Goal: Task Accomplishment & Management: Complete application form

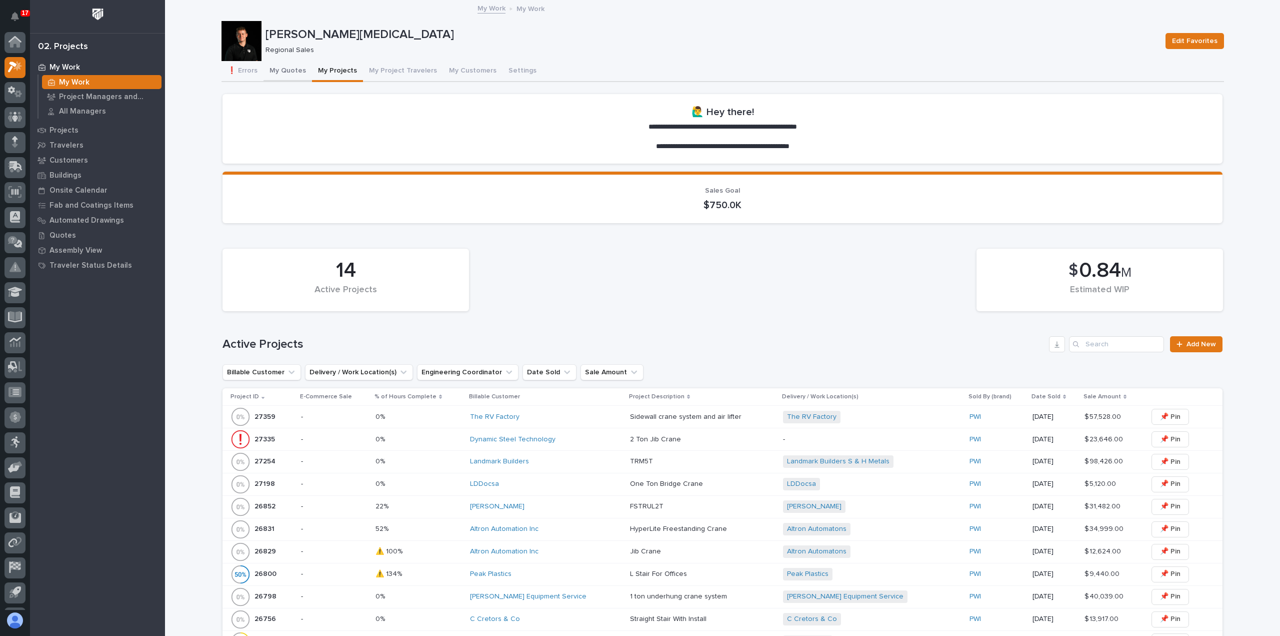
click at [284, 72] on button "My Quotes" at bounding box center [288, 71] width 49 height 21
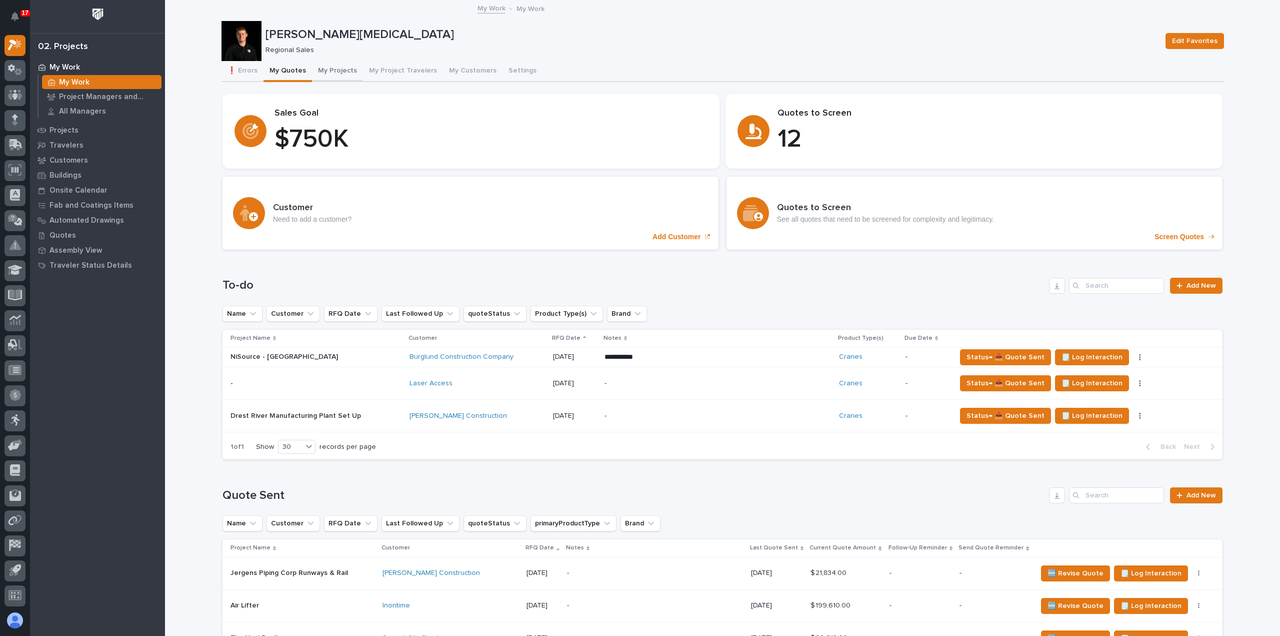
click at [322, 67] on button "My Projects" at bounding box center [337, 71] width 51 height 21
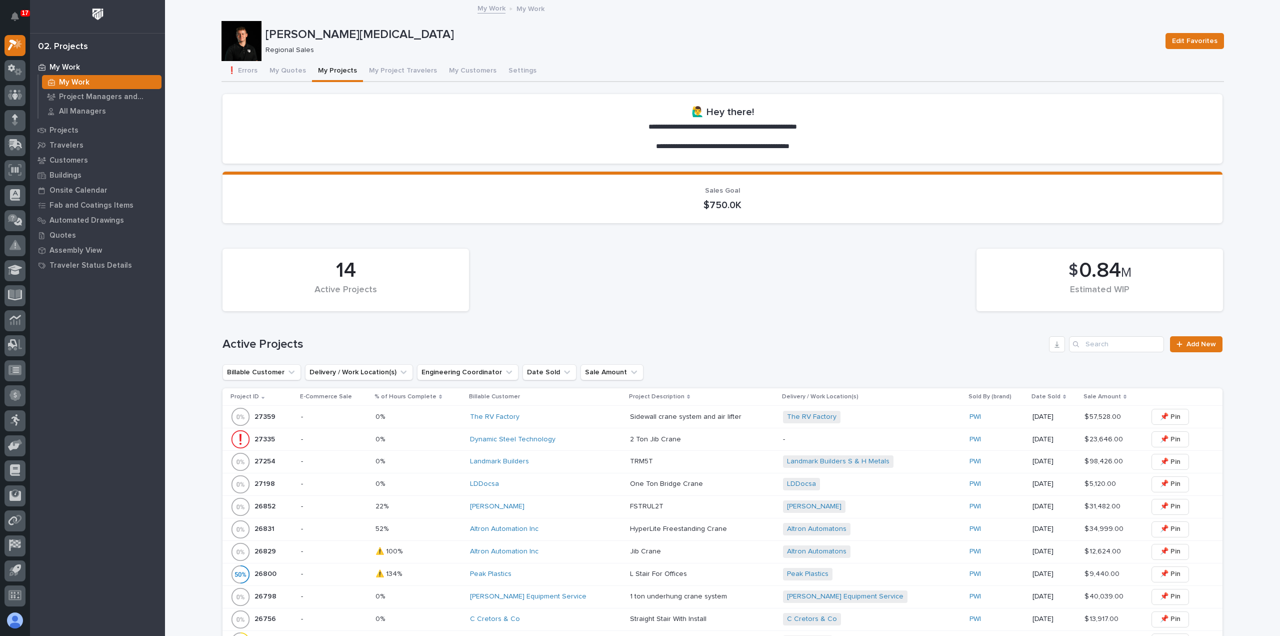
scroll to position [100, 0]
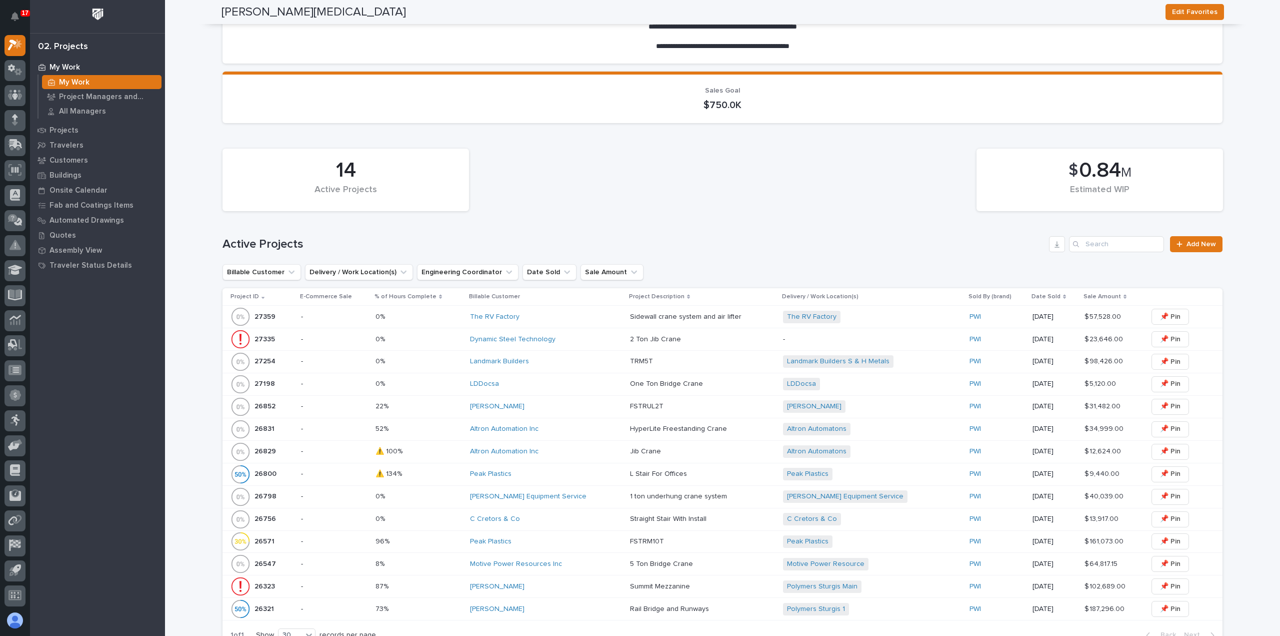
click at [547, 386] on div "LDDocsa" at bounding box center [546, 384] width 152 height 9
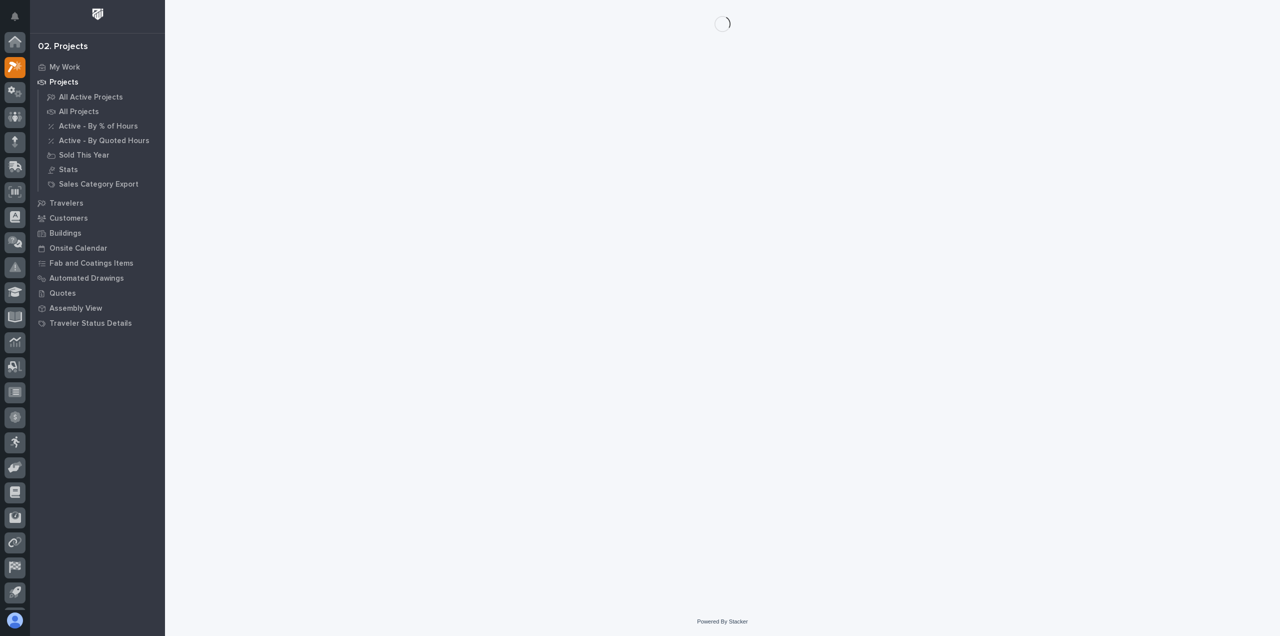
scroll to position [22, 0]
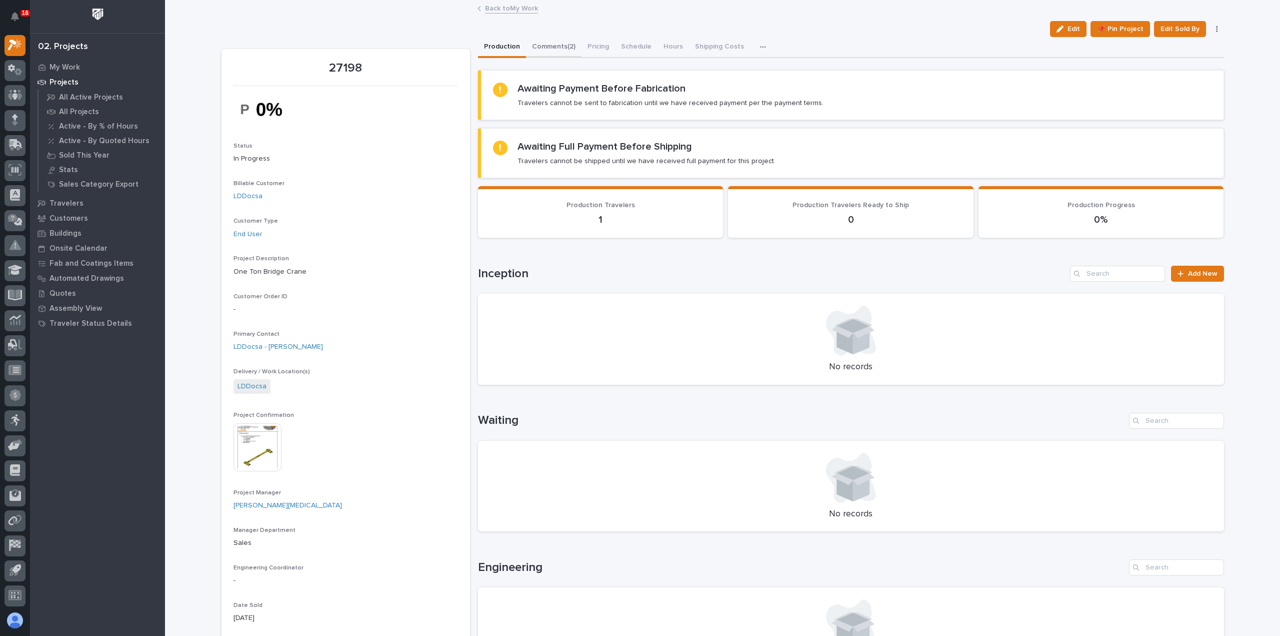
click at [551, 51] on button "Comments (2)" at bounding box center [554, 47] width 56 height 21
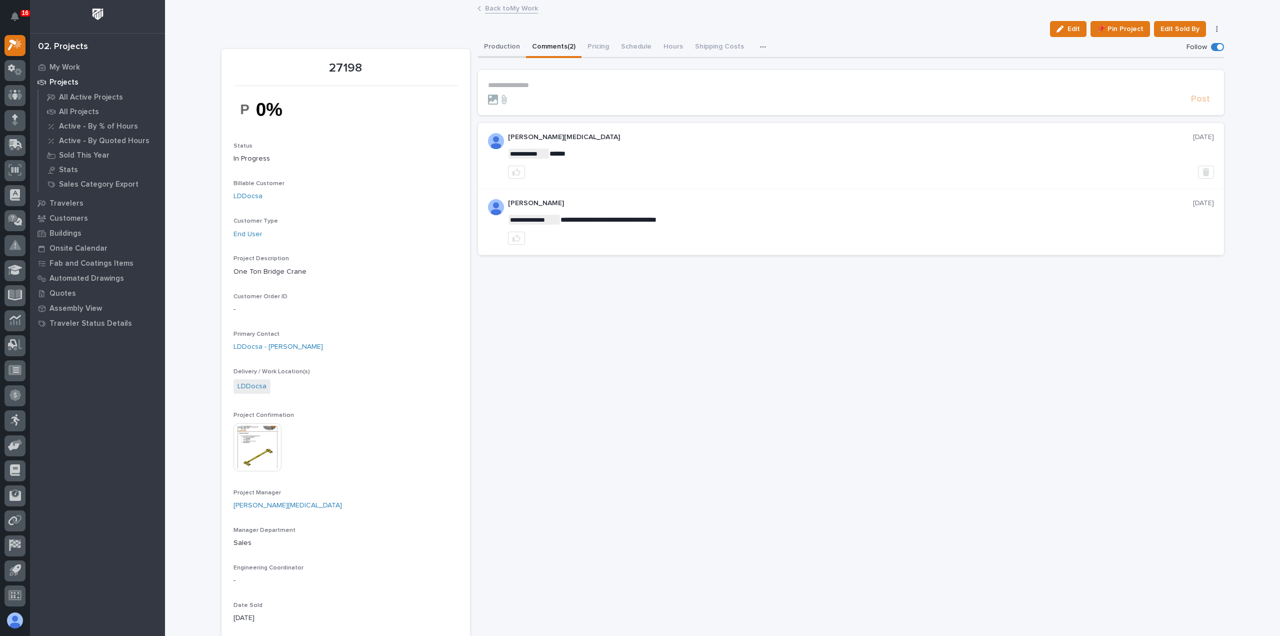
click at [499, 48] on button "Production" at bounding box center [502, 47] width 48 height 21
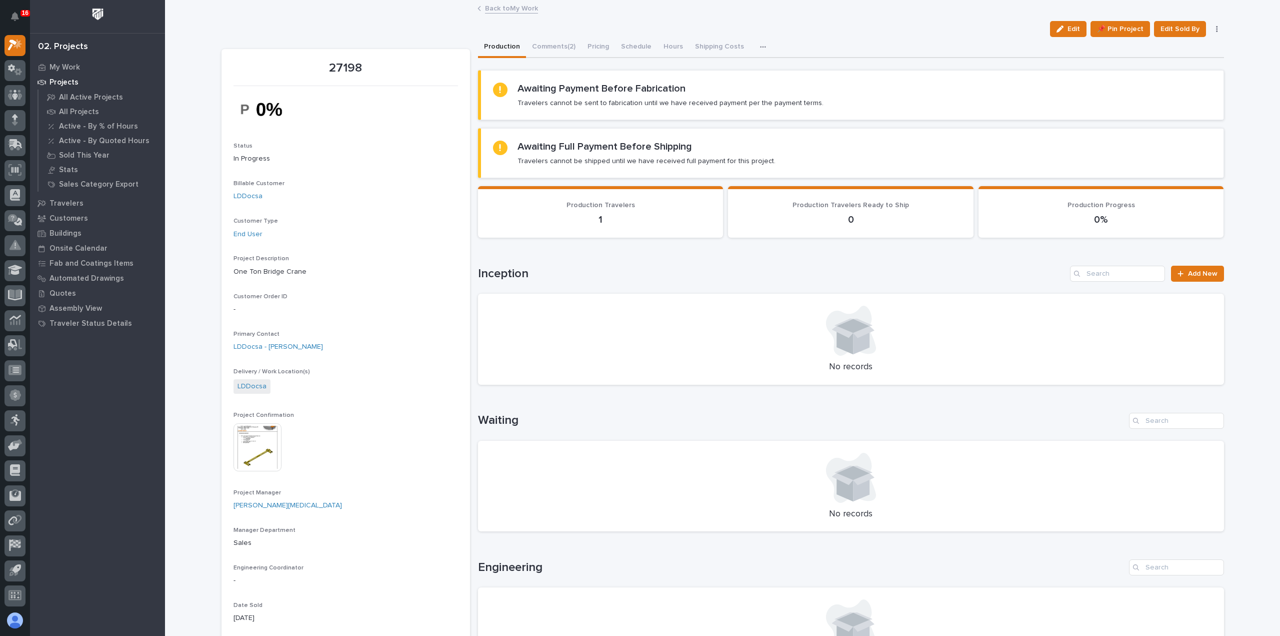
click at [505, 12] on link "Back to My Work" at bounding box center [511, 8] width 53 height 12
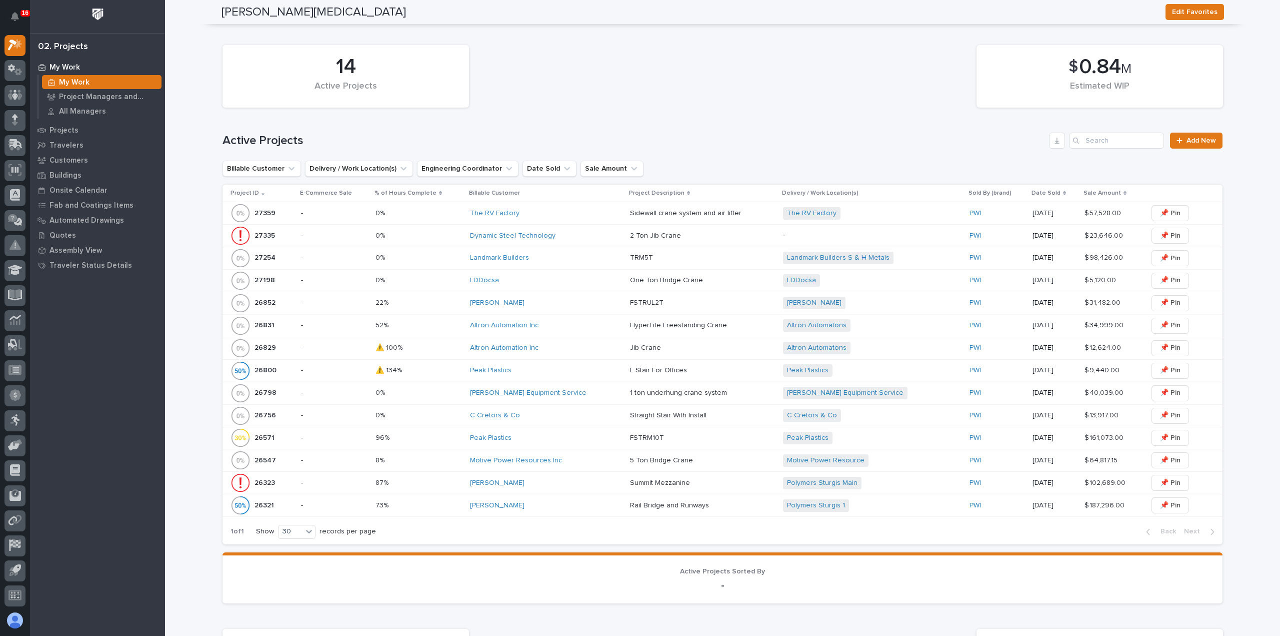
scroll to position [187, 0]
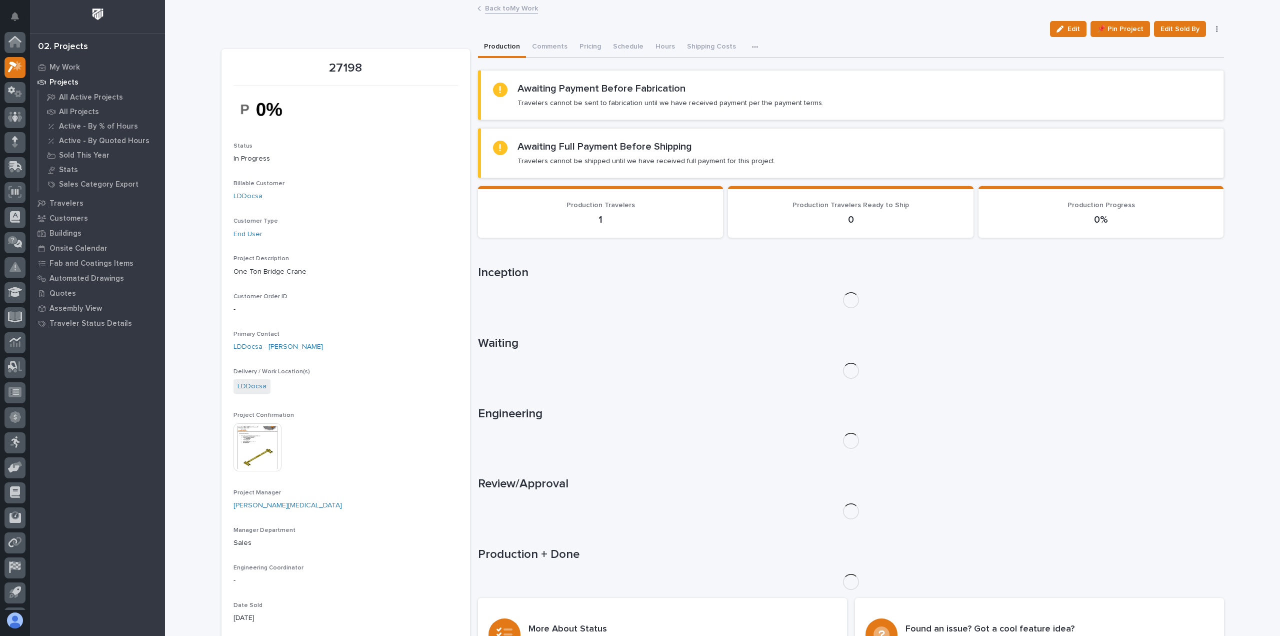
scroll to position [22, 0]
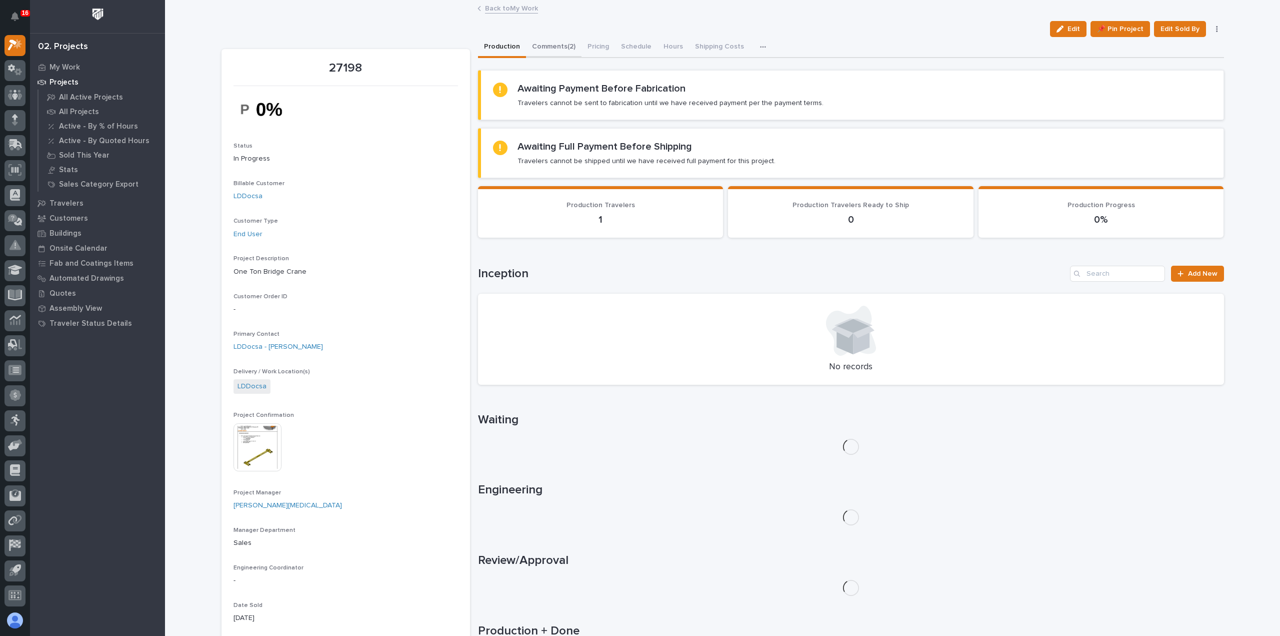
click at [567, 51] on button "Comments (2)" at bounding box center [554, 47] width 56 height 21
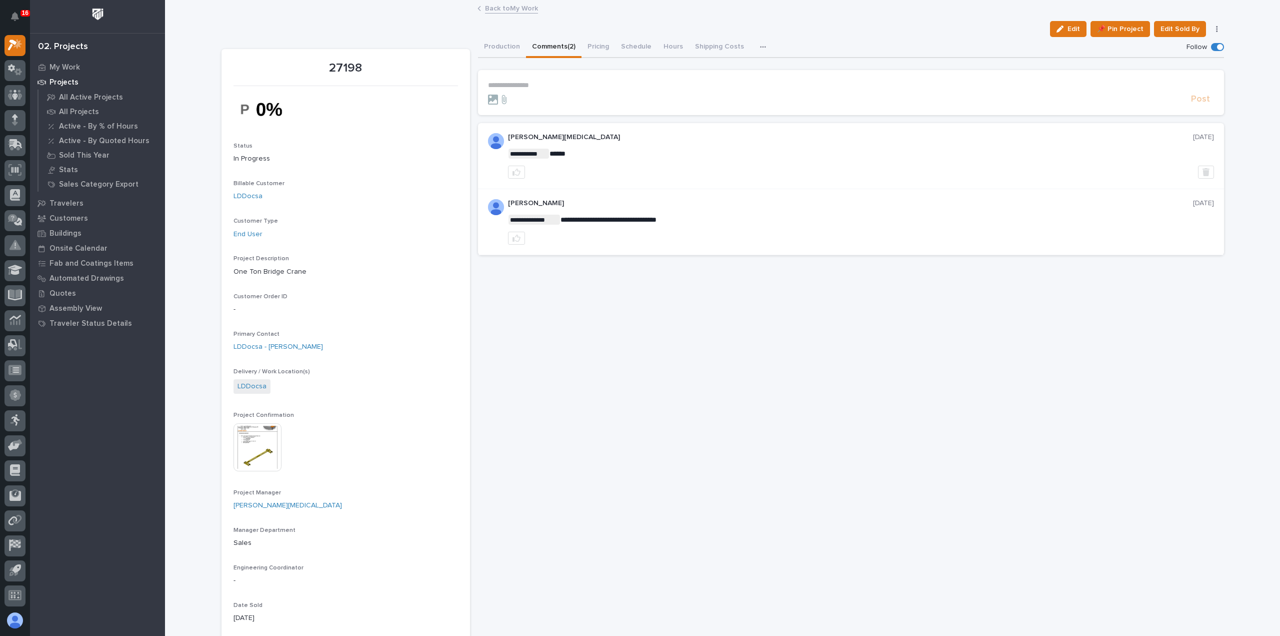
click at [494, 7] on link "Back to My Work" at bounding box center [511, 8] width 53 height 12
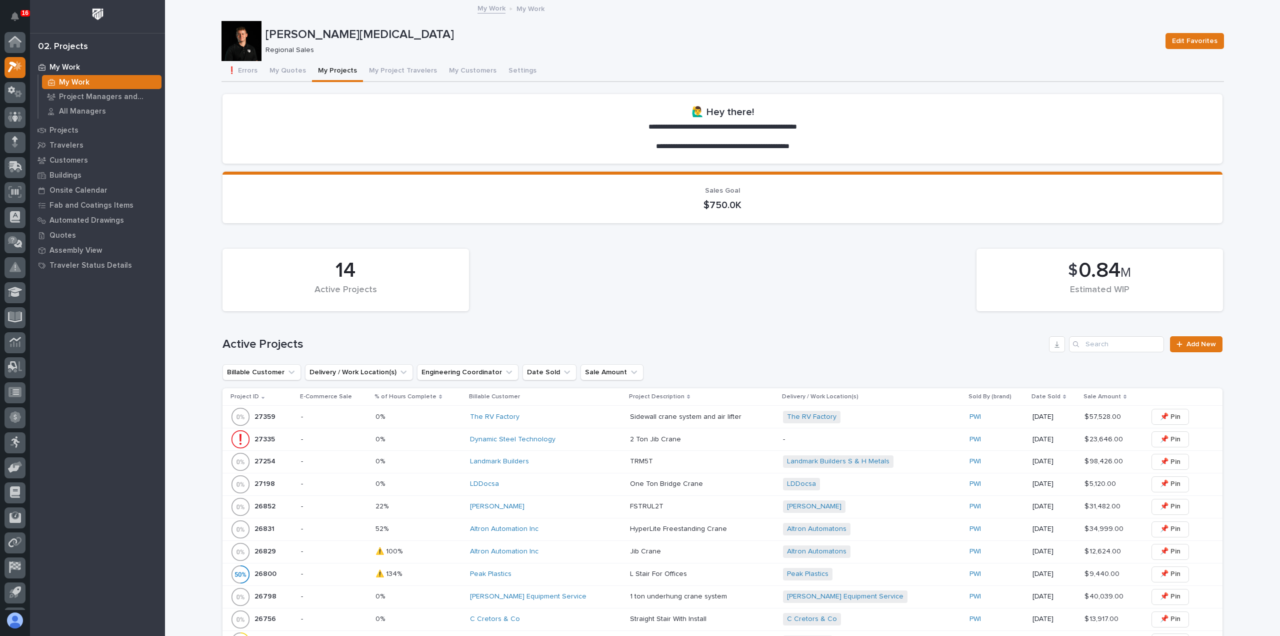
scroll to position [22, 0]
click at [521, 483] on div "LDDocsa" at bounding box center [546, 484] width 152 height 9
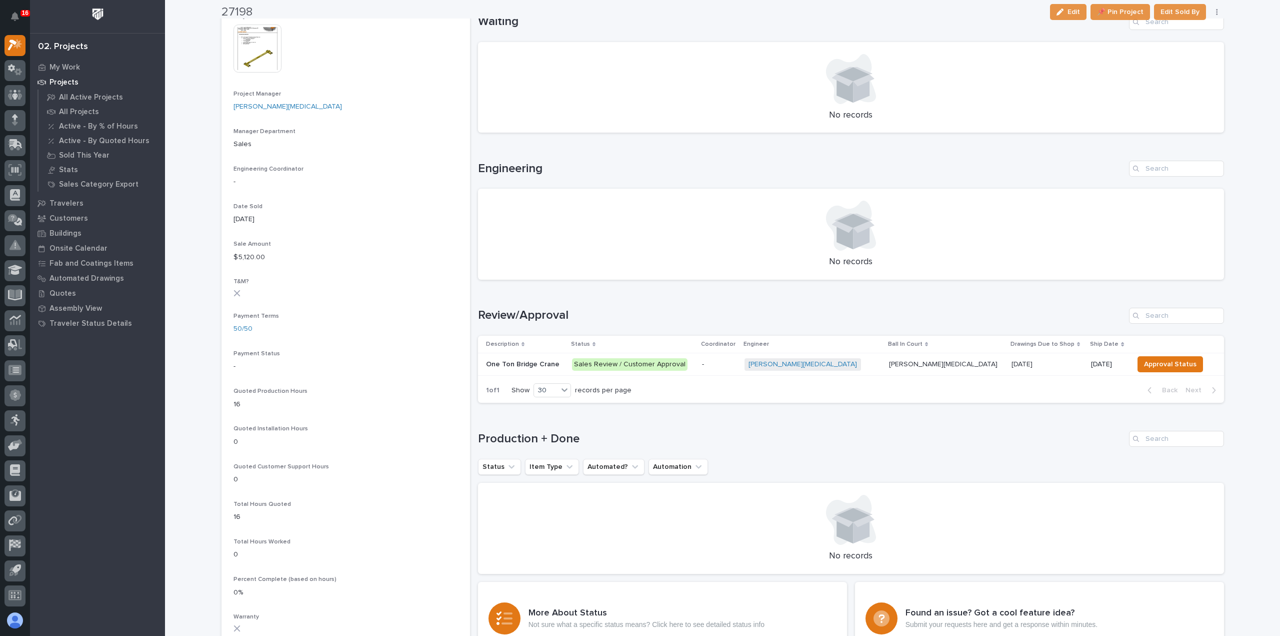
scroll to position [400, 0]
click at [698, 372] on td "Sales Review / Customer Approval" at bounding box center [633, 363] width 130 height 23
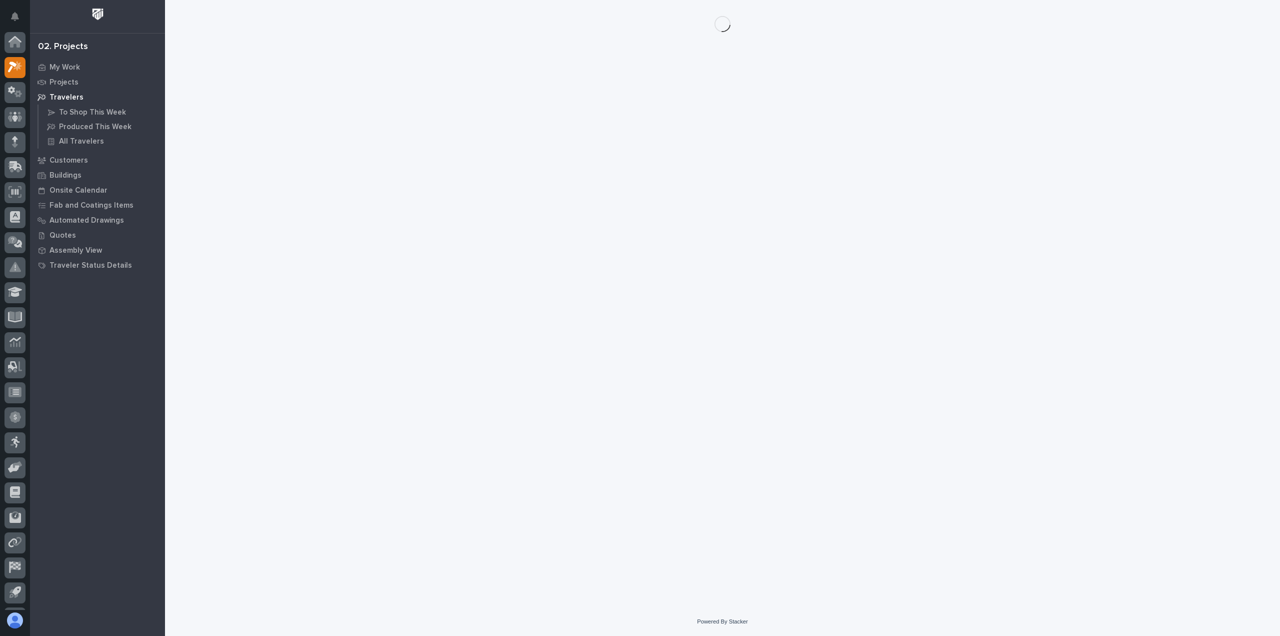
scroll to position [22, 0]
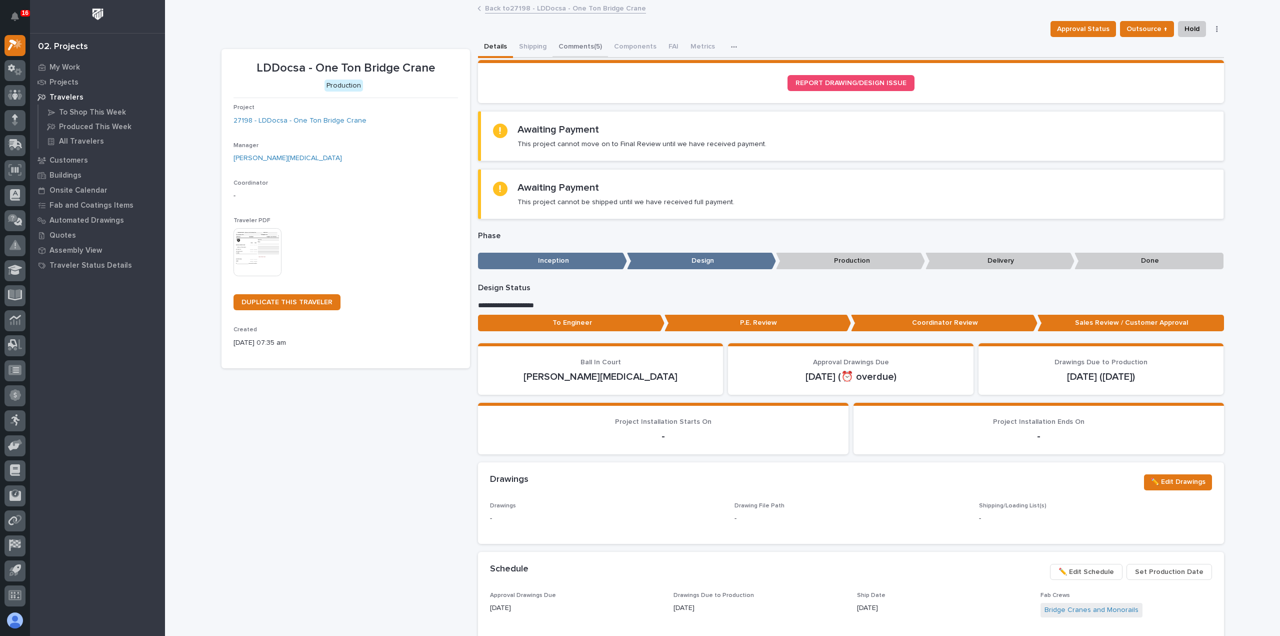
click at [572, 45] on button "Comments (5)" at bounding box center [581, 47] width 56 height 21
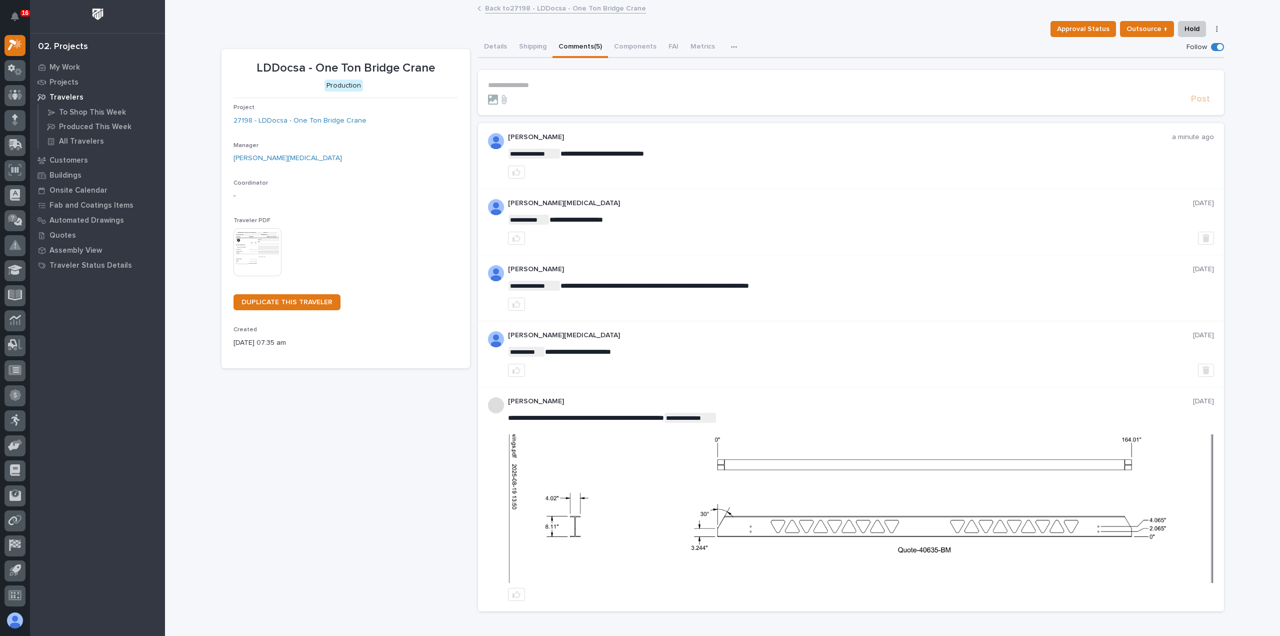
click at [566, 6] on link "Back to 27198 - LDDocsa - One Ton Bridge Crane" at bounding box center [565, 8] width 161 height 12
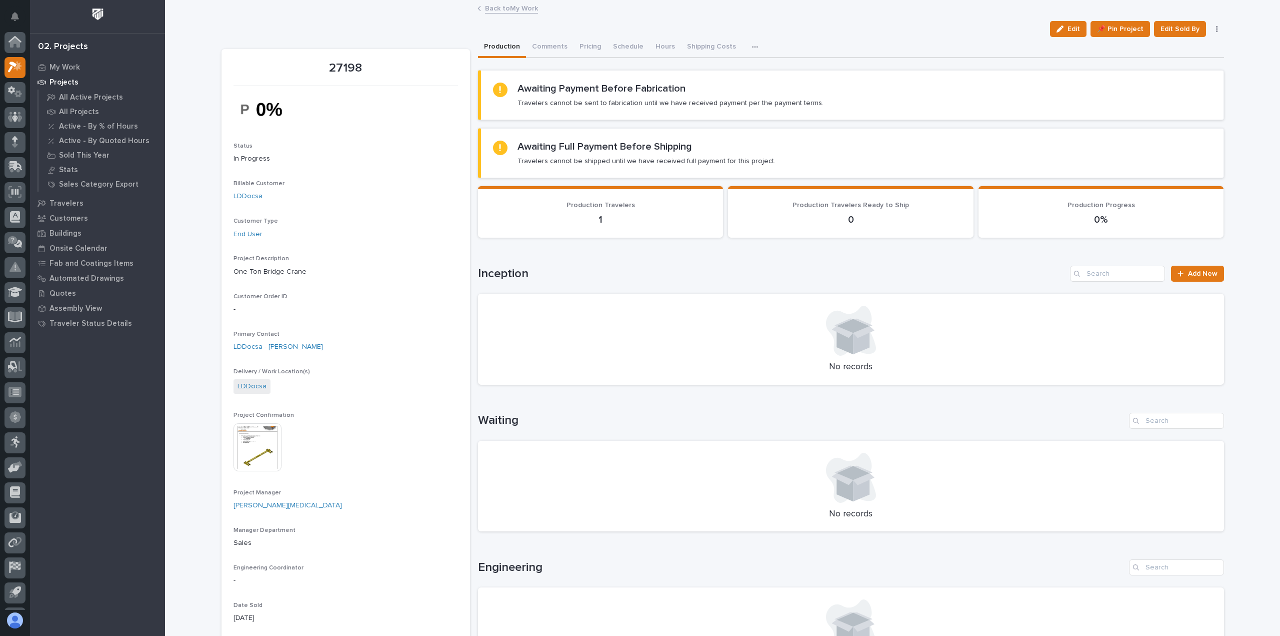
scroll to position [22, 0]
click at [258, 442] on img at bounding box center [258, 447] width 48 height 48
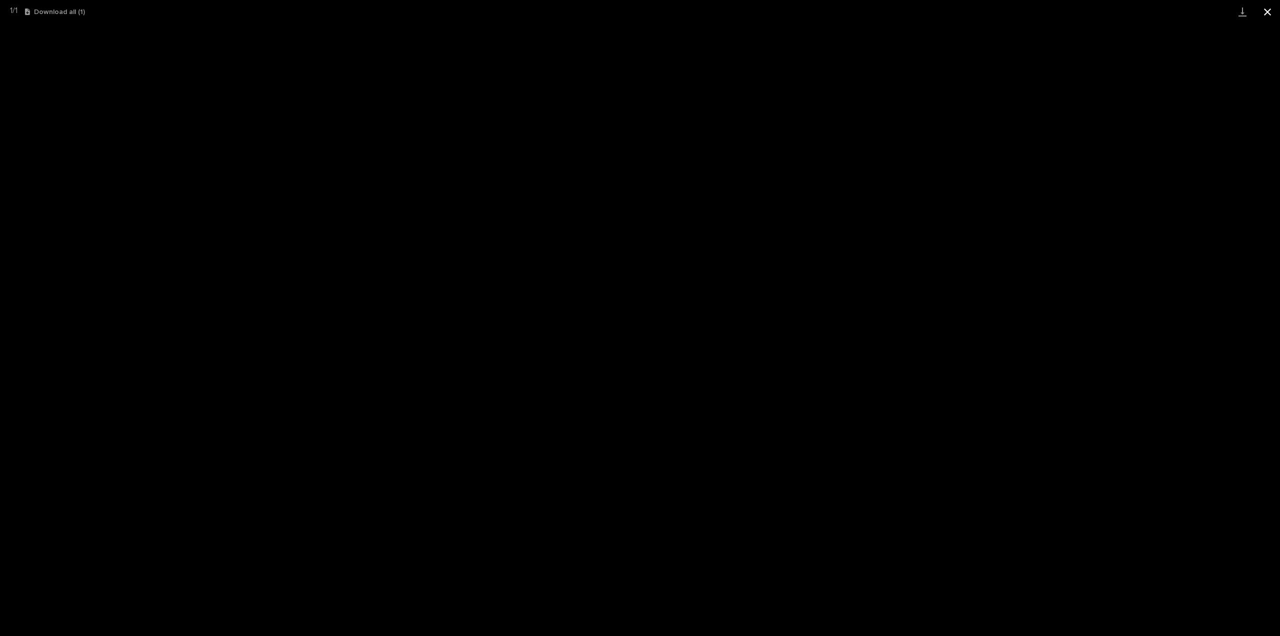
click at [1269, 10] on button "Close gallery" at bounding box center [1267, 12] width 25 height 24
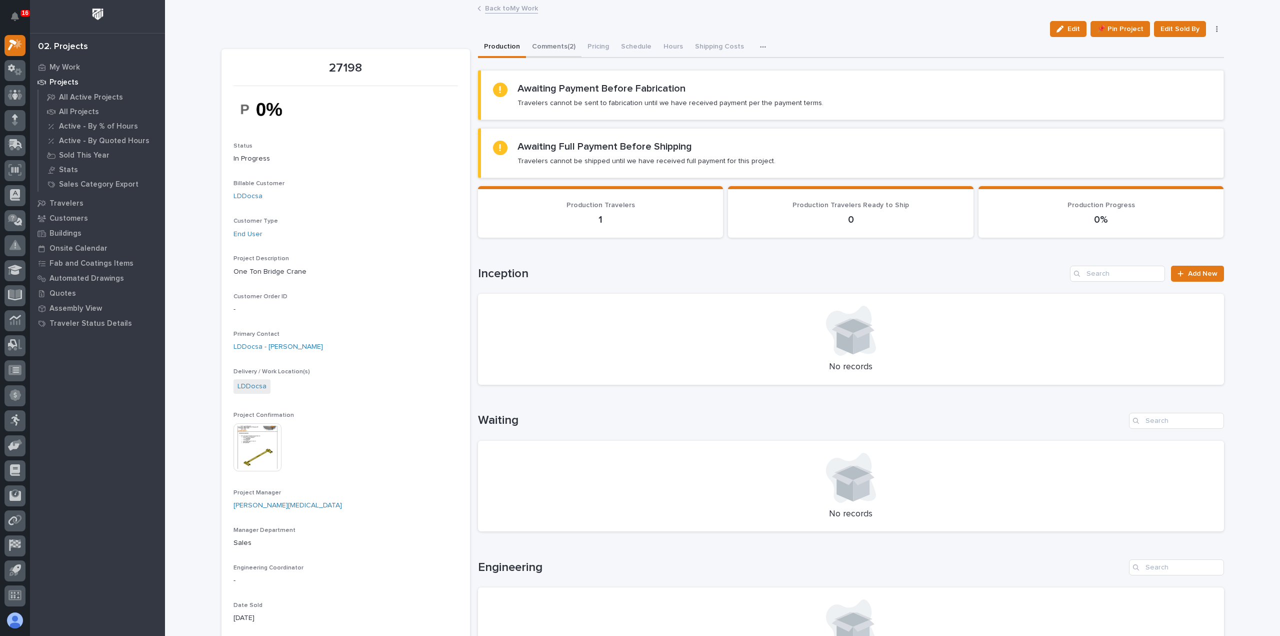
click at [540, 43] on button "Comments (2)" at bounding box center [554, 47] width 56 height 21
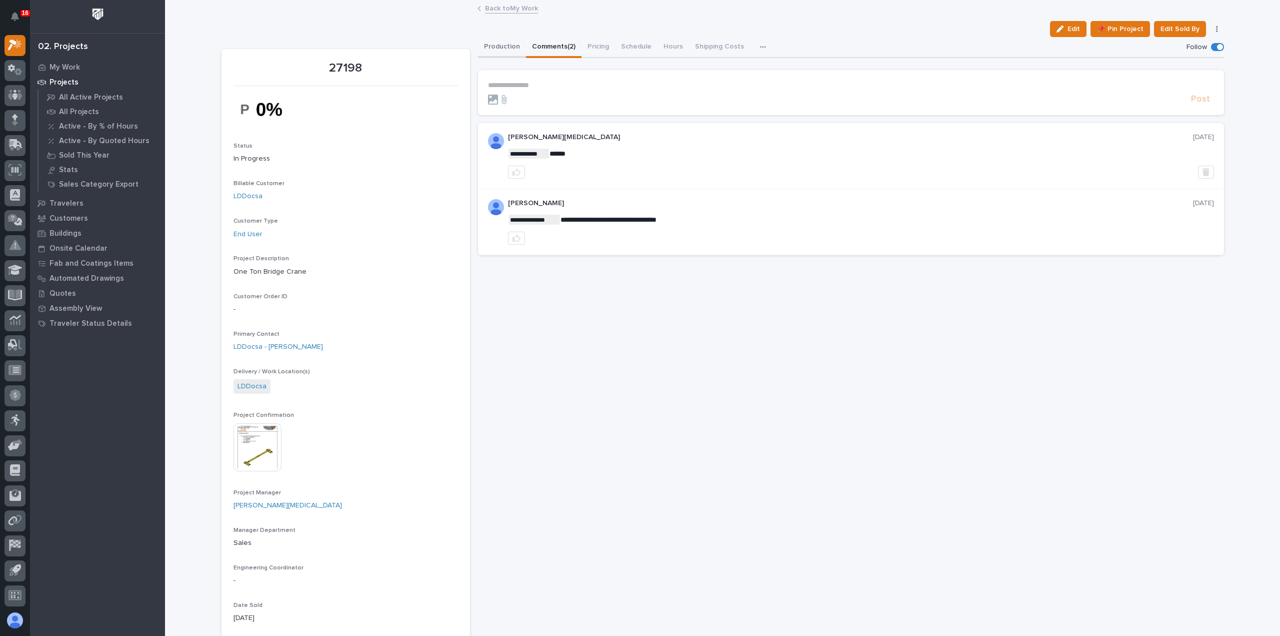
click at [499, 45] on button "Production" at bounding box center [502, 47] width 48 height 21
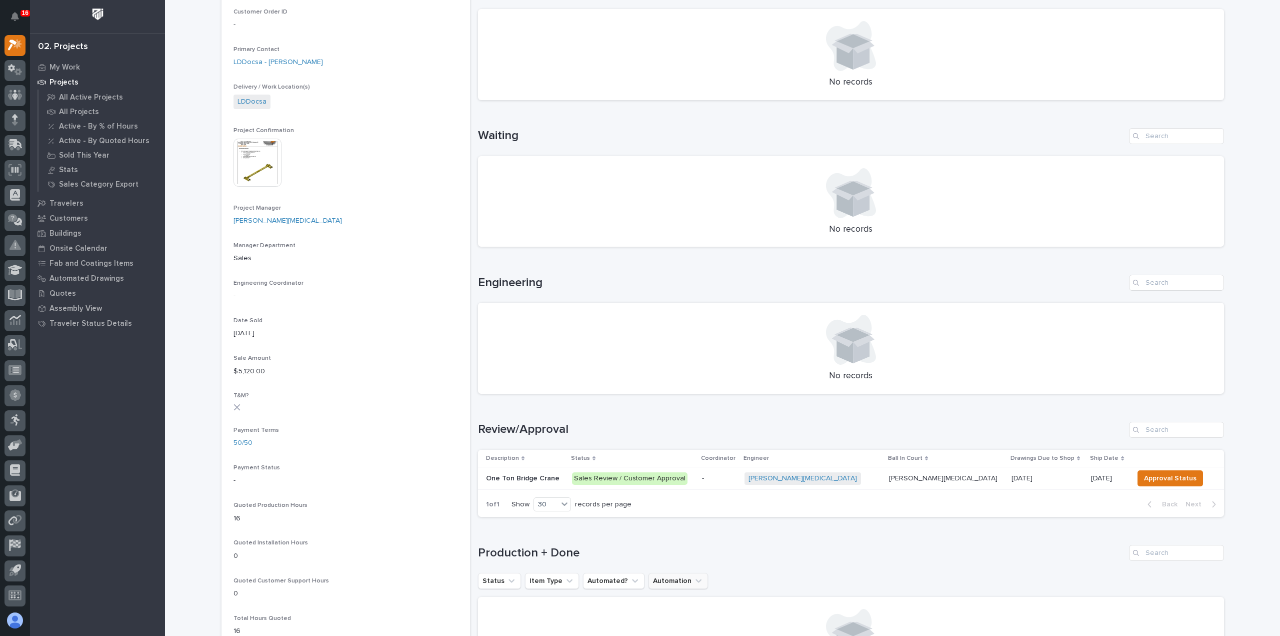
scroll to position [400, 0]
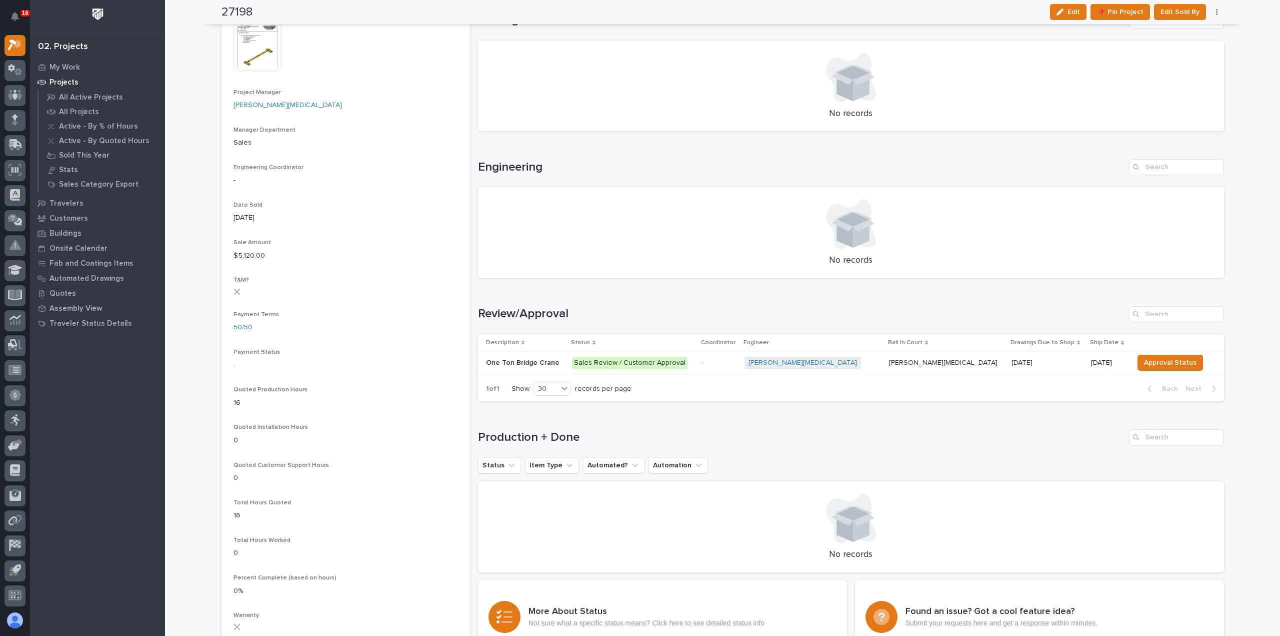
click at [721, 373] on table "Description Status Coordinator Engineer Ball In Court Drawings Due to Shop Ship…" at bounding box center [851, 354] width 746 height 40
click at [694, 364] on p "Sales Review / Customer Approval" at bounding box center [633, 363] width 122 height 13
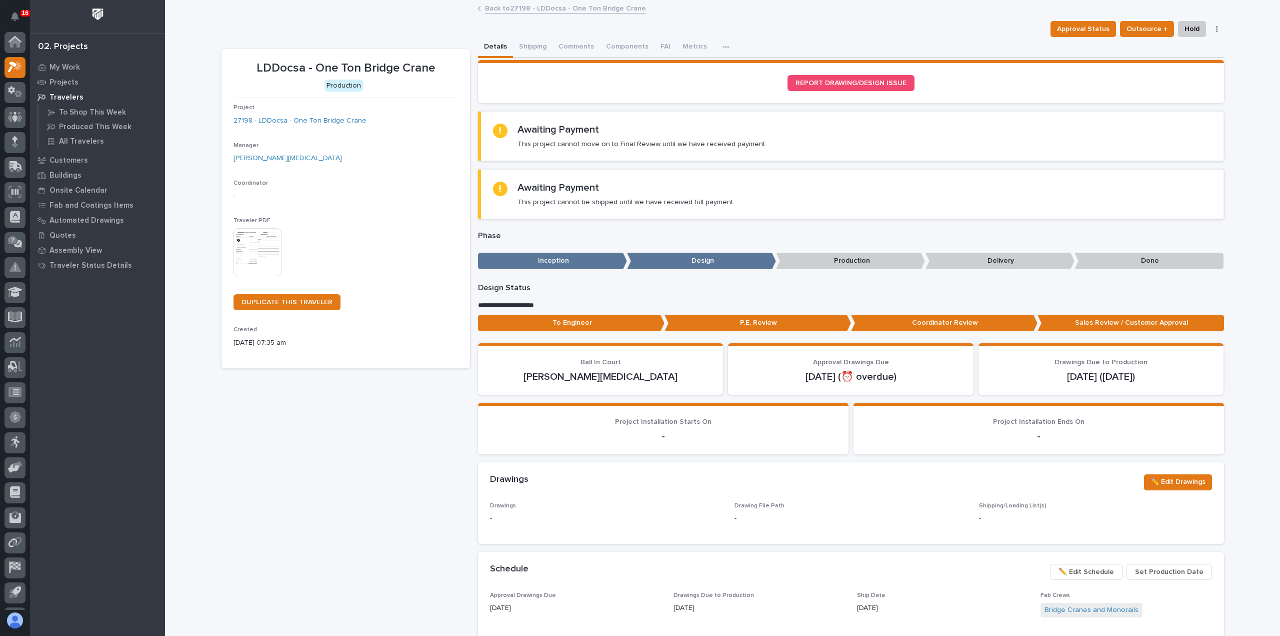
scroll to position [22, 0]
click at [559, 45] on button "Comments (5)" at bounding box center [581, 47] width 56 height 21
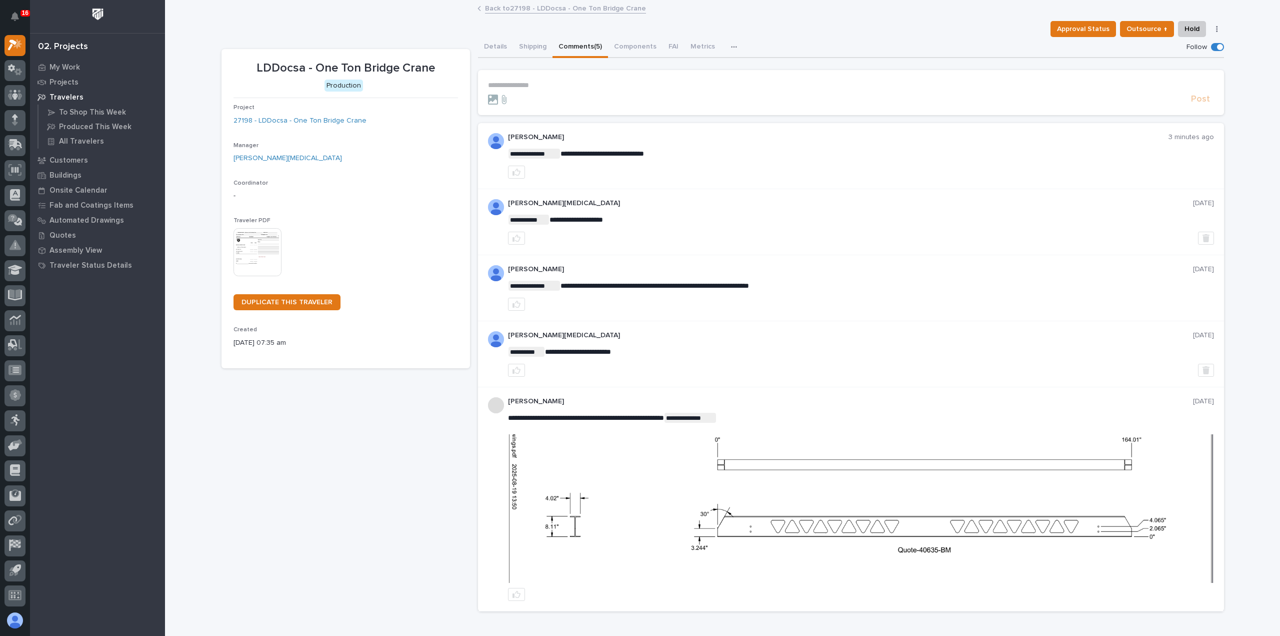
click at [560, 85] on p "**********" at bounding box center [851, 85] width 726 height 9
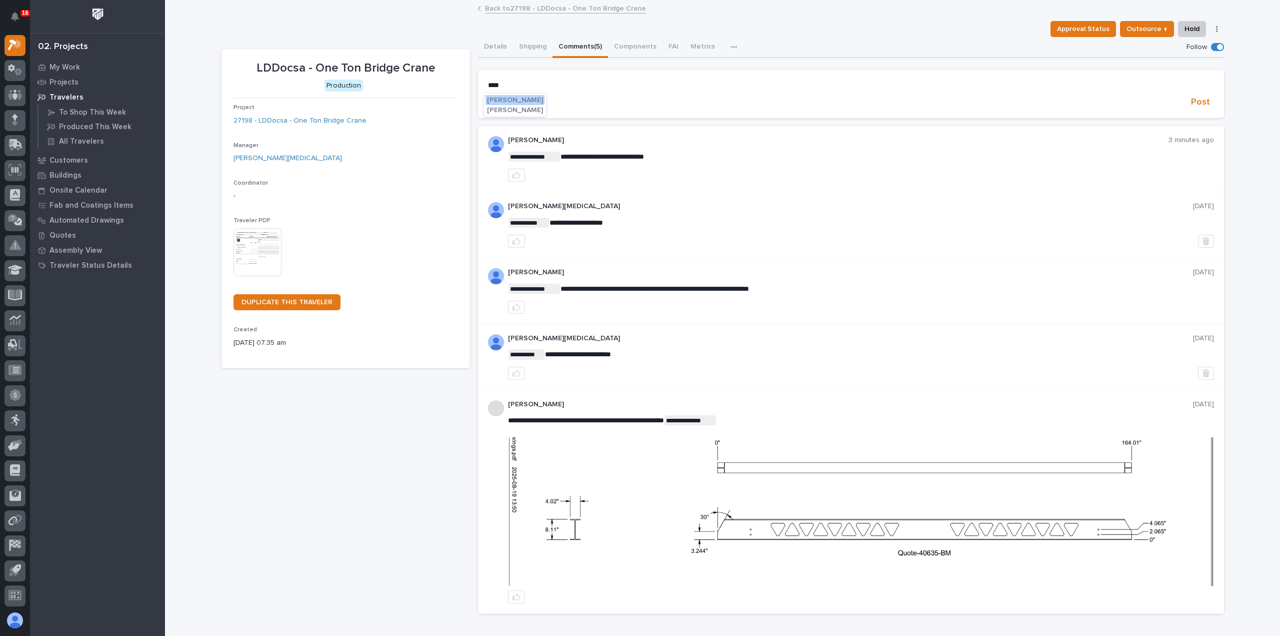
click at [507, 100] on span "[PERSON_NAME]" at bounding box center [515, 100] width 56 height 7
click at [555, 87] on p "**********" at bounding box center [851, 86] width 726 height 10
click at [685, 86] on p "**********" at bounding box center [851, 86] width 726 height 10
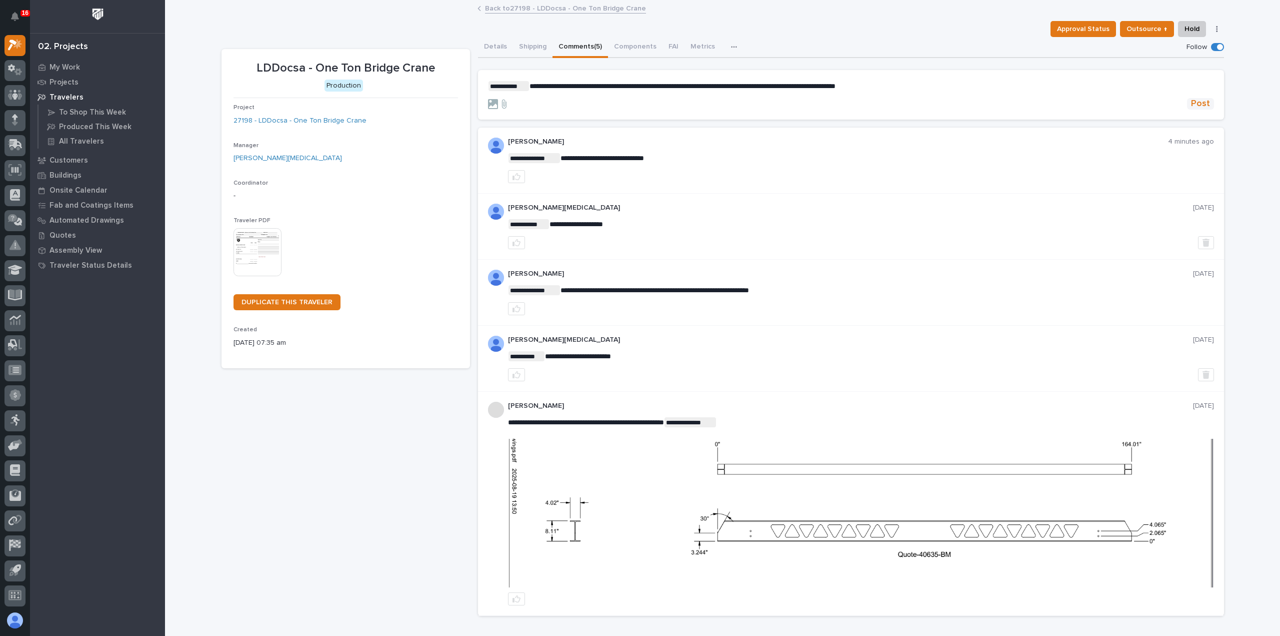
click at [1195, 106] on span "Post" at bounding box center [1200, 104] width 19 height 12
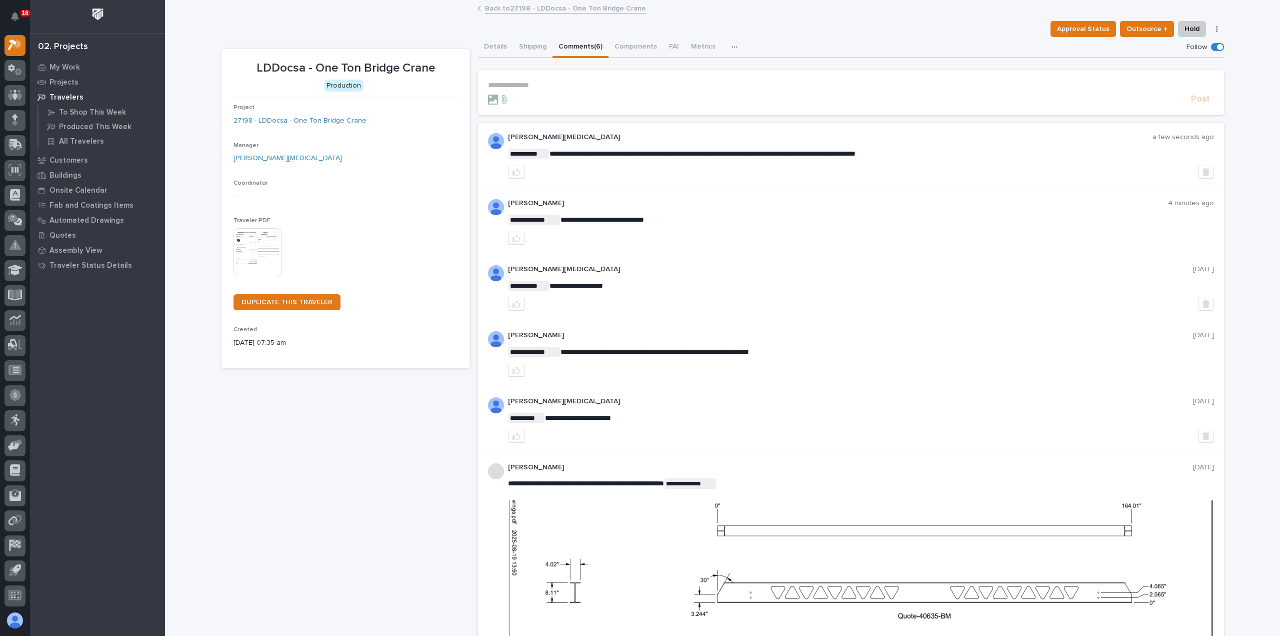
click at [551, 6] on link "Back to 27198 - LDDocsa - One Ton Bridge Crane" at bounding box center [565, 8] width 161 height 12
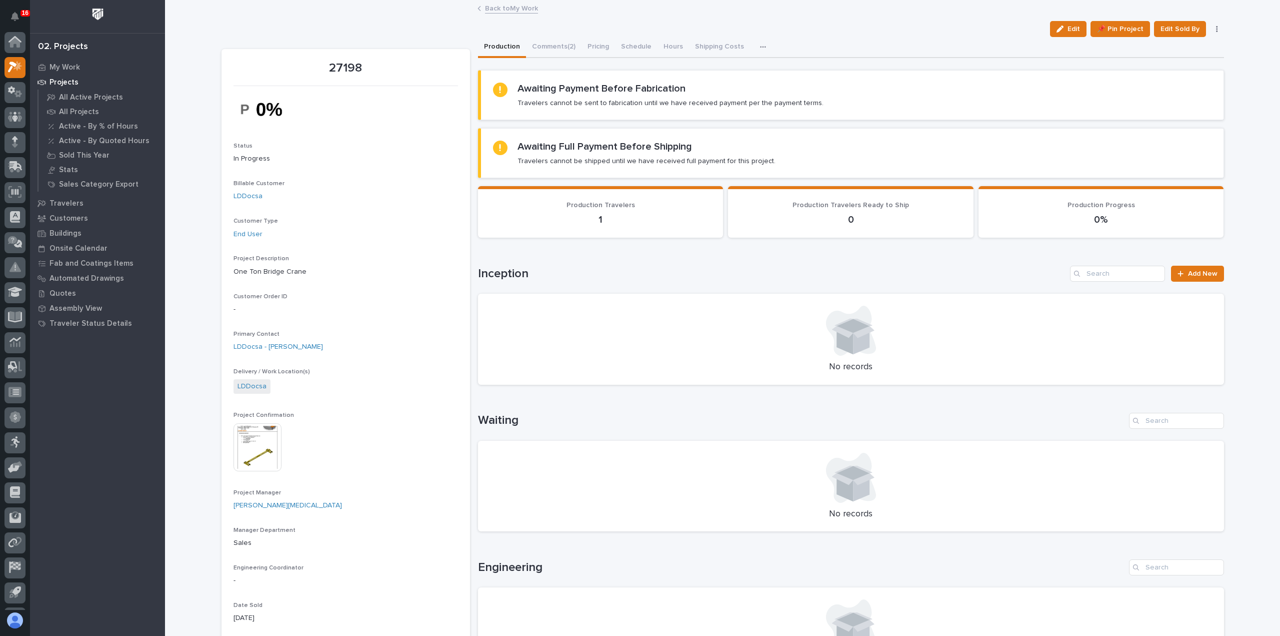
scroll to position [22, 0]
click at [510, 11] on link "Back to My Work" at bounding box center [511, 8] width 53 height 12
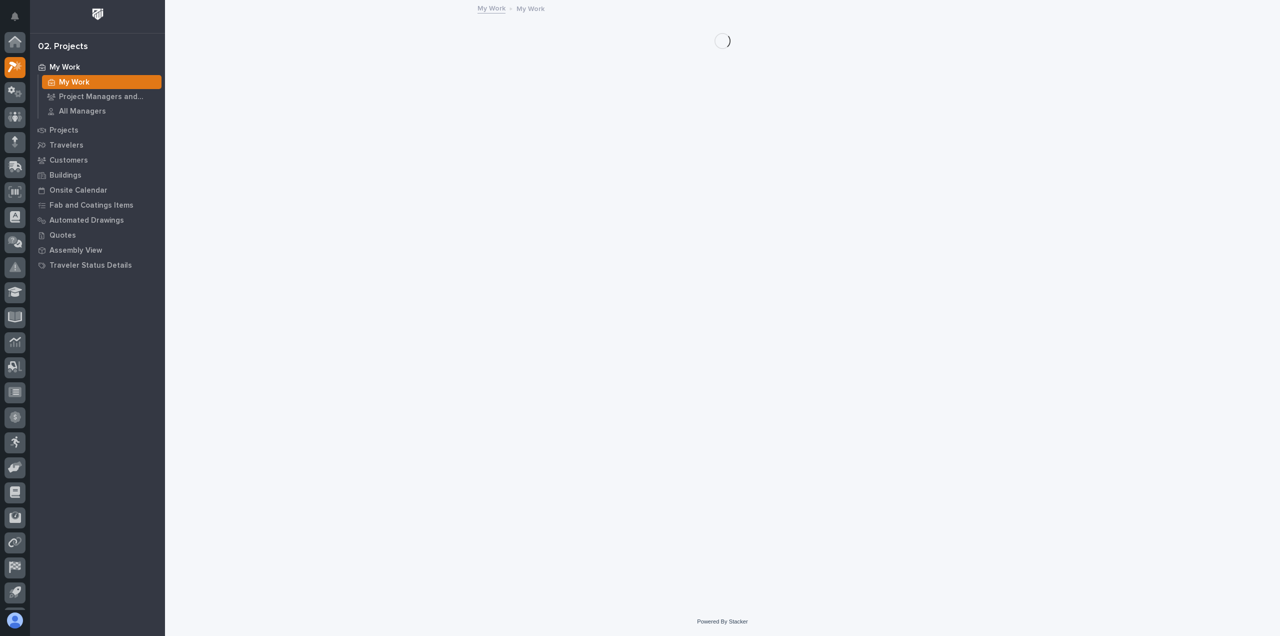
scroll to position [22, 0]
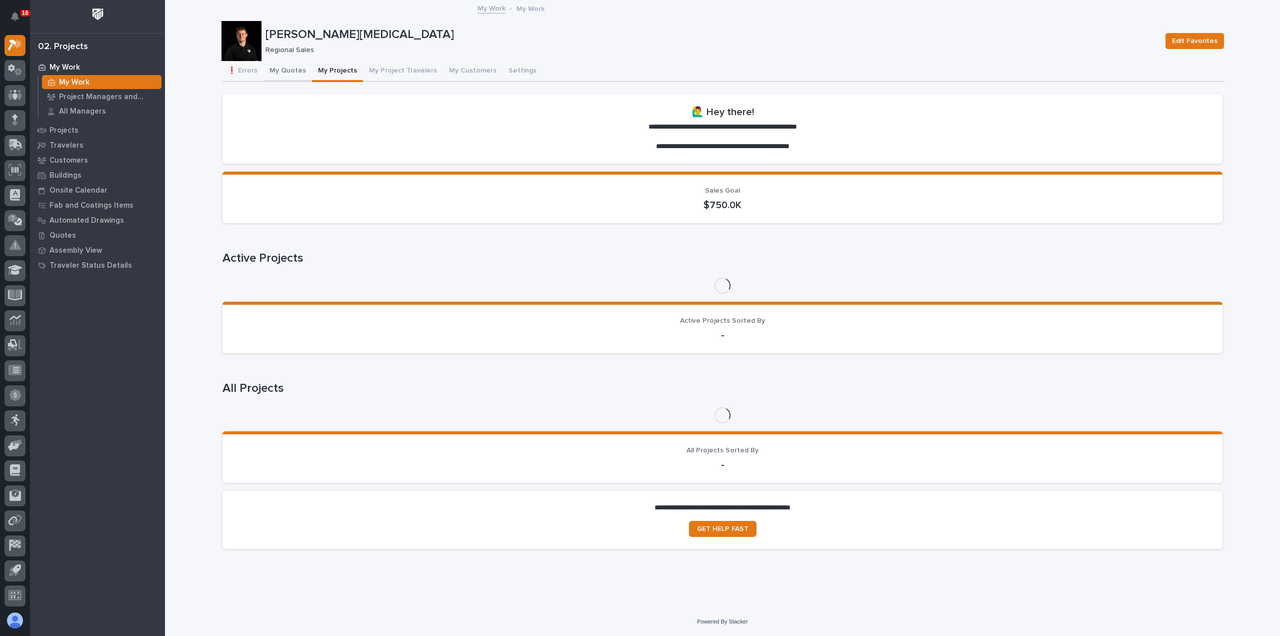
click at [284, 72] on button "My Quotes" at bounding box center [288, 71] width 49 height 21
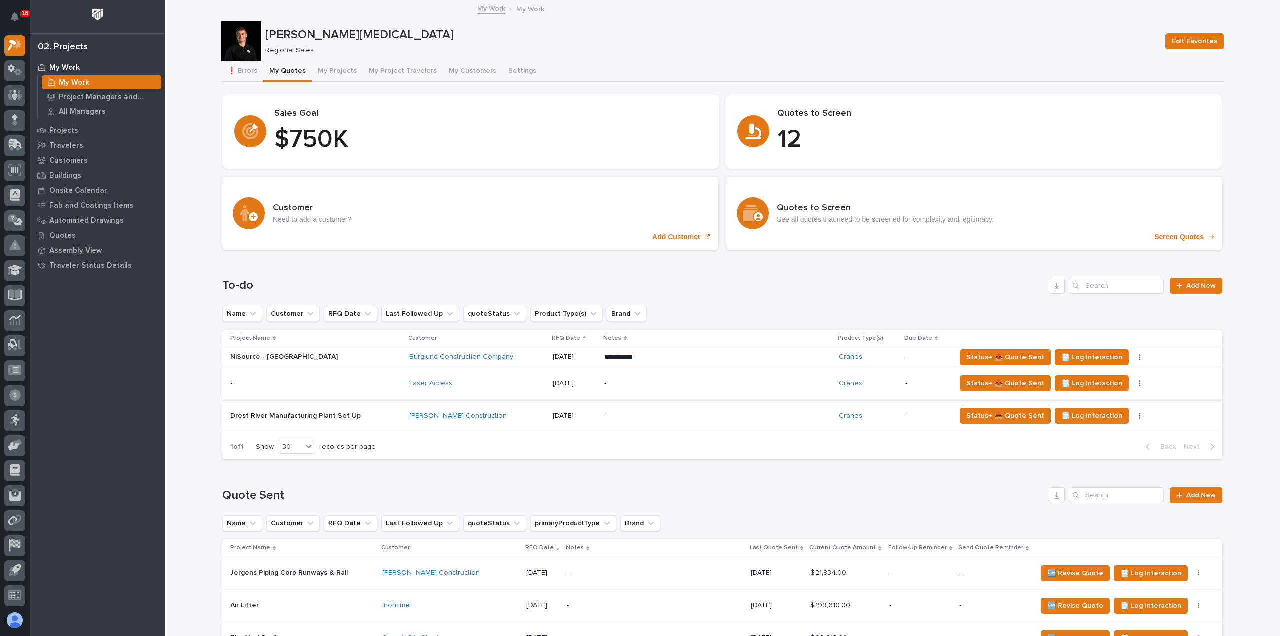
click at [1133, 381] on button "button" at bounding box center [1140, 383] width 14 height 7
click at [1088, 438] on span "Status→ ⏳ Inactive" at bounding box center [1070, 435] width 61 height 12
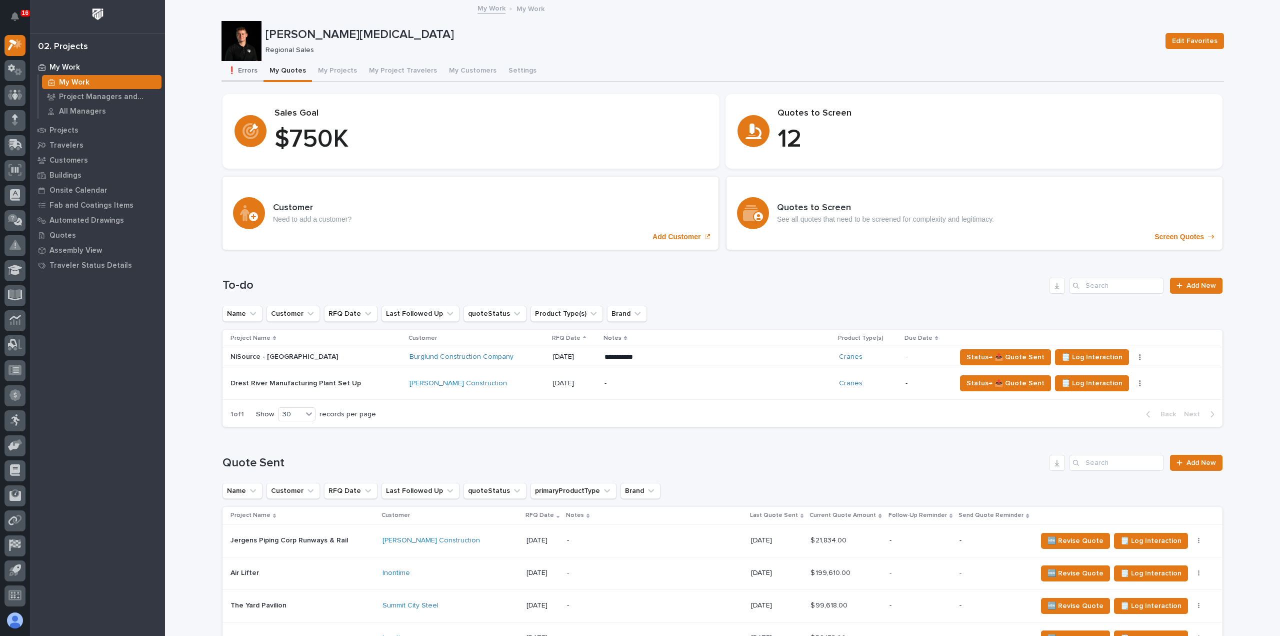
click at [237, 74] on button "❗ Errors" at bounding box center [243, 71] width 42 height 21
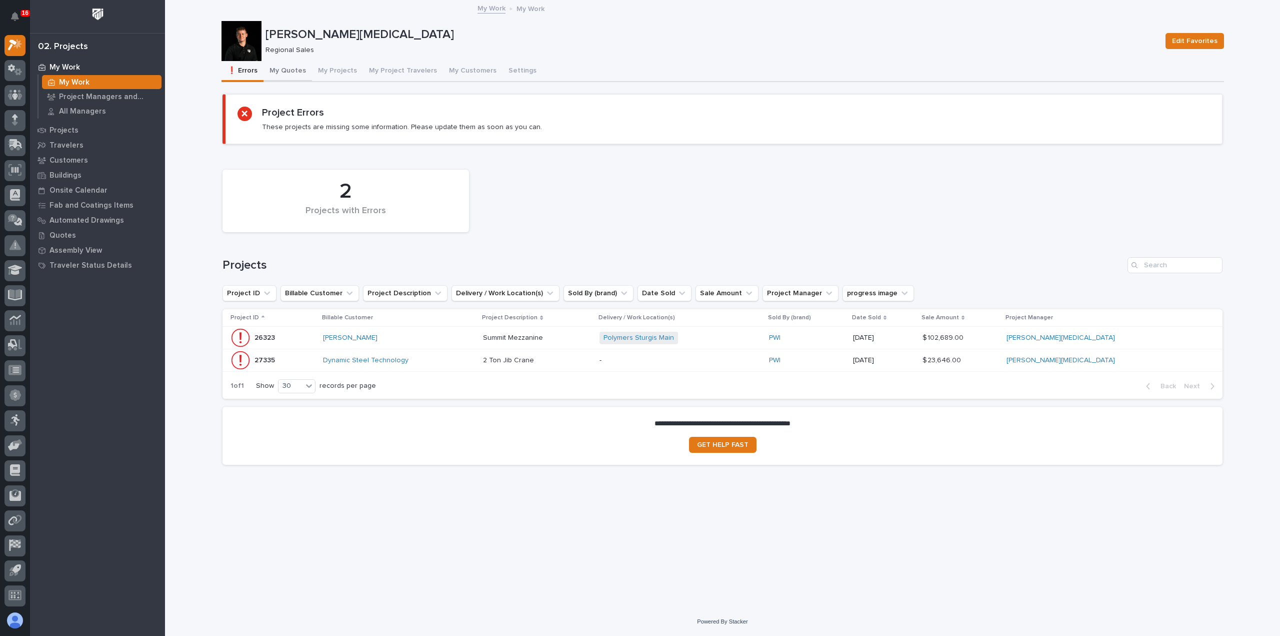
click at [294, 68] on button "My Quotes" at bounding box center [288, 71] width 49 height 21
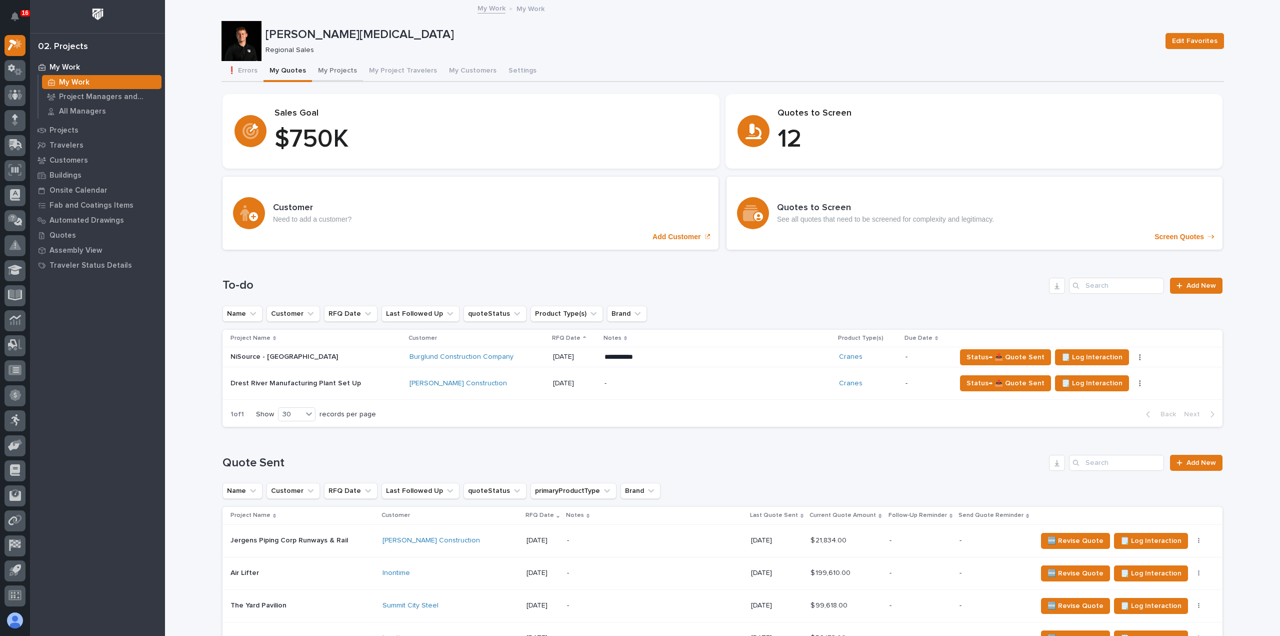
click at [322, 77] on button "My Projects" at bounding box center [337, 71] width 51 height 21
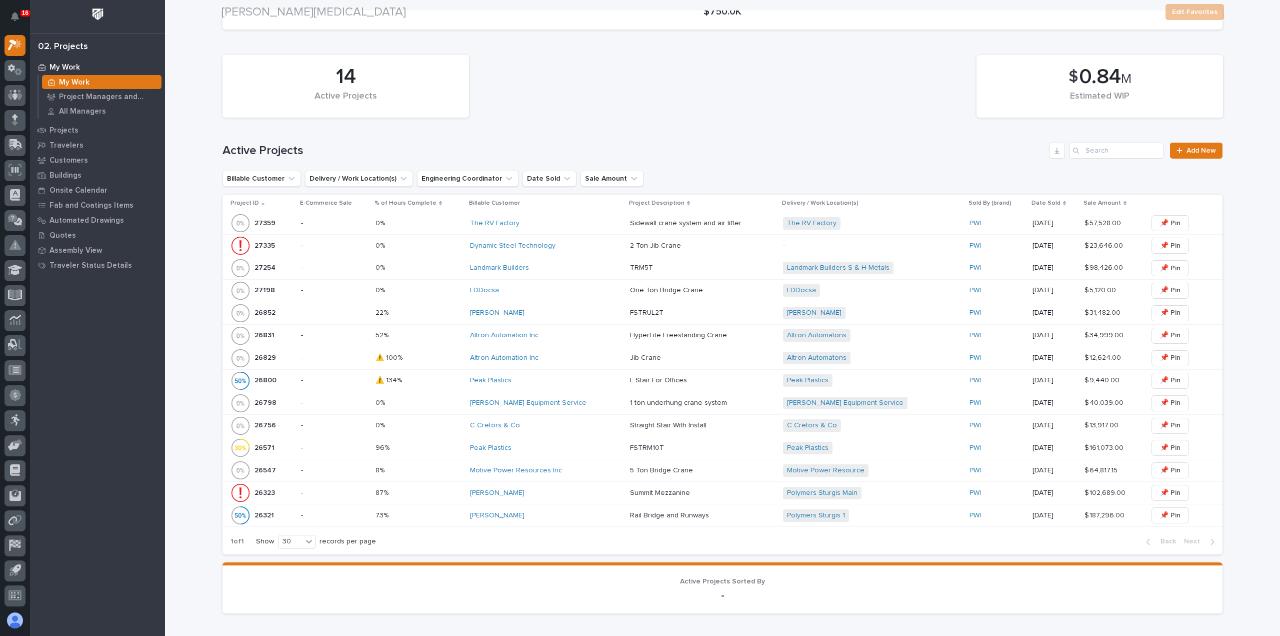
scroll to position [200, 0]
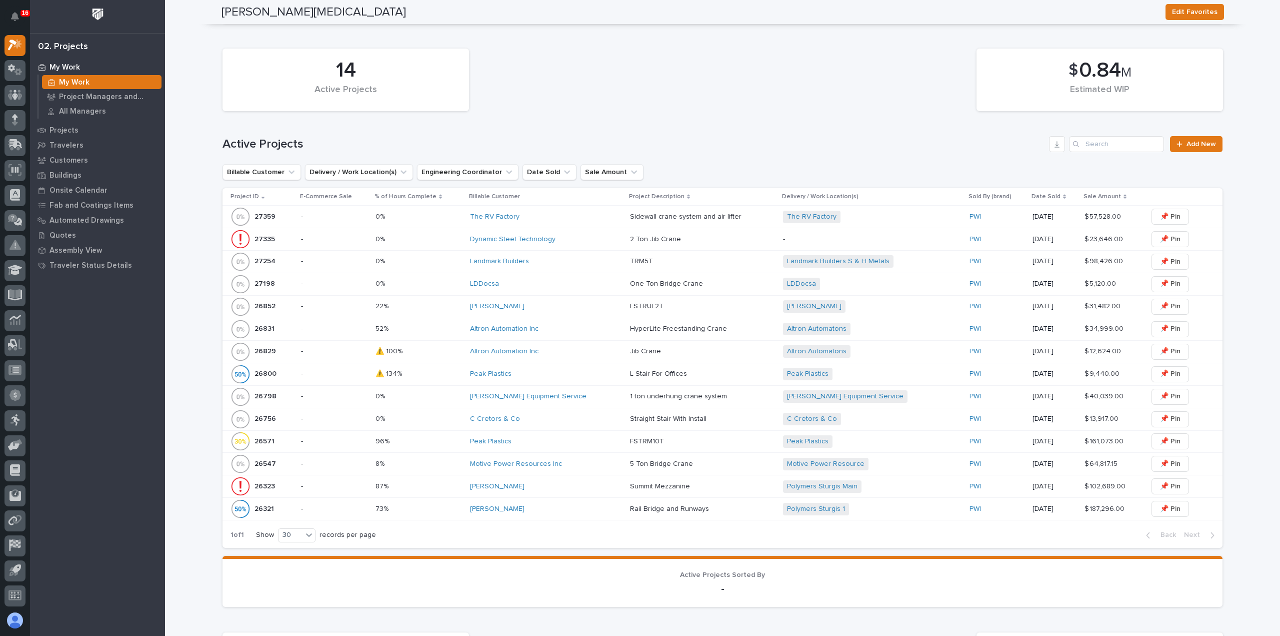
click at [449, 271] on td "0% 0%" at bounding box center [419, 261] width 95 height 23
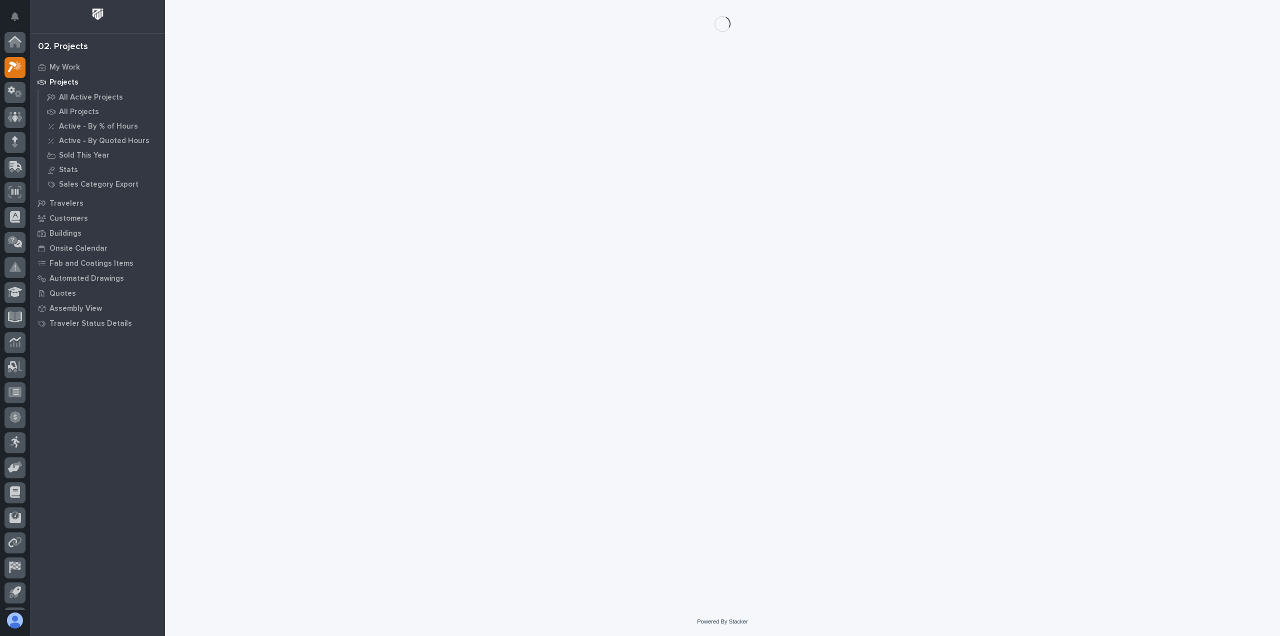
scroll to position [22, 0]
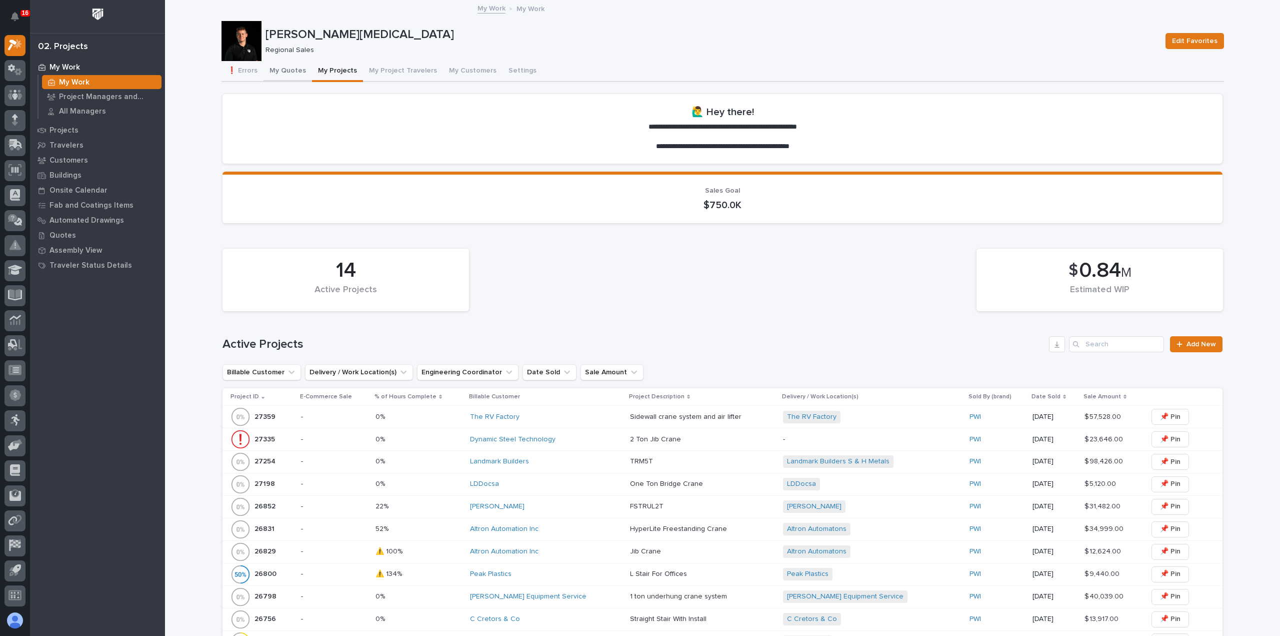
click at [279, 68] on button "My Quotes" at bounding box center [288, 71] width 49 height 21
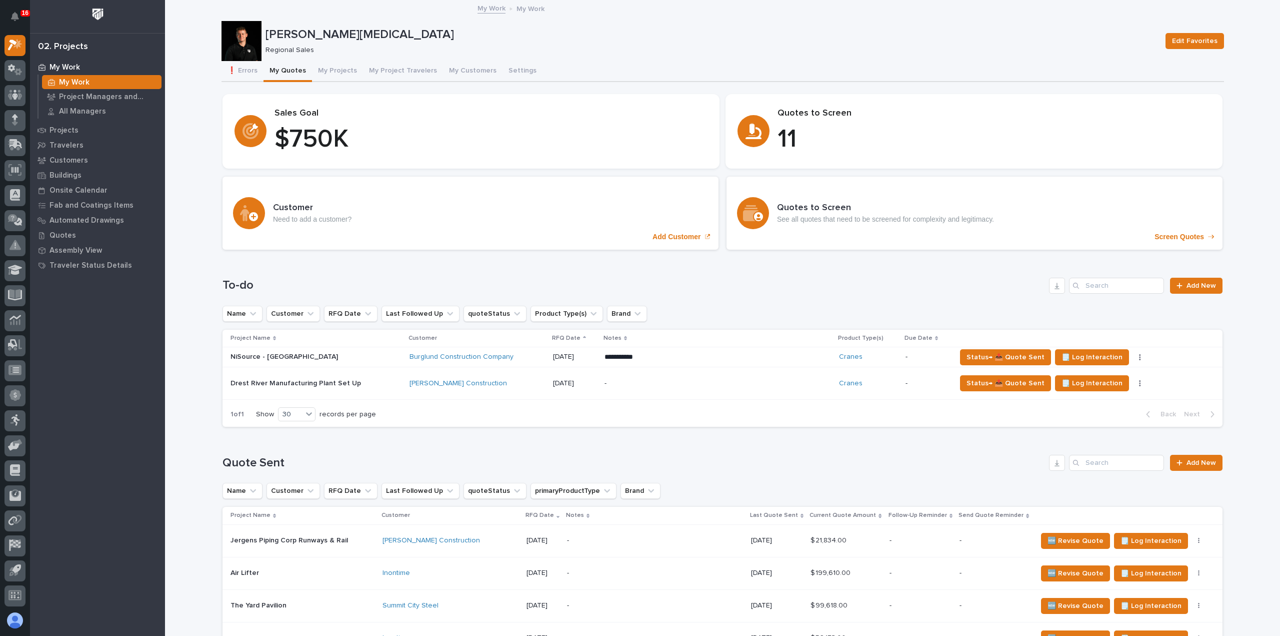
click at [654, 275] on div "**********" at bounding box center [723, 347] width 1000 height 178
click at [82, 162] on p "Customers" at bounding box center [69, 160] width 39 height 9
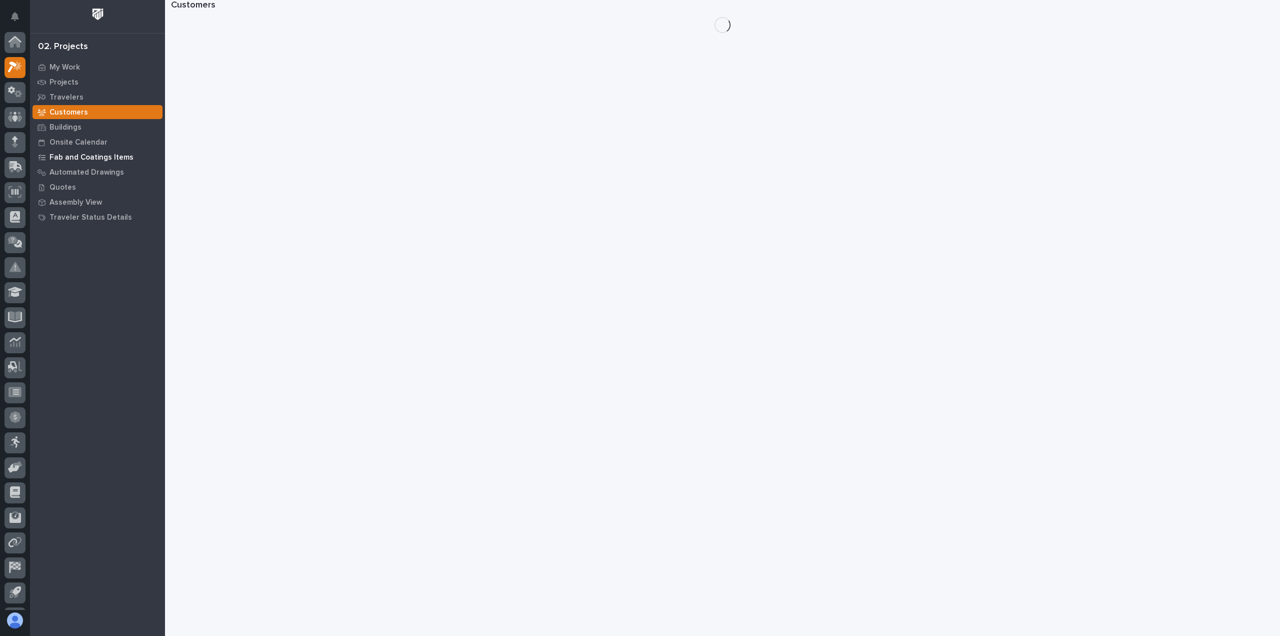
scroll to position [22, 0]
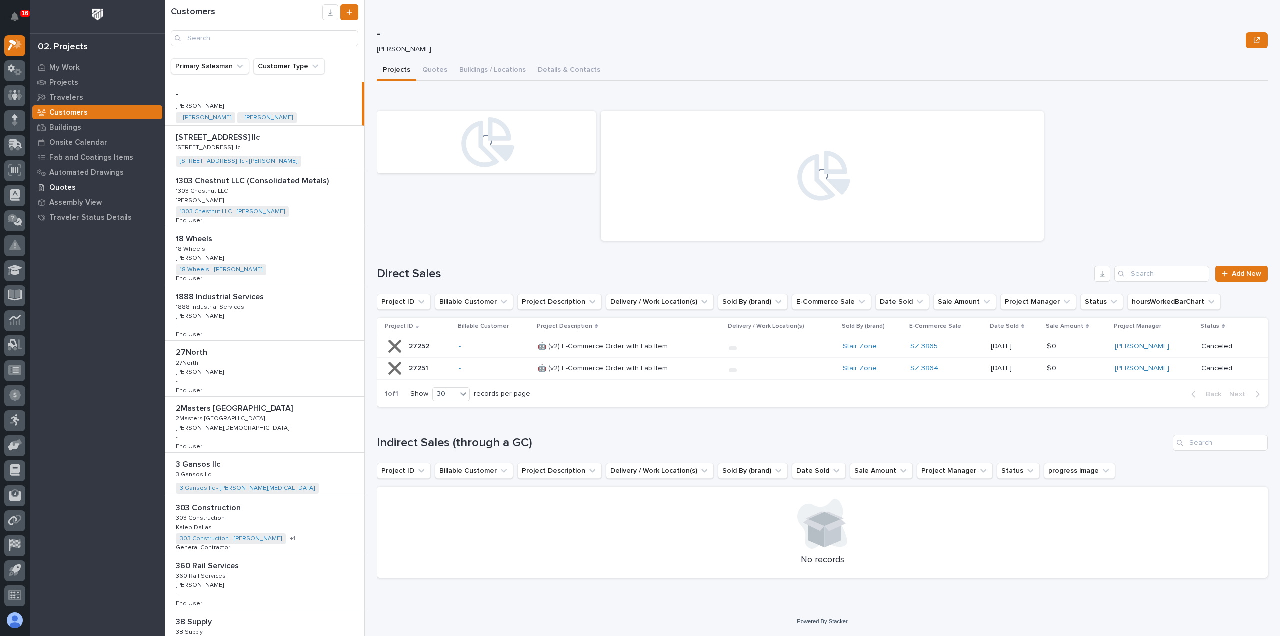
click at [67, 184] on p "Quotes" at bounding box center [63, 187] width 27 height 9
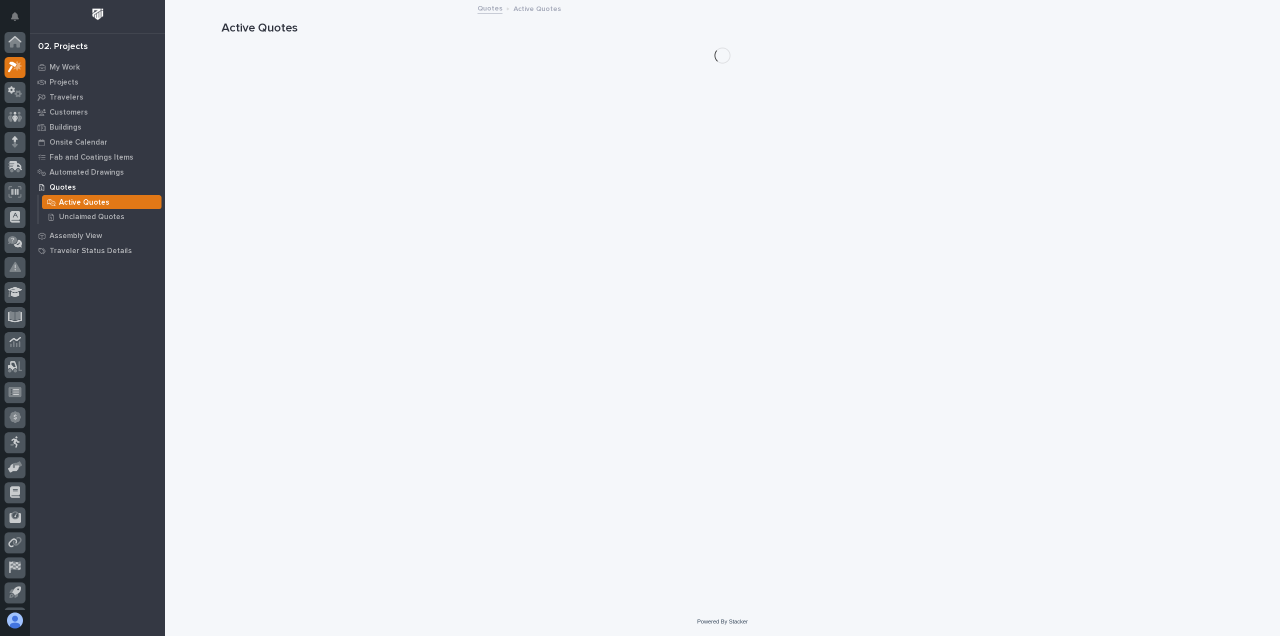
scroll to position [22, 0]
click at [71, 212] on div "Unclaimed Quotes" at bounding box center [102, 217] width 120 height 14
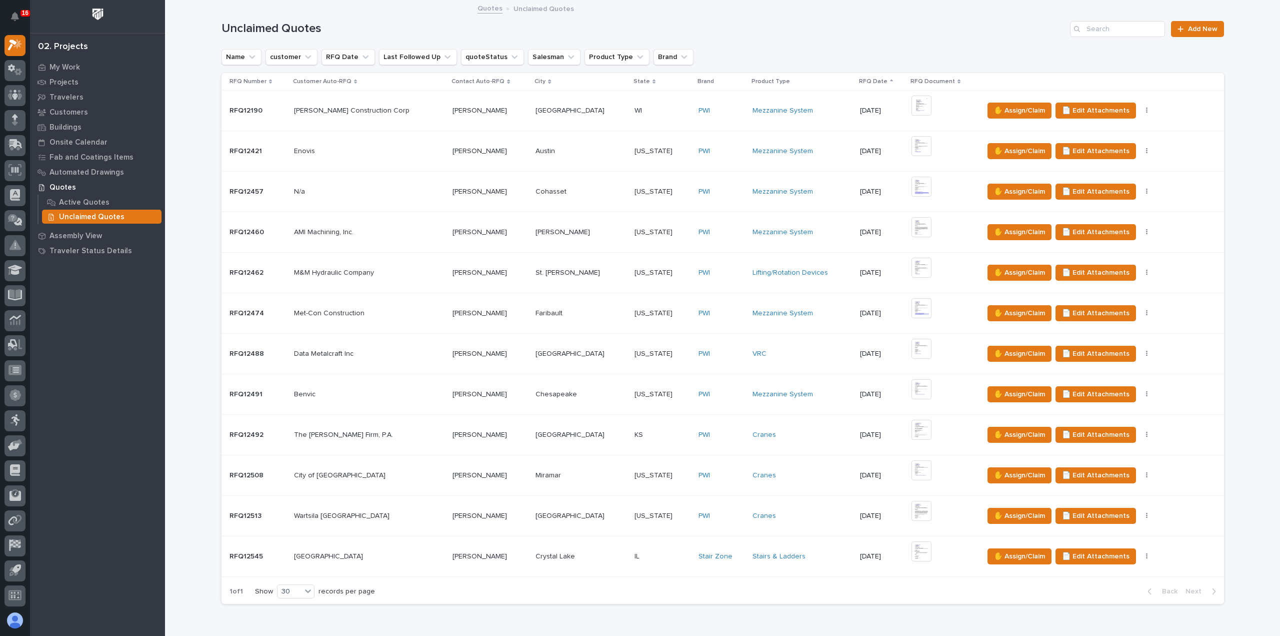
click at [646, 561] on div "IL IL" at bounding box center [663, 556] width 56 height 17
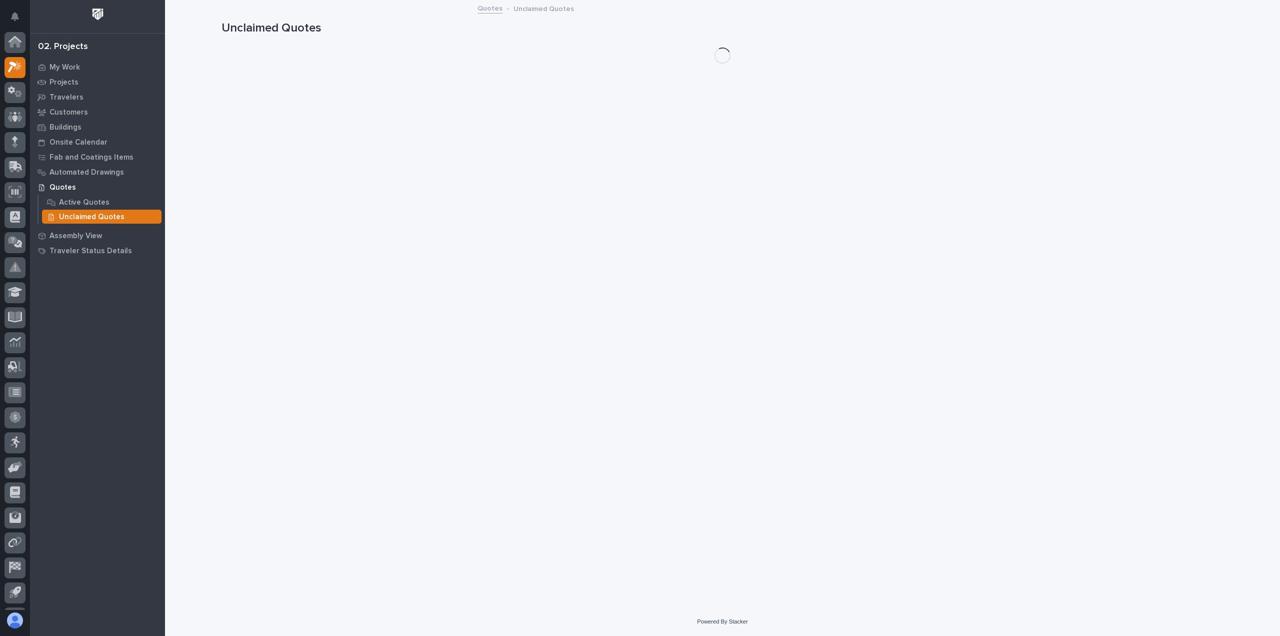
scroll to position [22, 0]
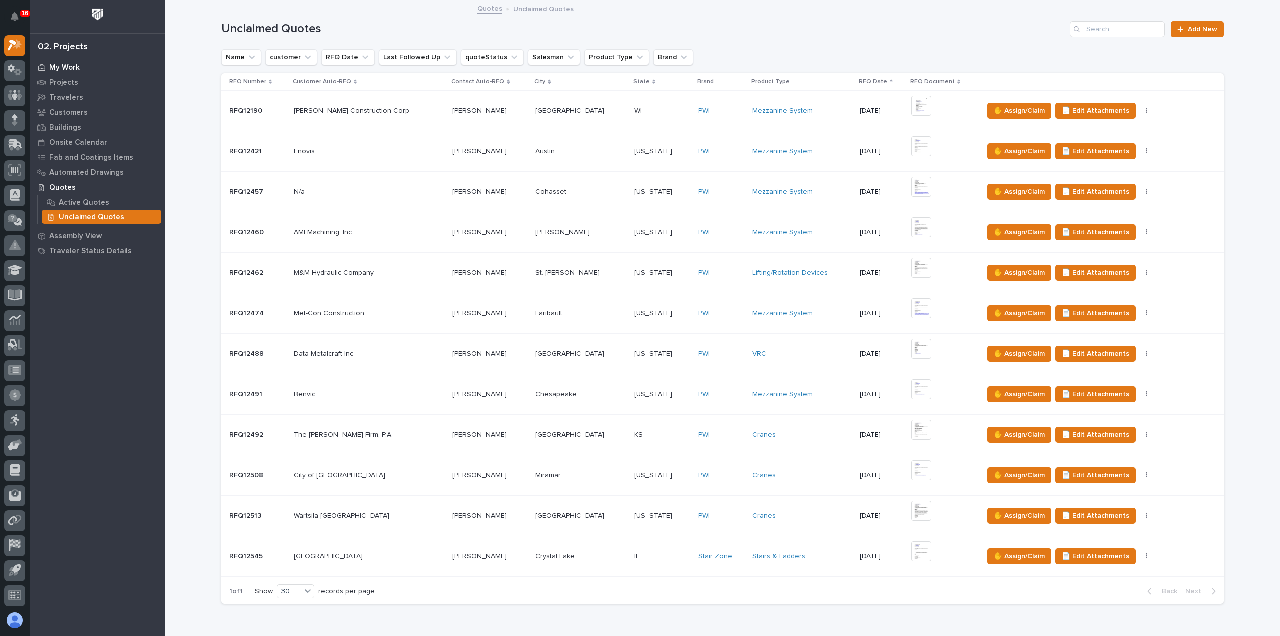
click at [72, 68] on p "My Work" at bounding box center [65, 67] width 31 height 9
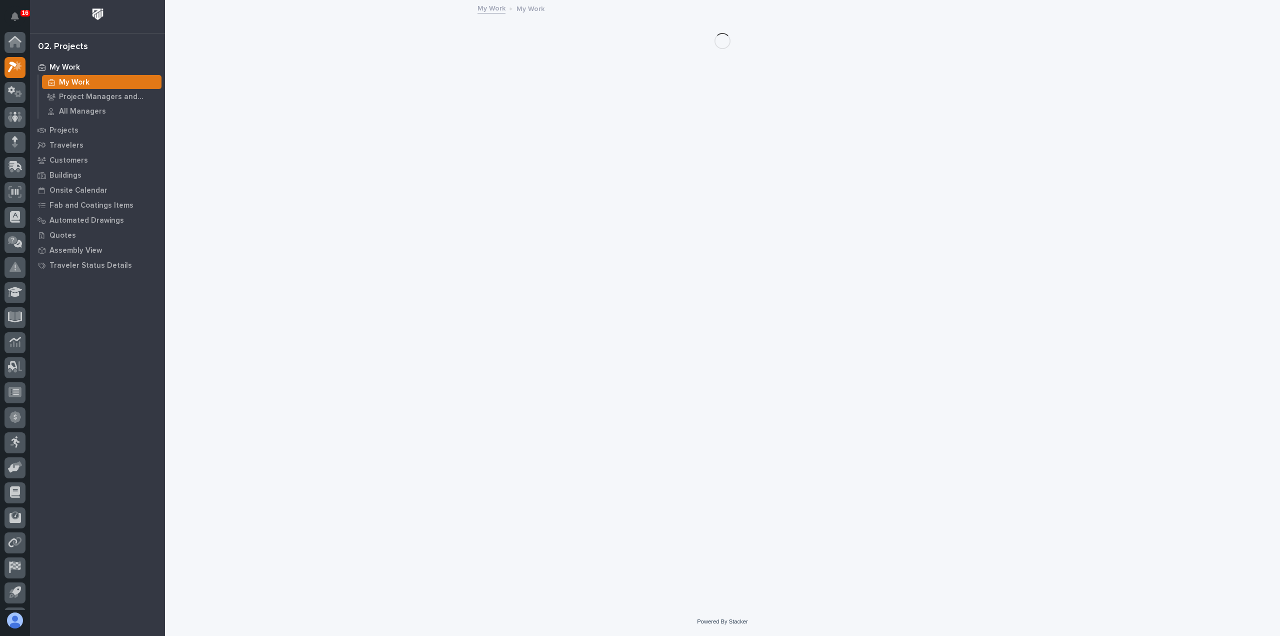
scroll to position [22, 0]
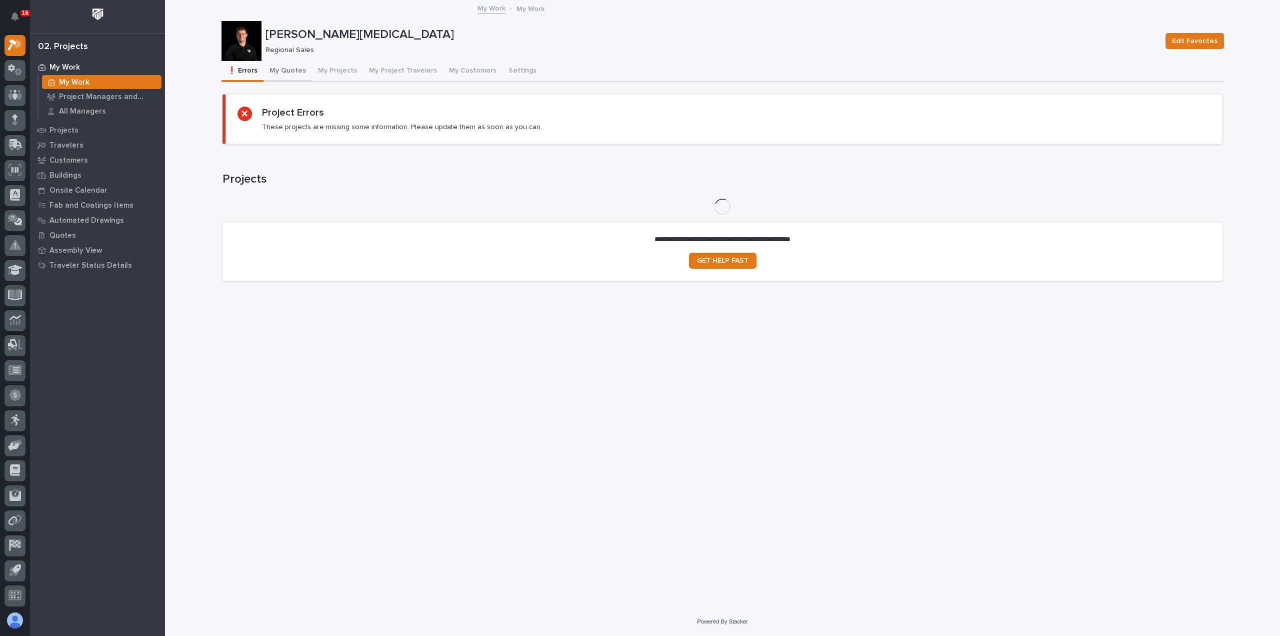
click at [269, 75] on button "My Quotes" at bounding box center [288, 71] width 49 height 21
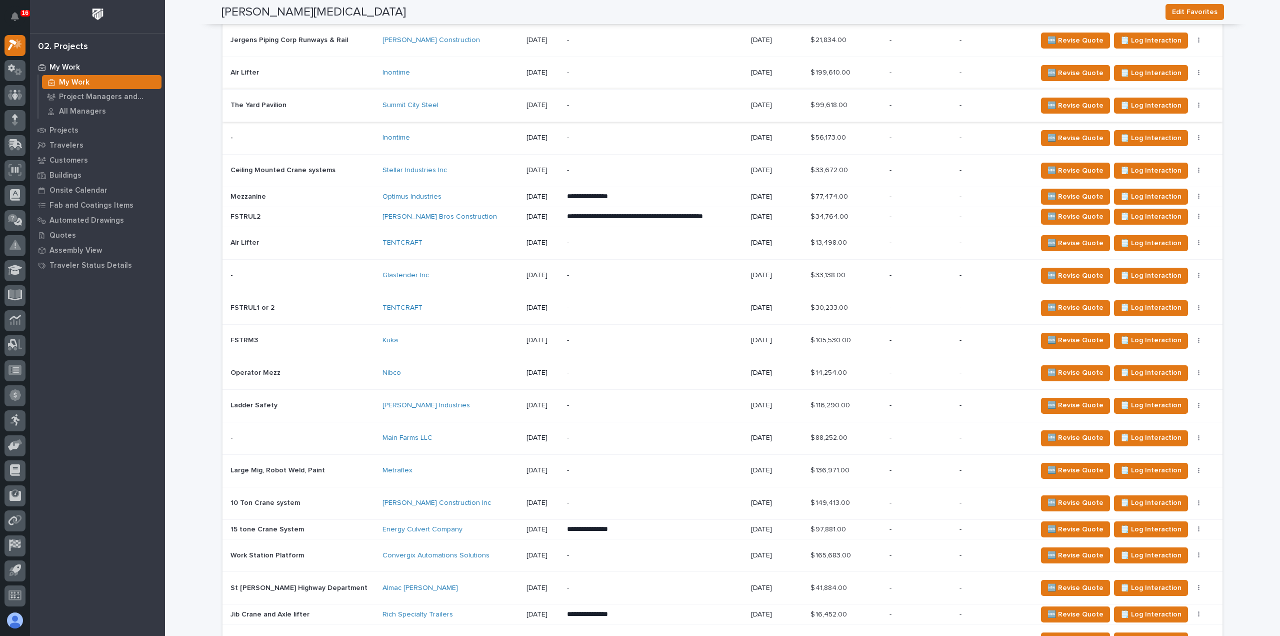
scroll to position [550, 0]
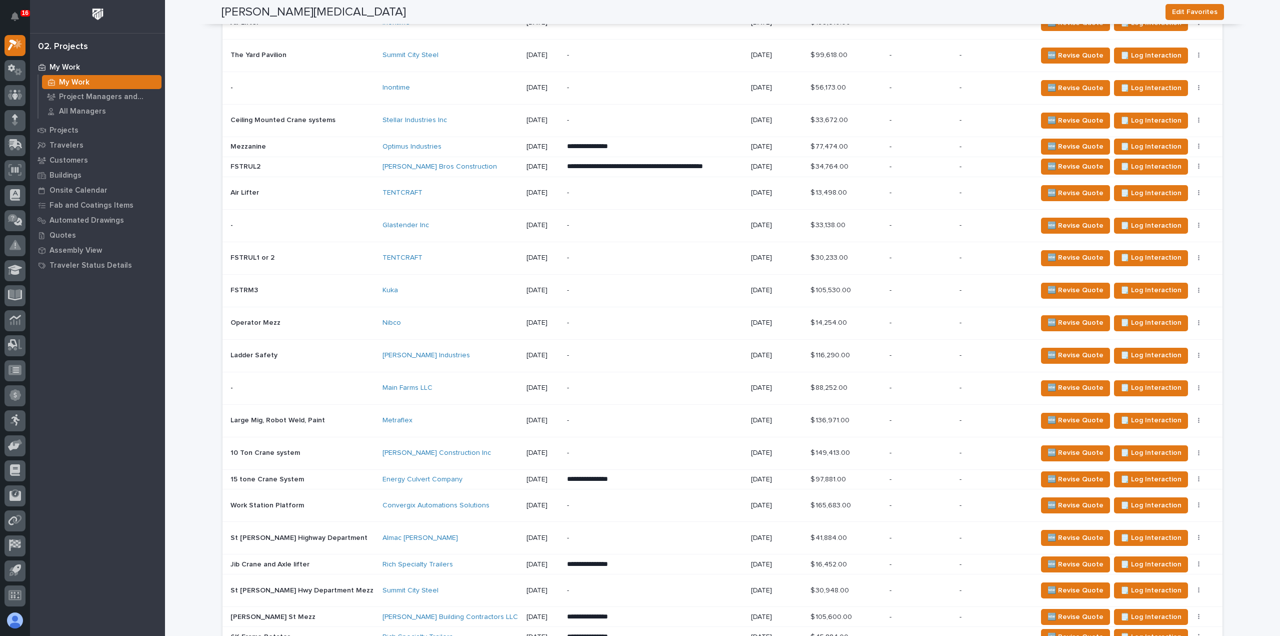
click at [609, 291] on p "-" at bounding box center [654, 290] width 175 height 9
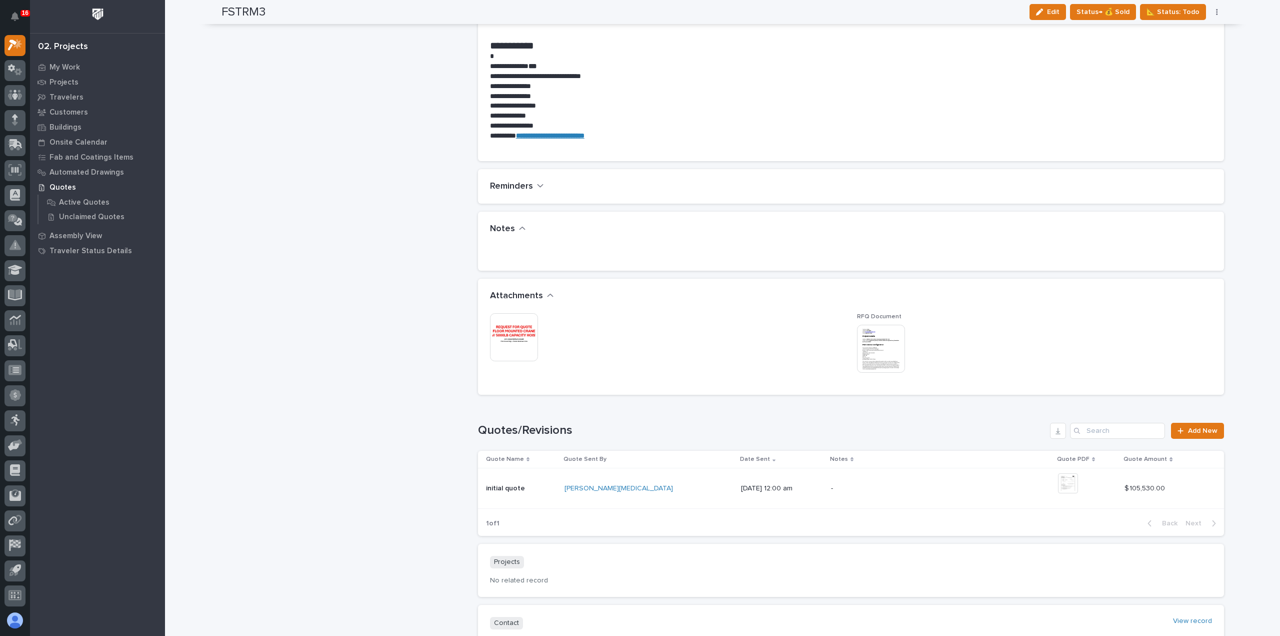
scroll to position [799, 0]
click at [885, 336] on img at bounding box center [881, 349] width 48 height 48
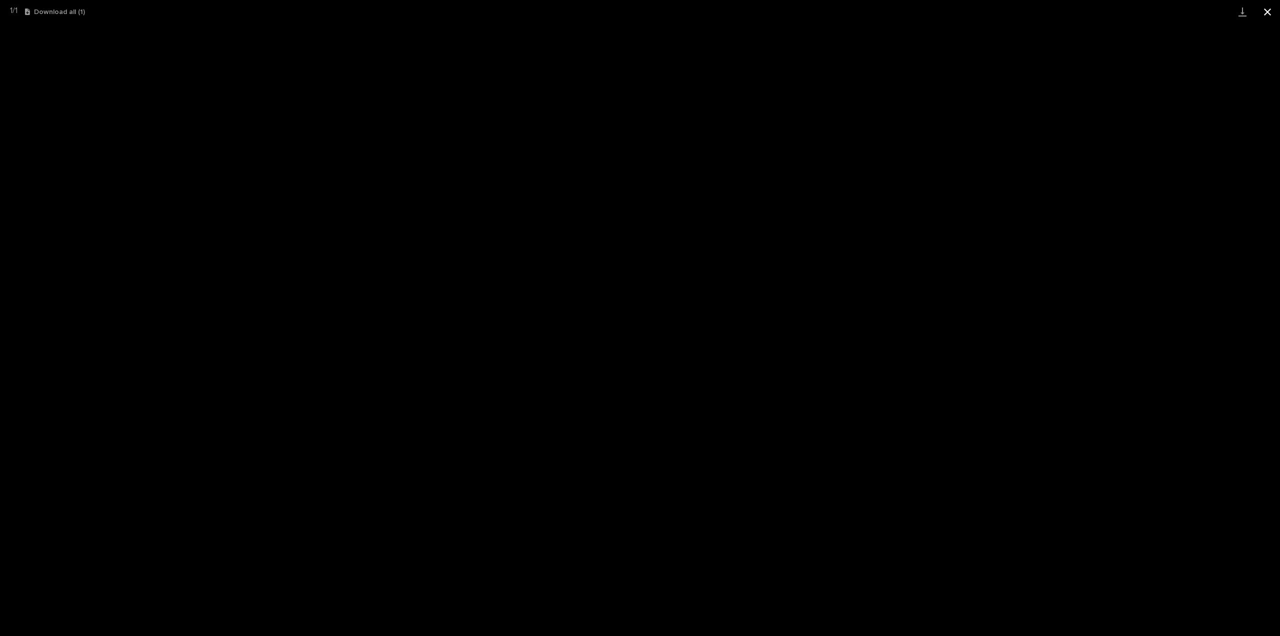
click at [1277, 14] on button "Close gallery" at bounding box center [1267, 12] width 25 height 24
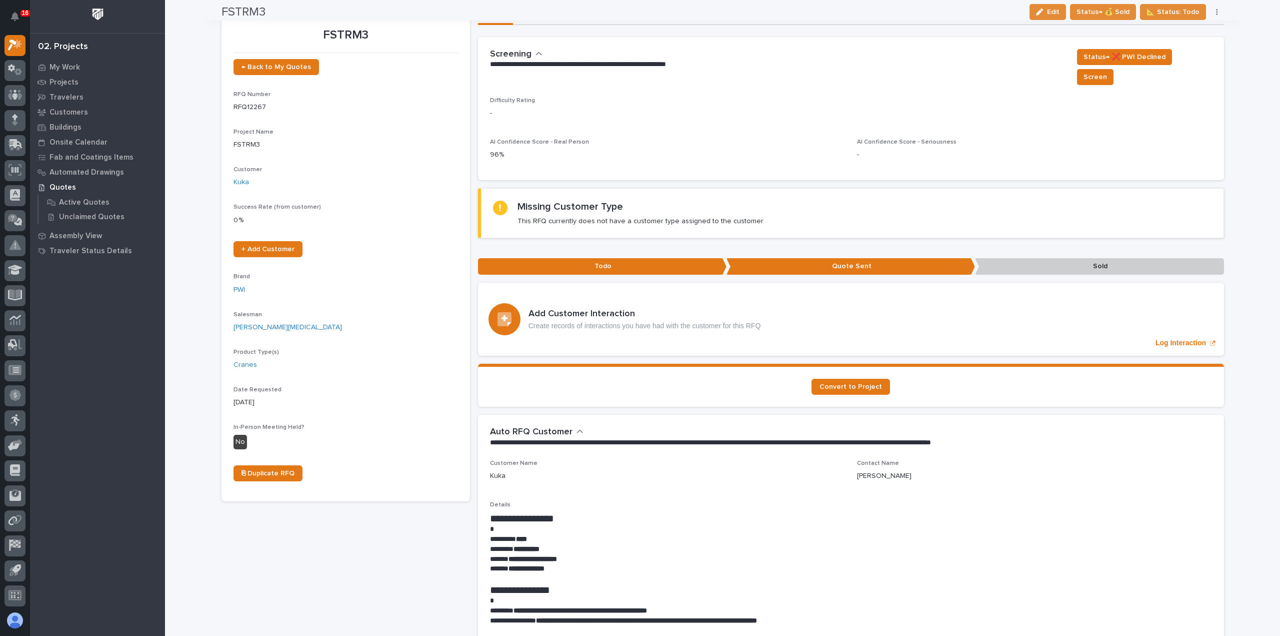
scroll to position [0, 0]
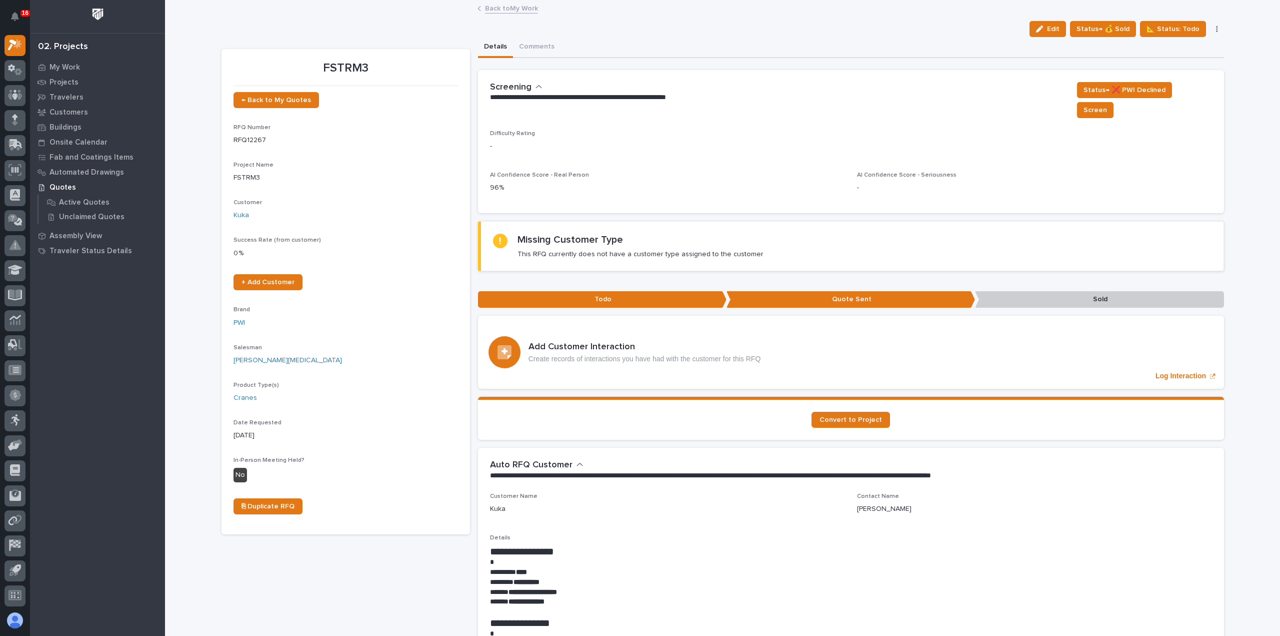
click at [505, 11] on link "Back to My Work" at bounding box center [511, 8] width 53 height 12
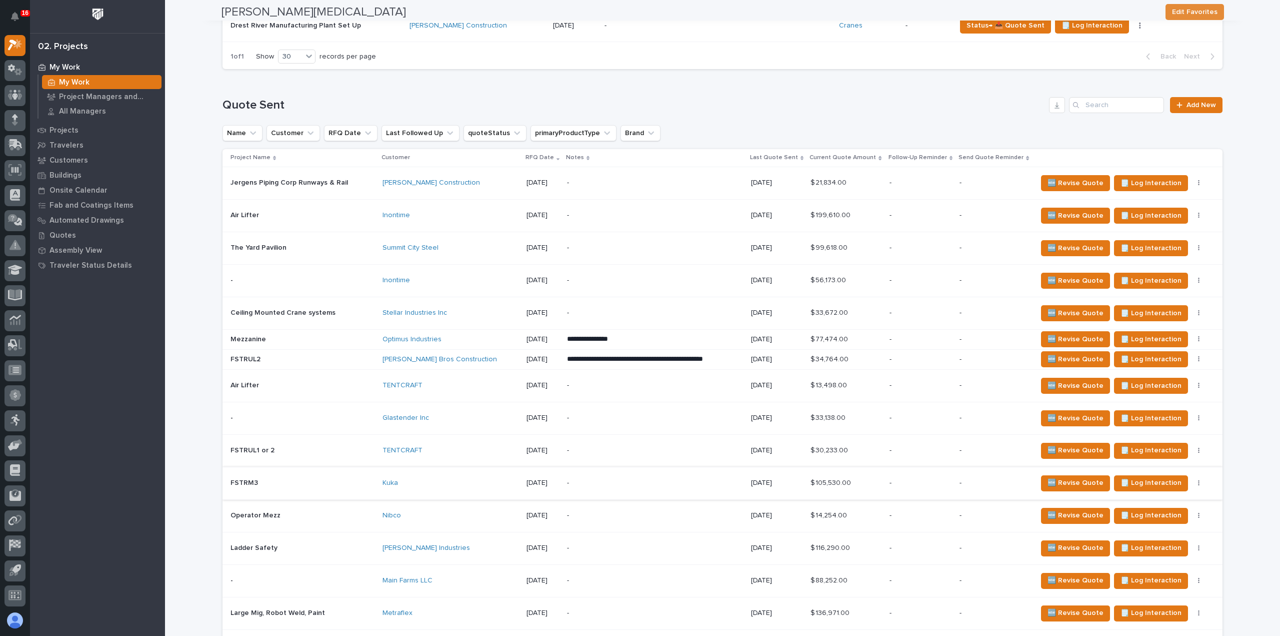
scroll to position [400, 0]
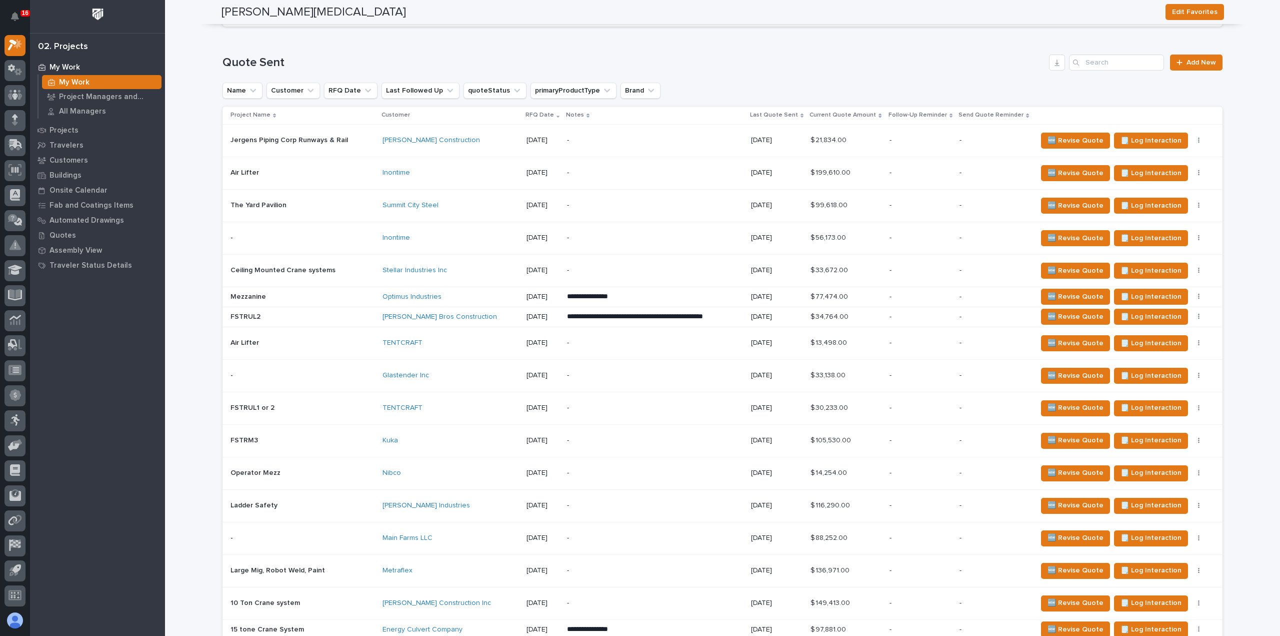
click at [697, 447] on div "-" at bounding box center [654, 440] width 175 height 23
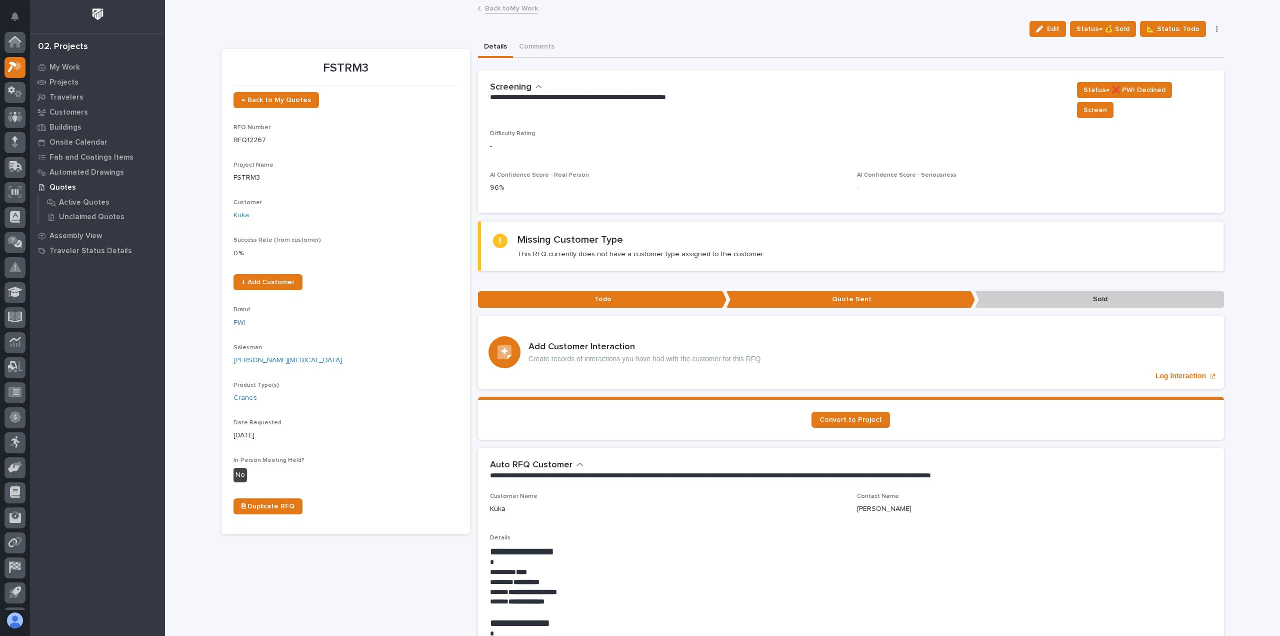
scroll to position [22, 0]
click at [493, 10] on link "Back to My Work" at bounding box center [511, 8] width 53 height 12
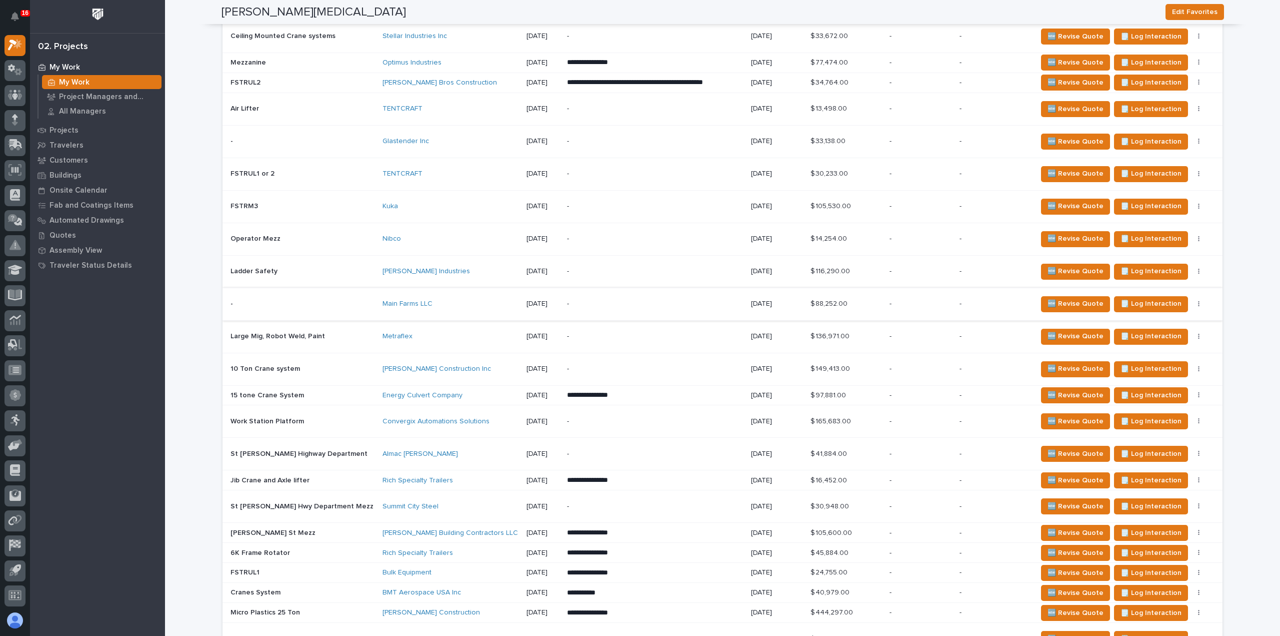
scroll to position [650, 0]
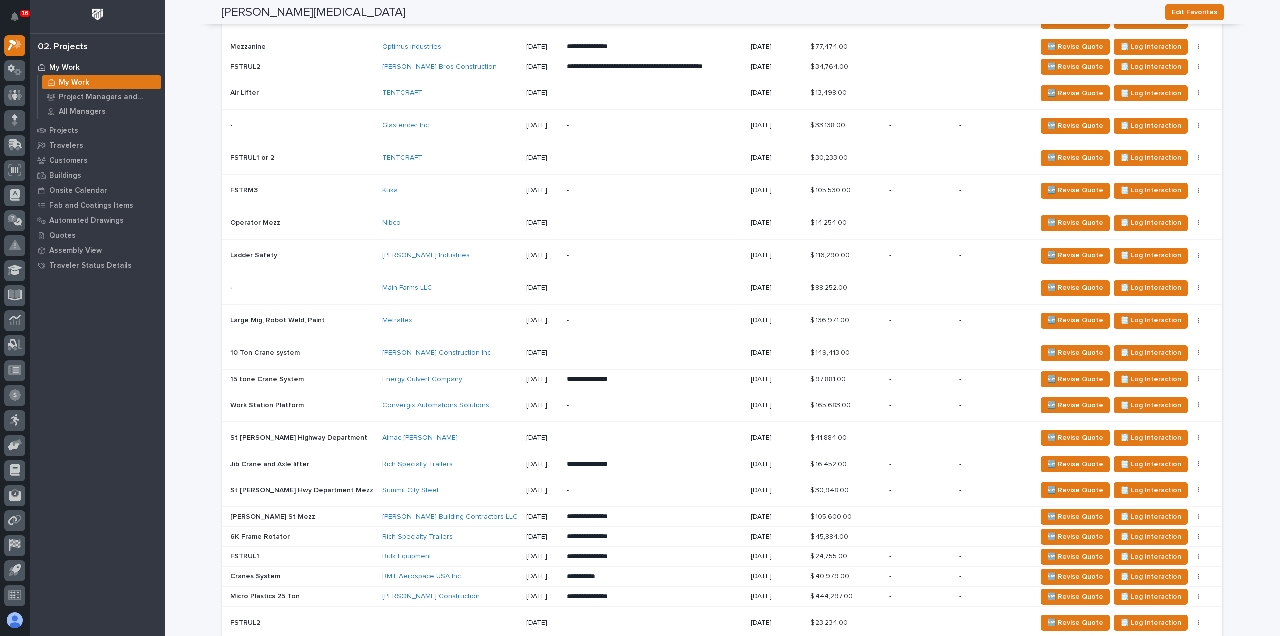
click at [672, 284] on p "-" at bounding box center [654, 288] width 175 height 9
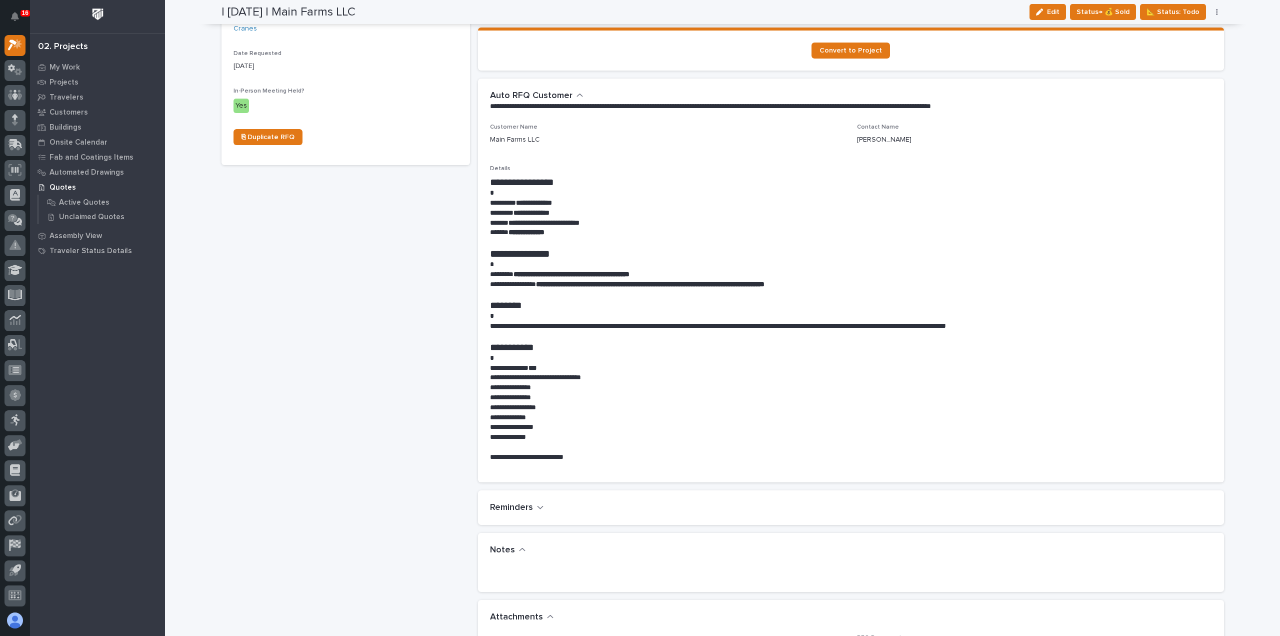
scroll to position [400, 0]
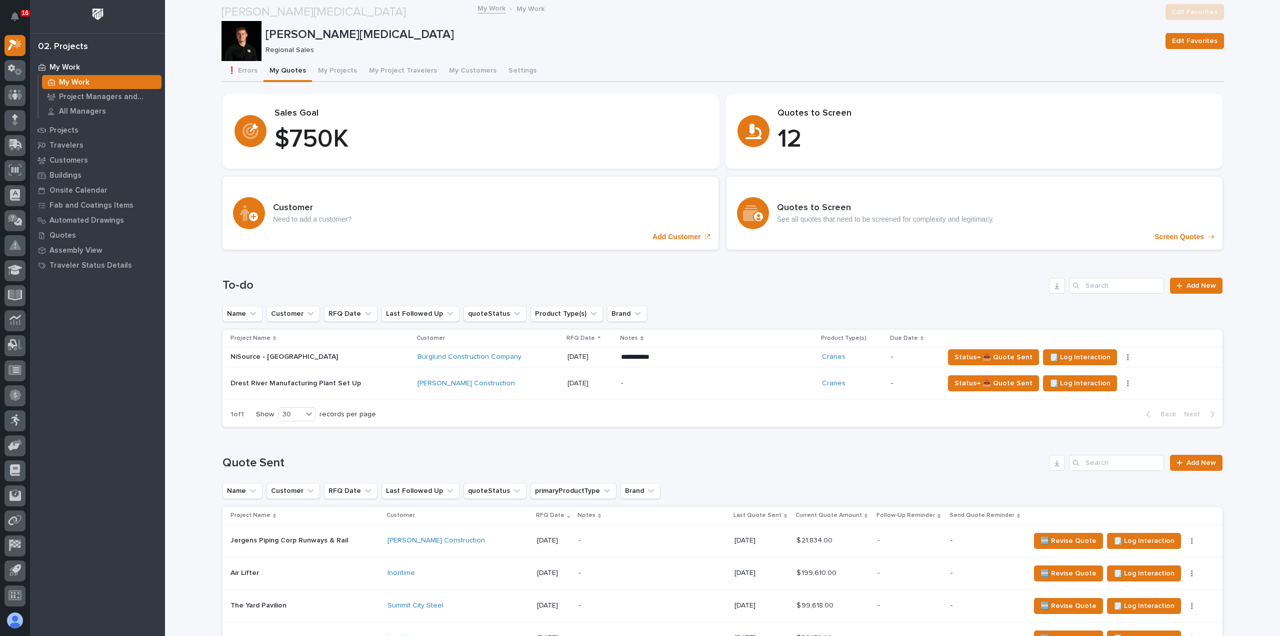
scroll to position [700, 0]
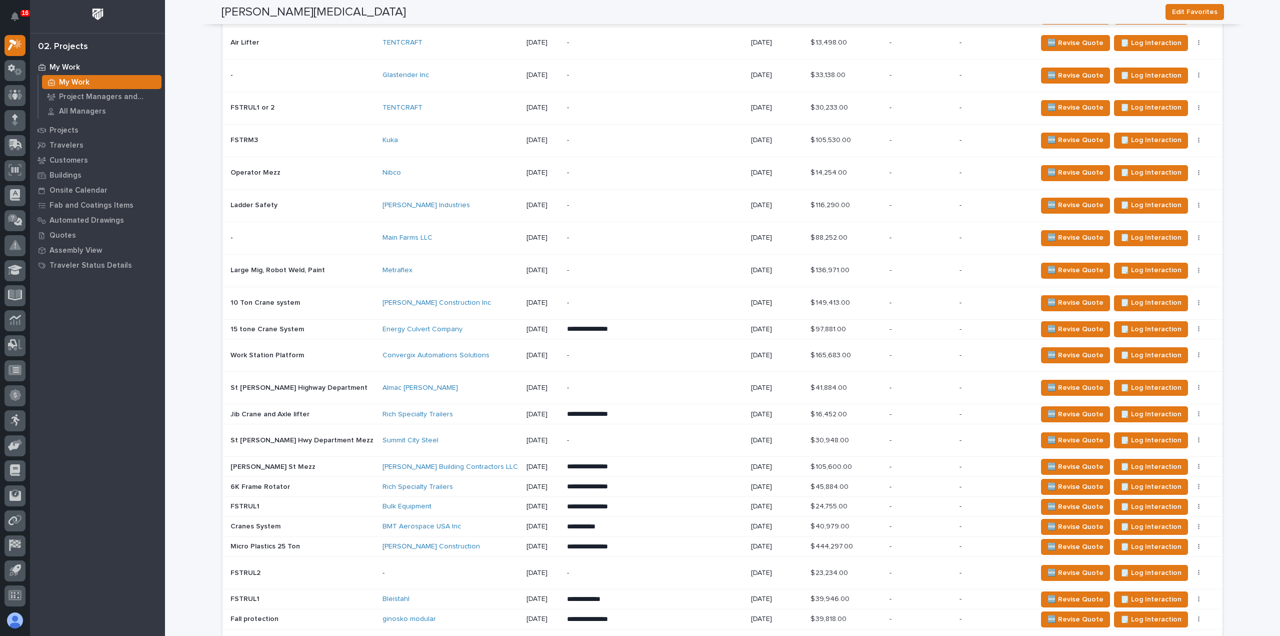
click at [604, 276] on div "-" at bounding box center [654, 270] width 175 height 23
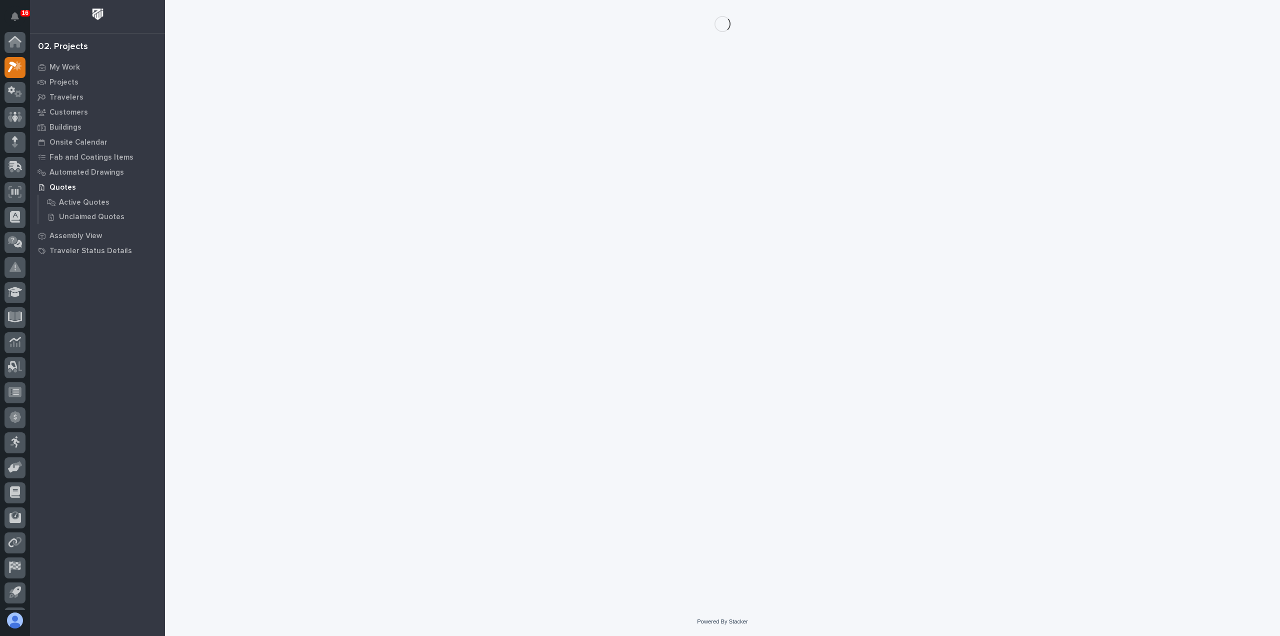
scroll to position [22, 0]
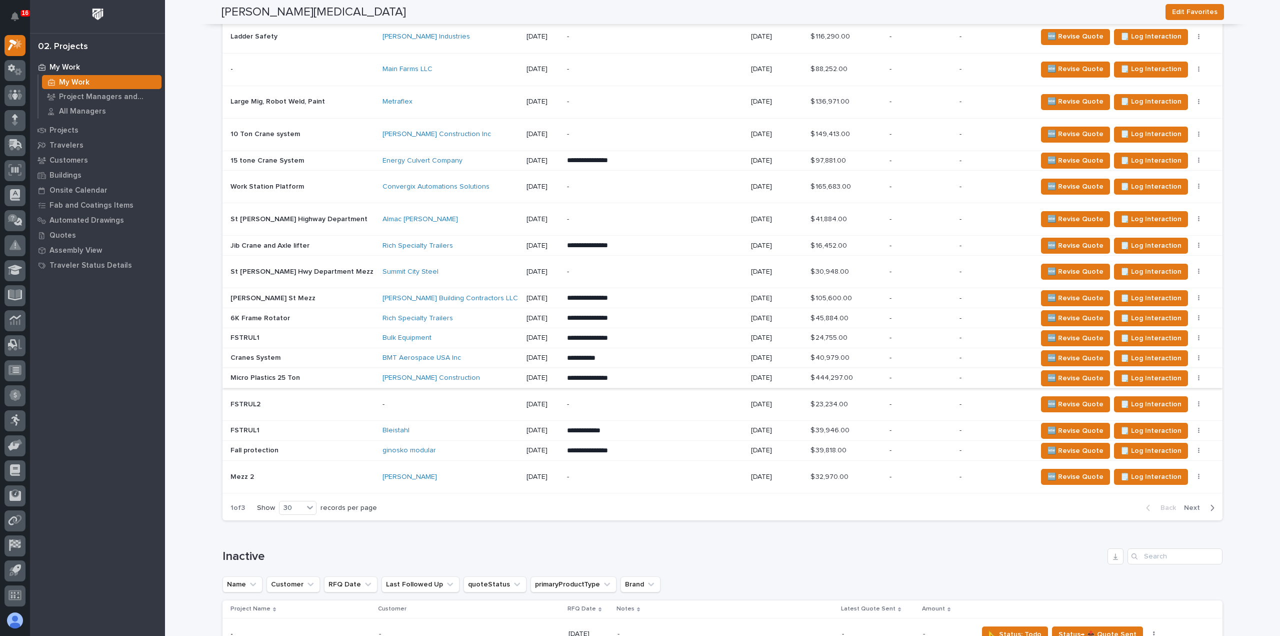
scroll to position [850, 0]
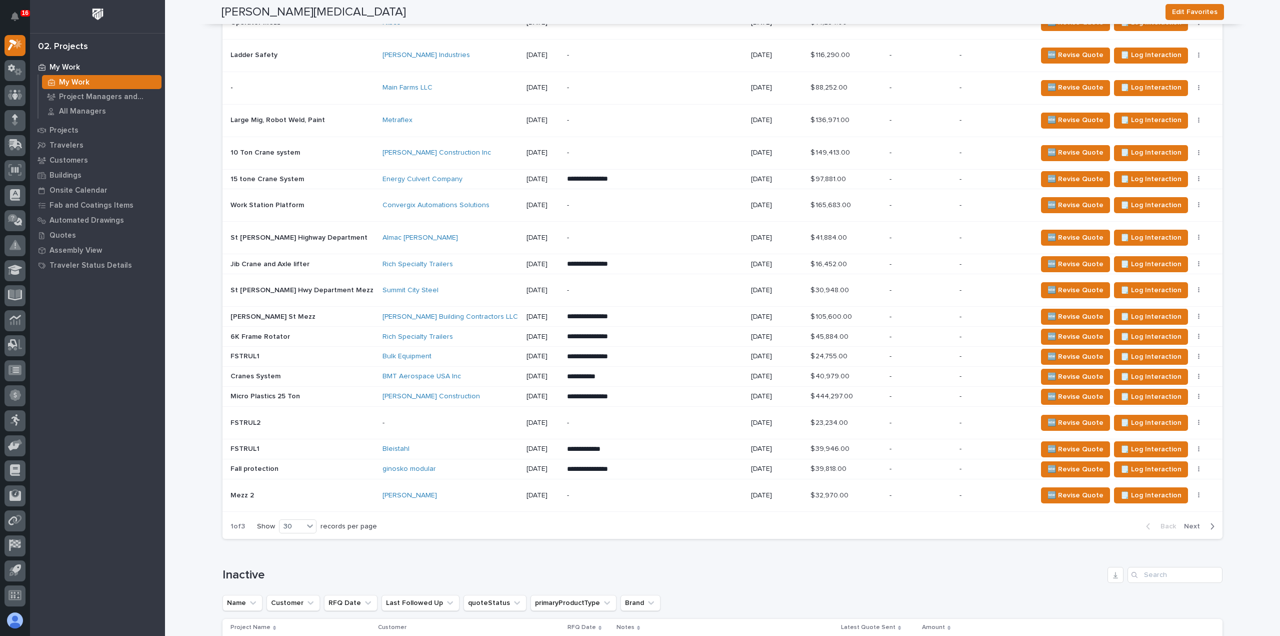
click at [1192, 522] on span "Next" at bounding box center [1195, 526] width 22 height 9
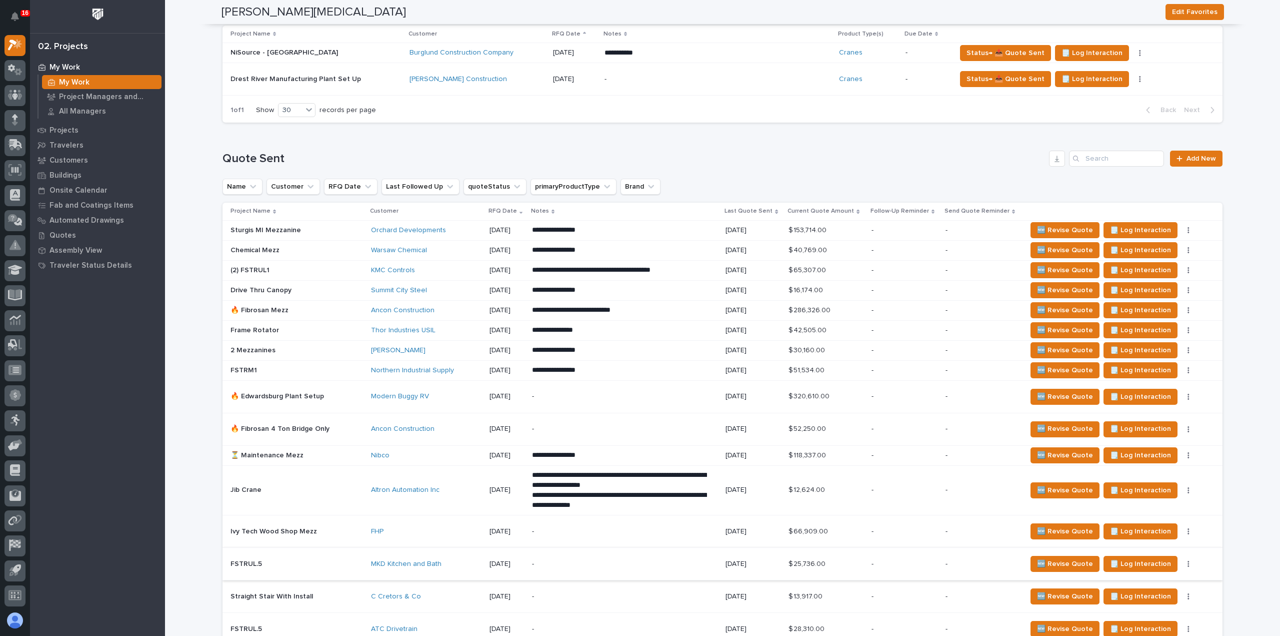
scroll to position [300, 0]
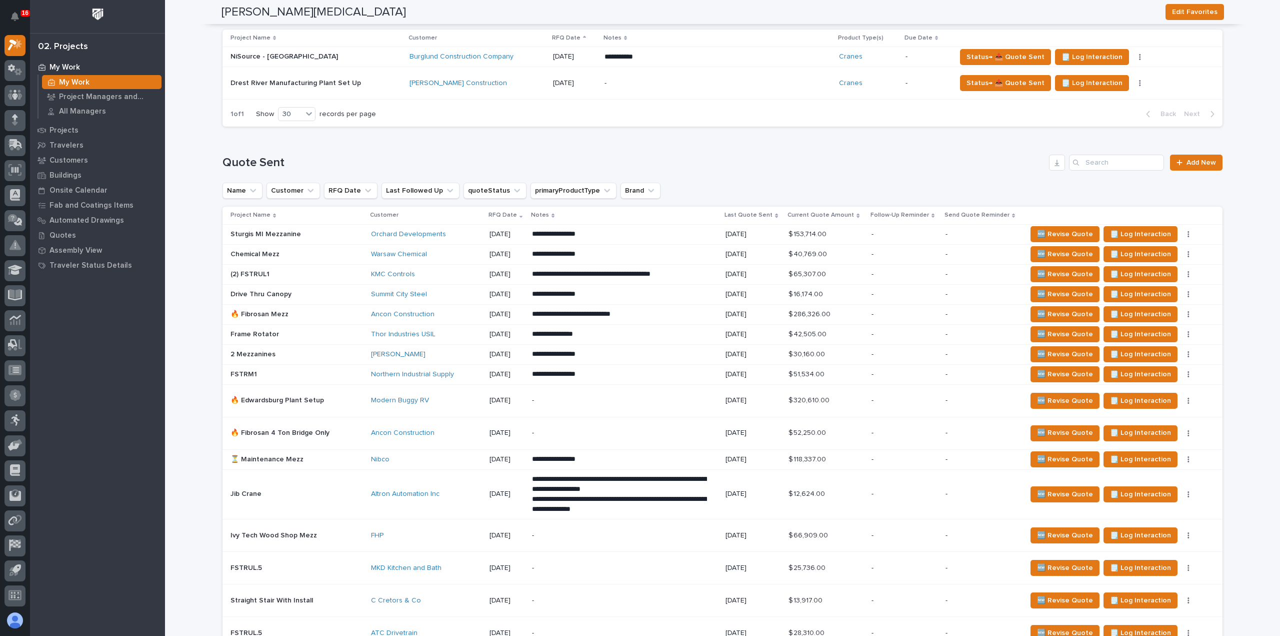
click at [708, 235] on div "**********" at bounding box center [625, 234] width 186 height 18
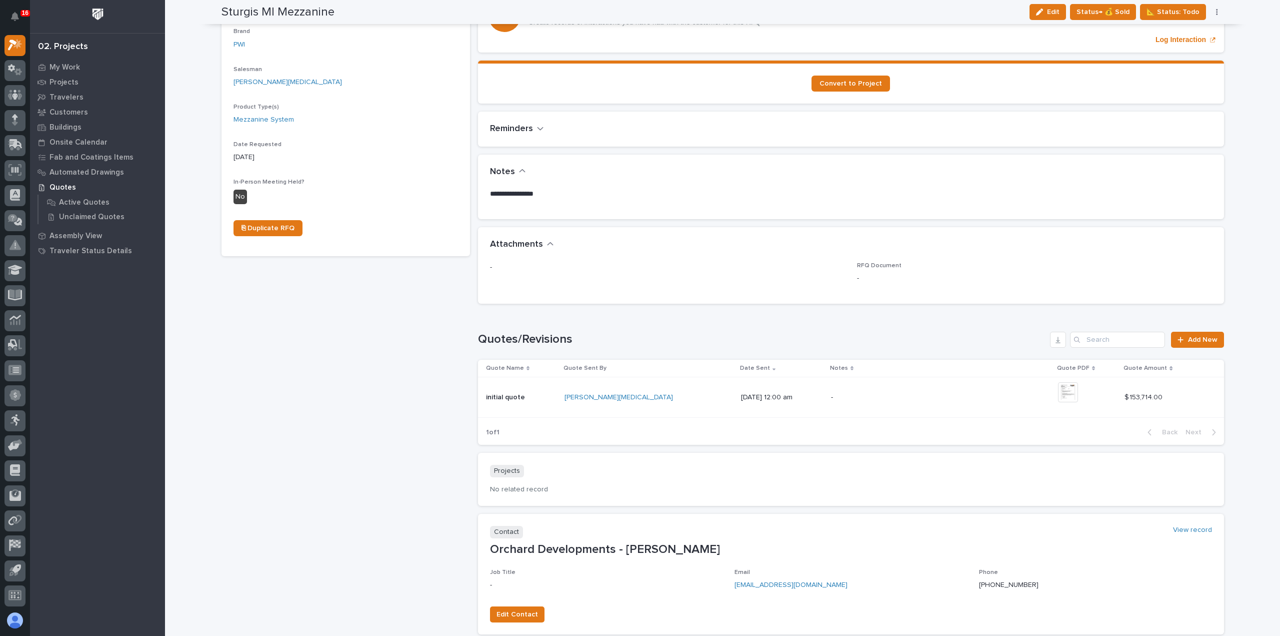
scroll to position [347, 0]
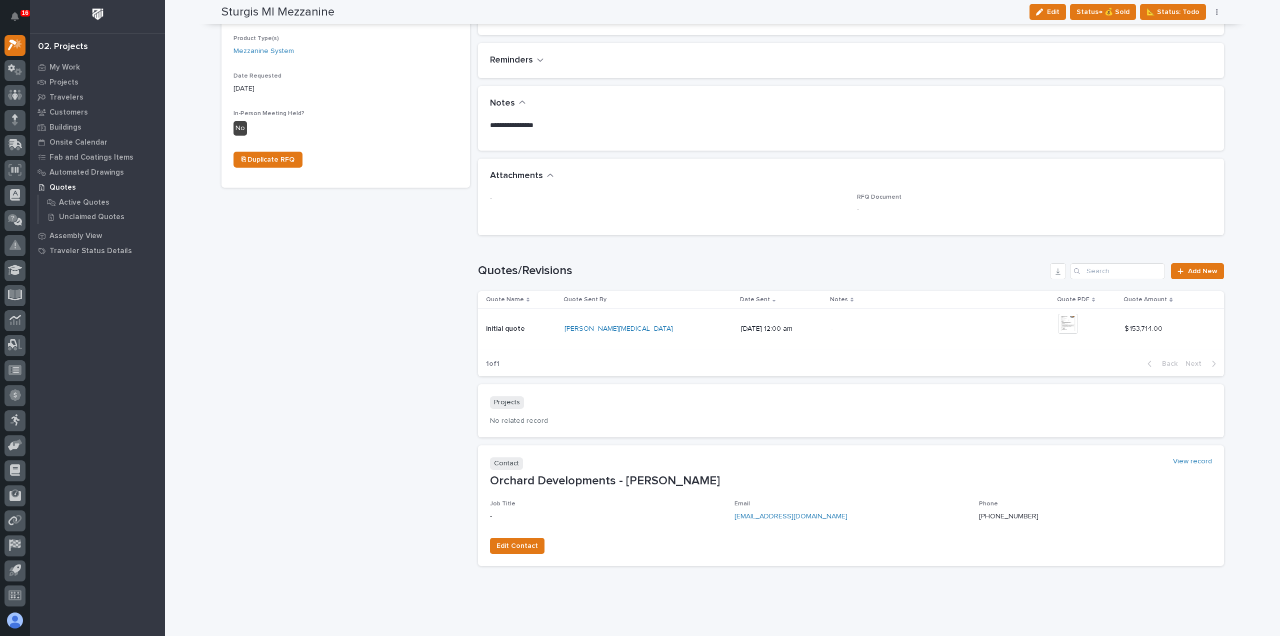
click at [741, 325] on p "[DATE] 12:00 am" at bounding box center [782, 329] width 82 height 9
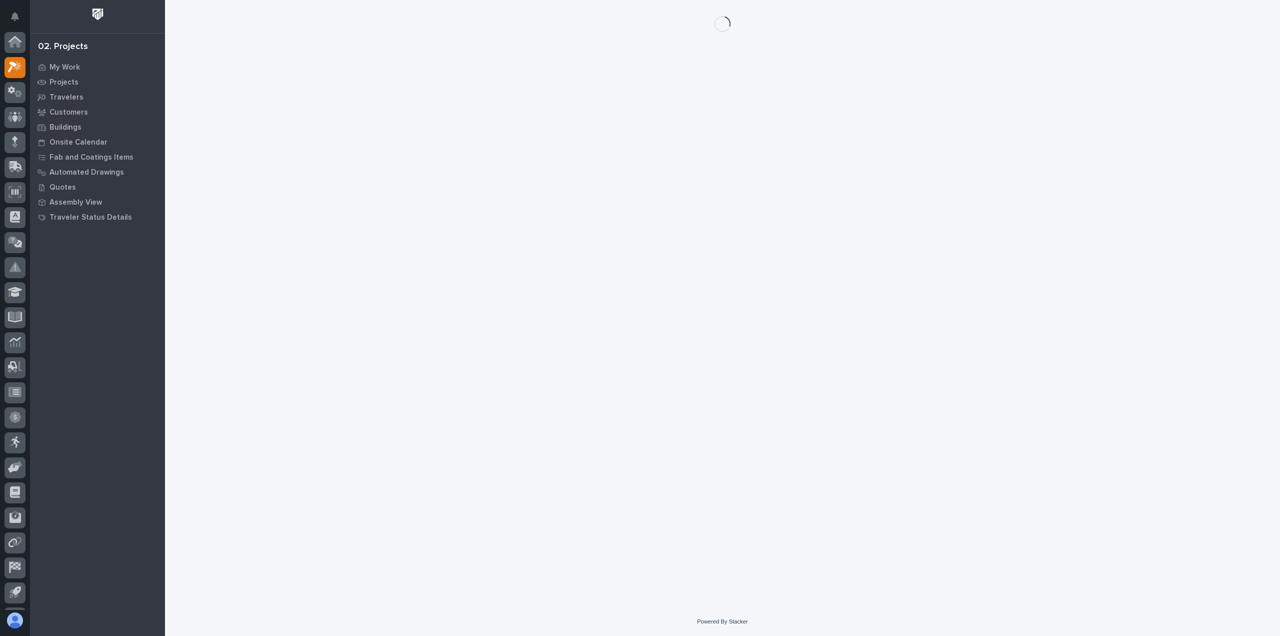
scroll to position [22, 0]
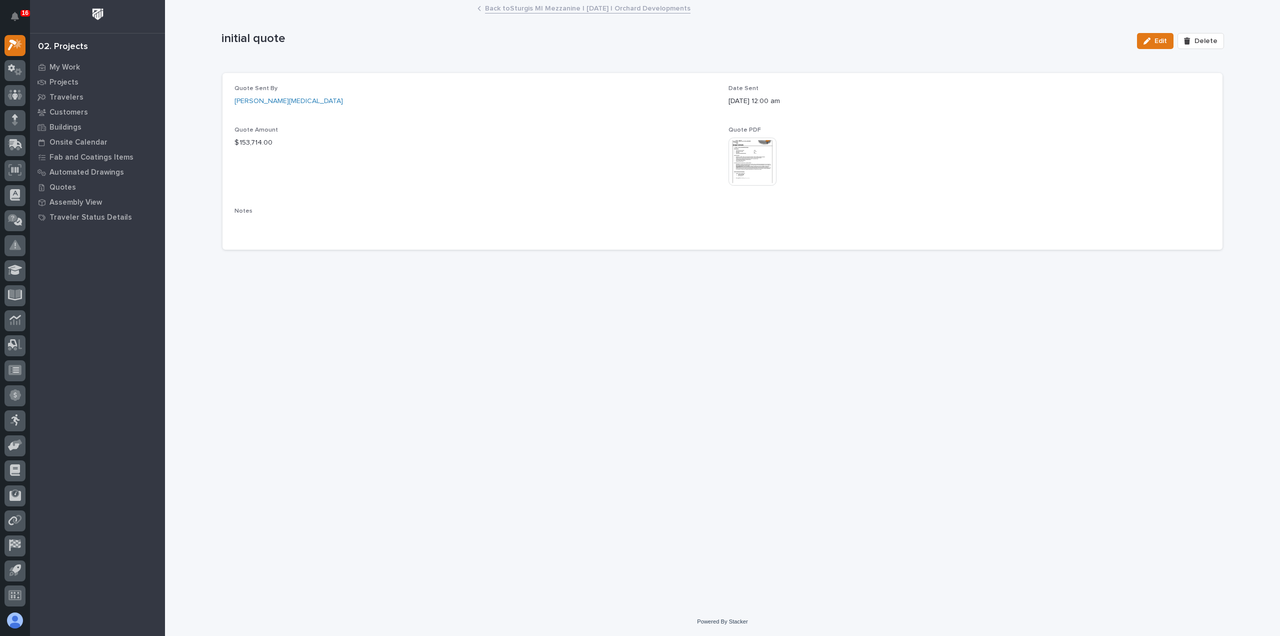
click at [766, 172] on img at bounding box center [753, 162] width 48 height 48
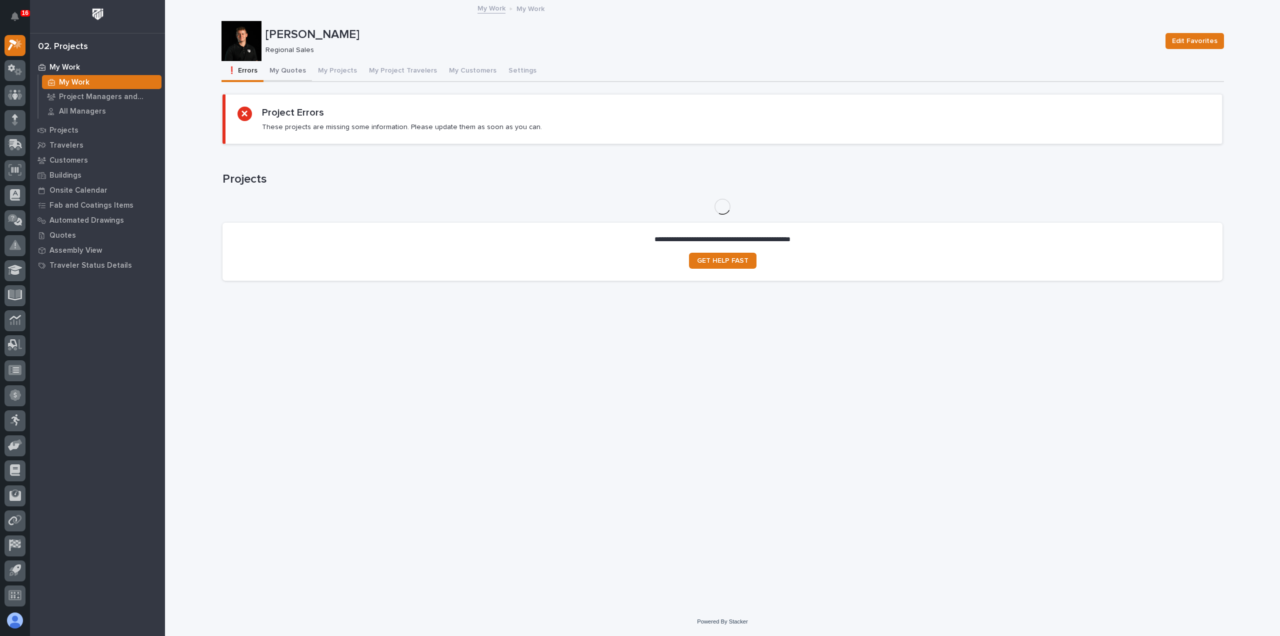
click at [293, 66] on button "My Quotes" at bounding box center [288, 71] width 49 height 21
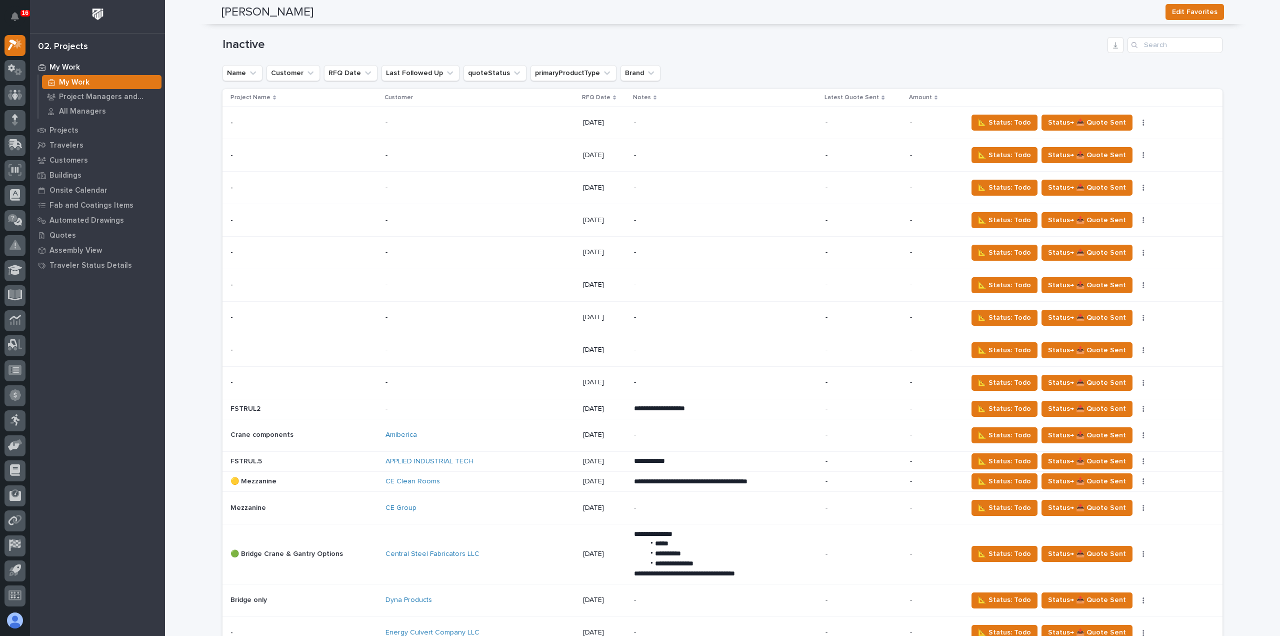
scroll to position [1030, 0]
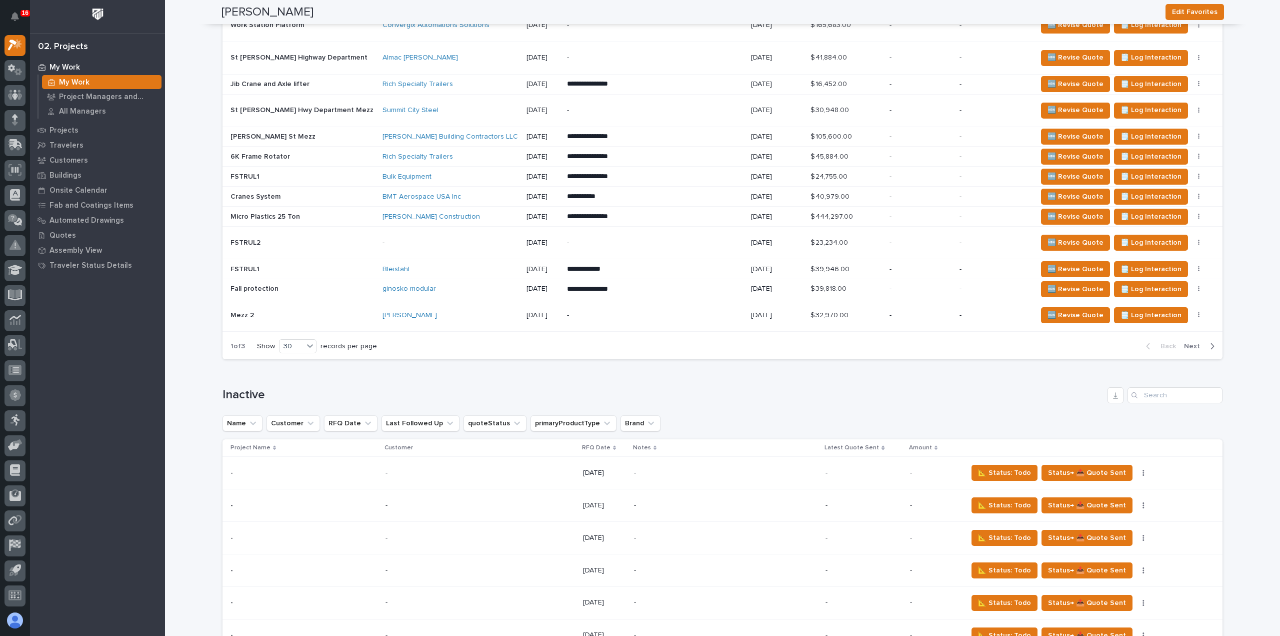
click at [1186, 342] on span "Next" at bounding box center [1195, 346] width 22 height 9
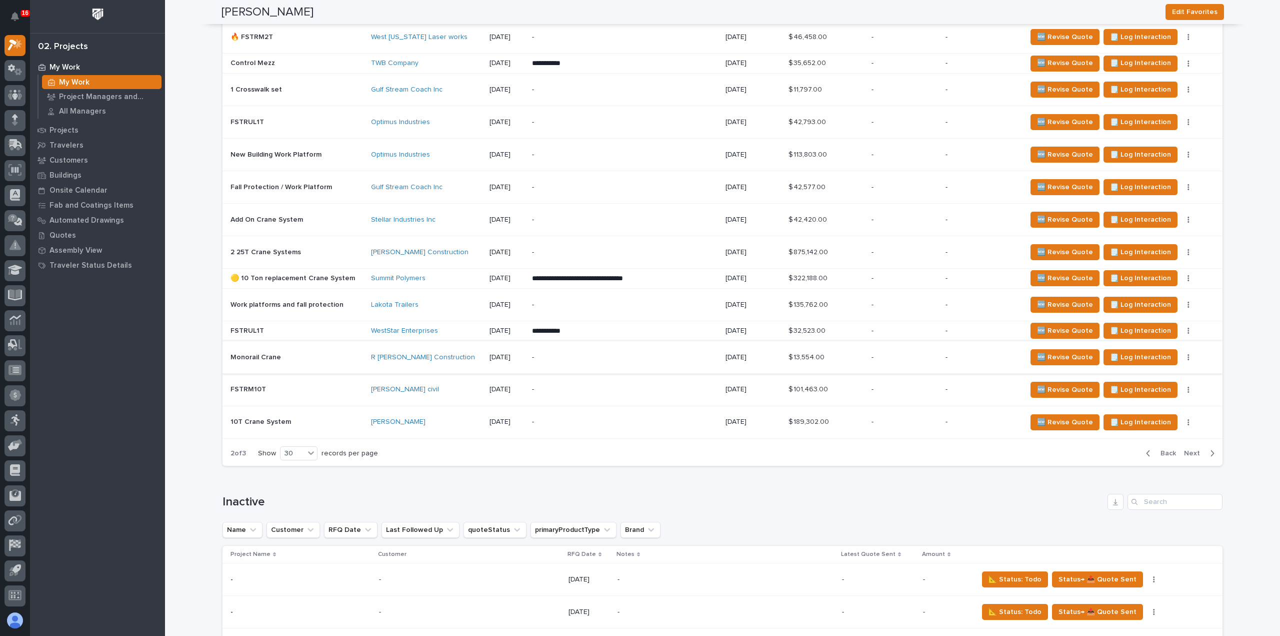
scroll to position [932, 0]
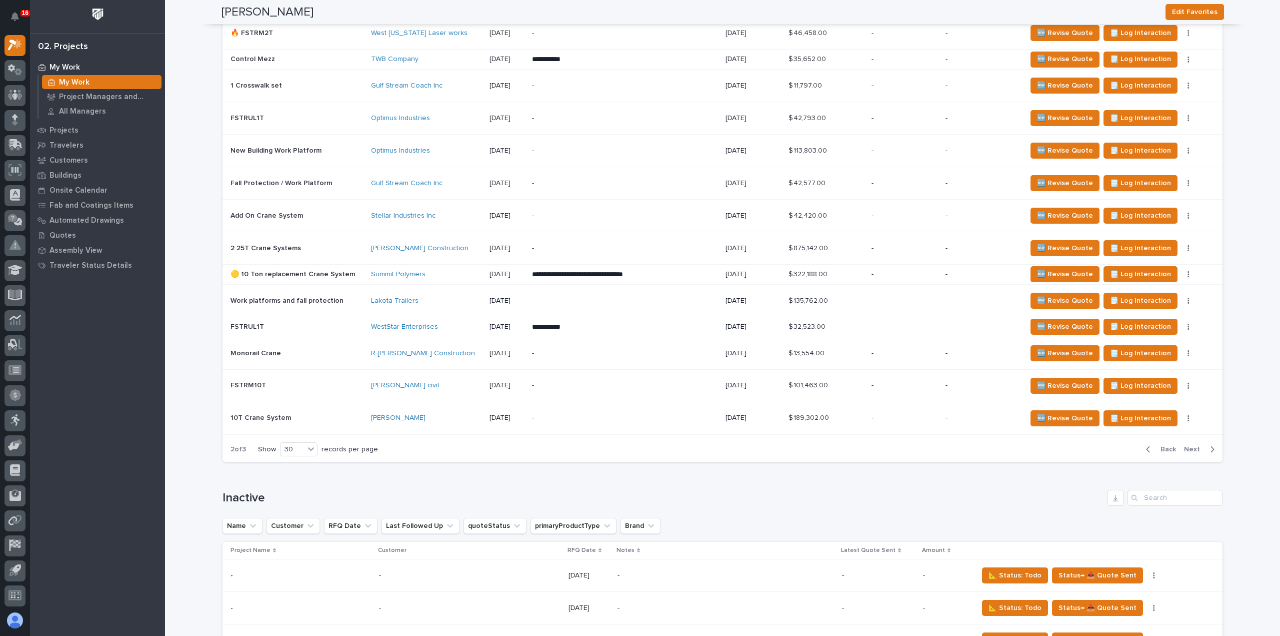
click at [1187, 445] on span "Next" at bounding box center [1195, 449] width 22 height 9
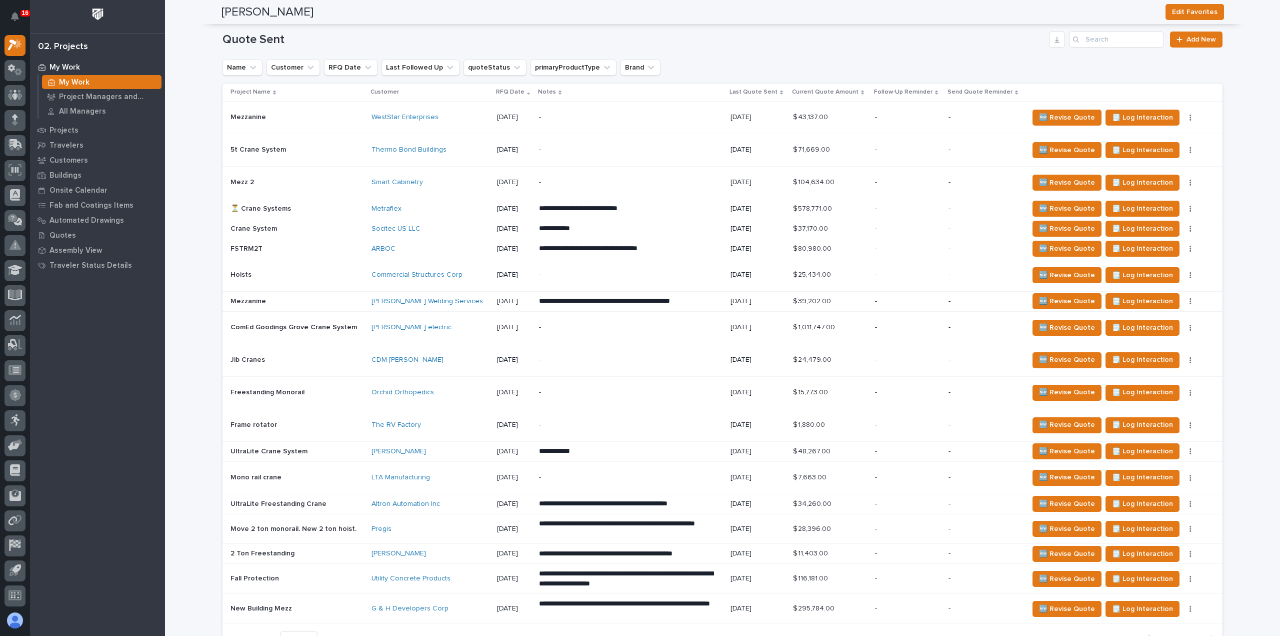
scroll to position [473, 0]
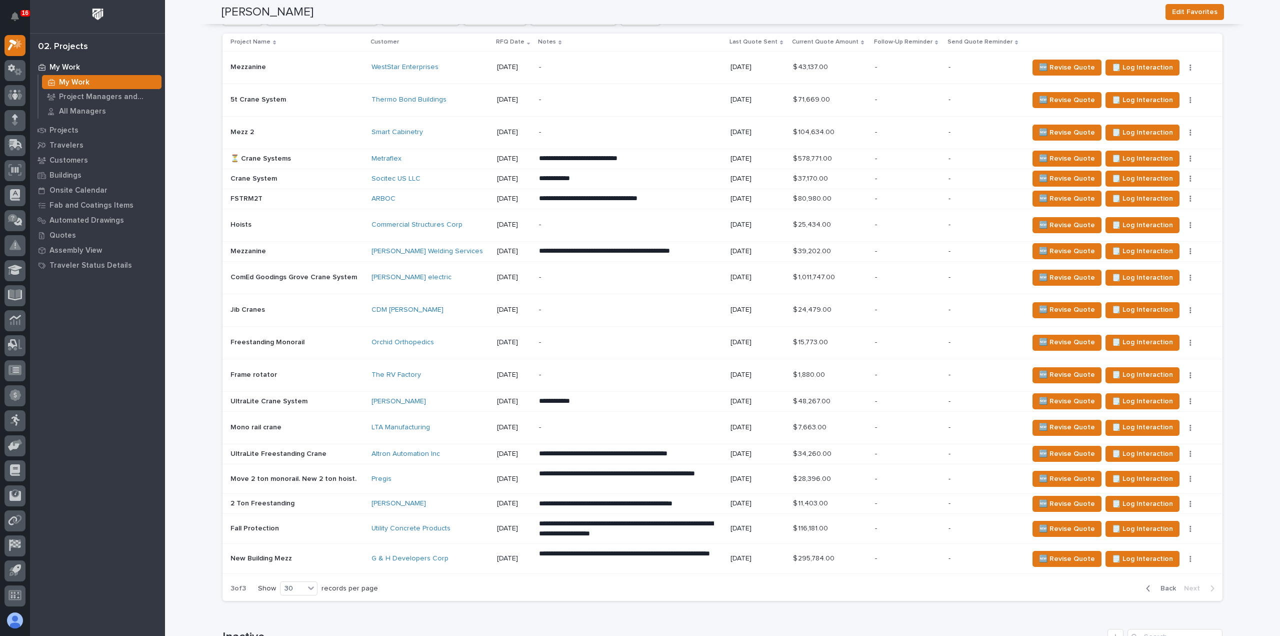
click at [1164, 584] on span "Back" at bounding box center [1166, 588] width 22 height 9
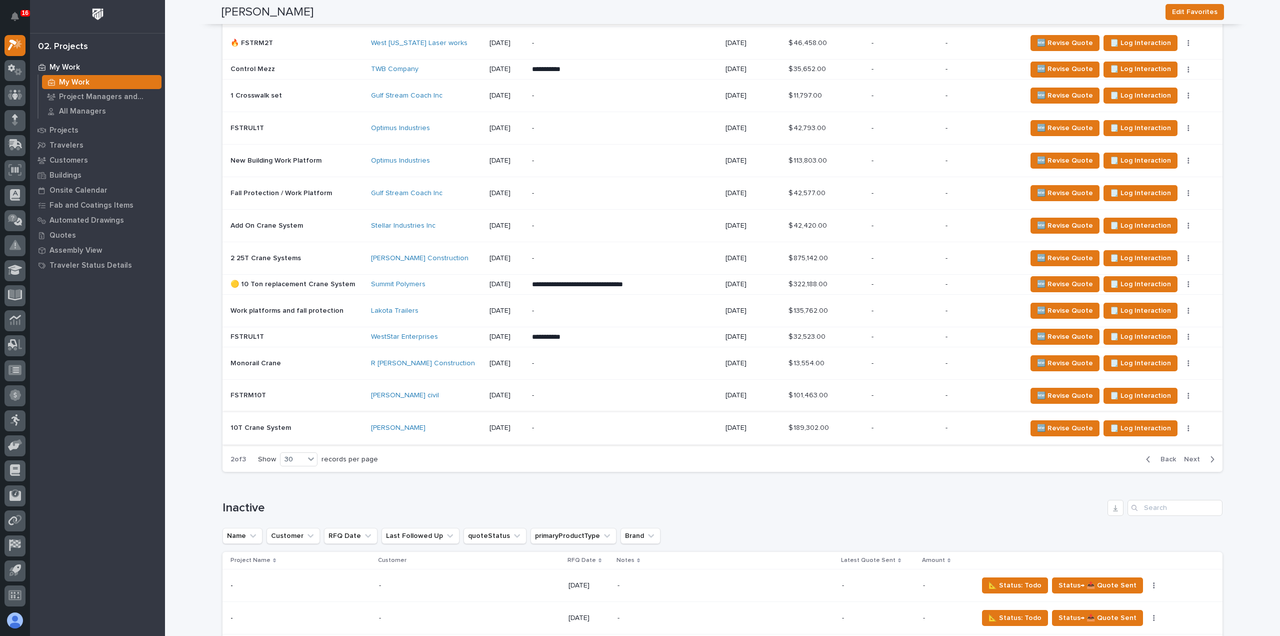
scroll to position [923, 0]
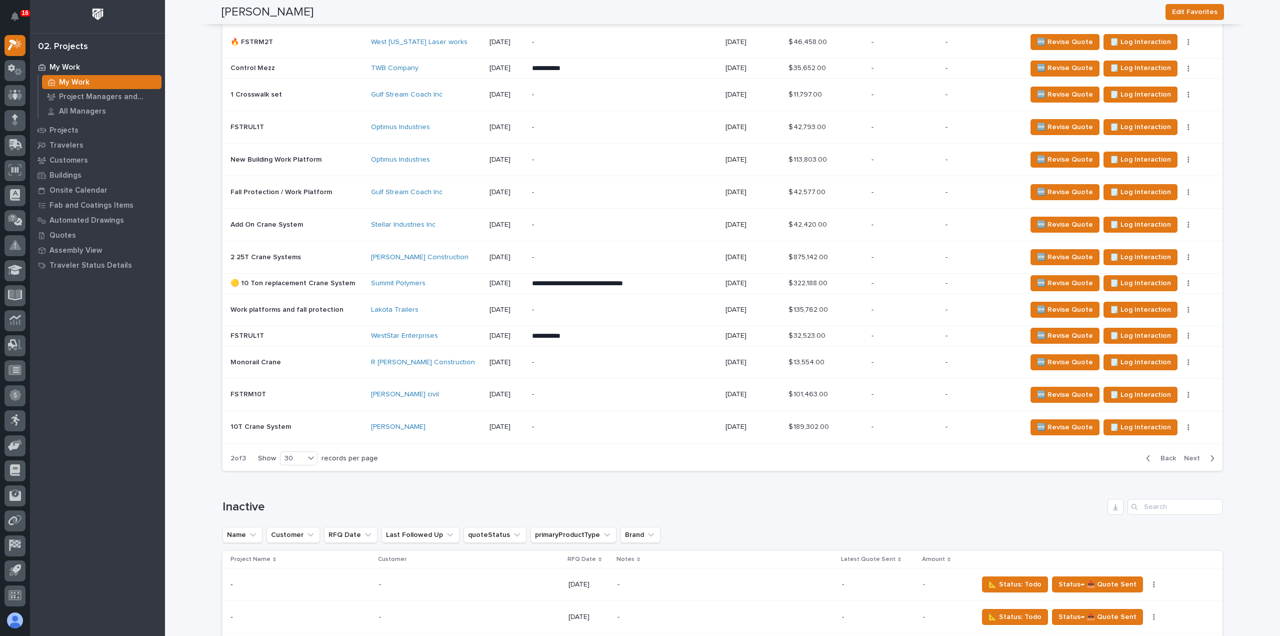
click at [1169, 454] on span "Back" at bounding box center [1166, 458] width 22 height 9
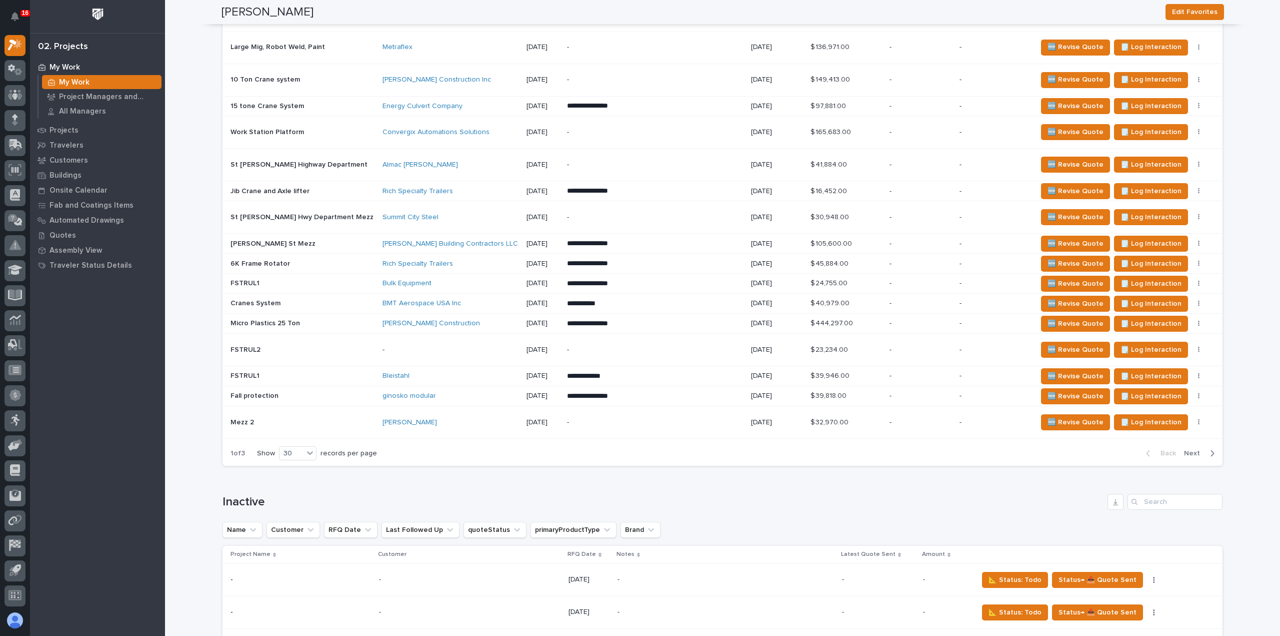
scroll to position [921, 0]
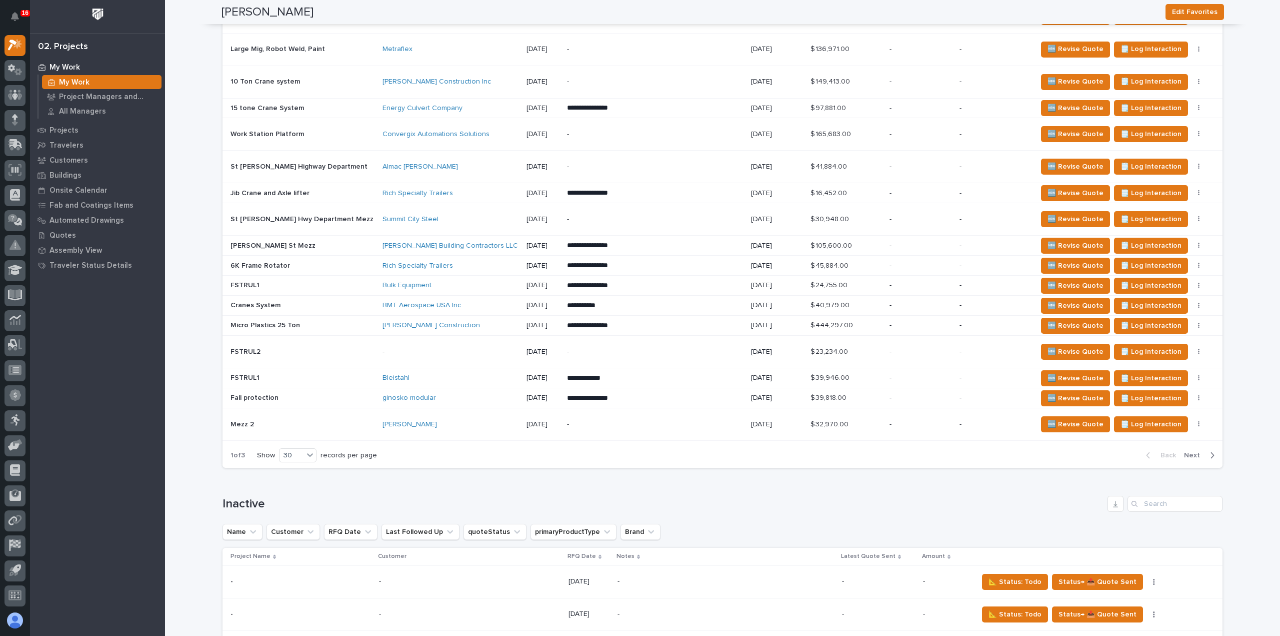
click at [423, 378] on div "Bleistahl" at bounding box center [451, 378] width 136 height 17
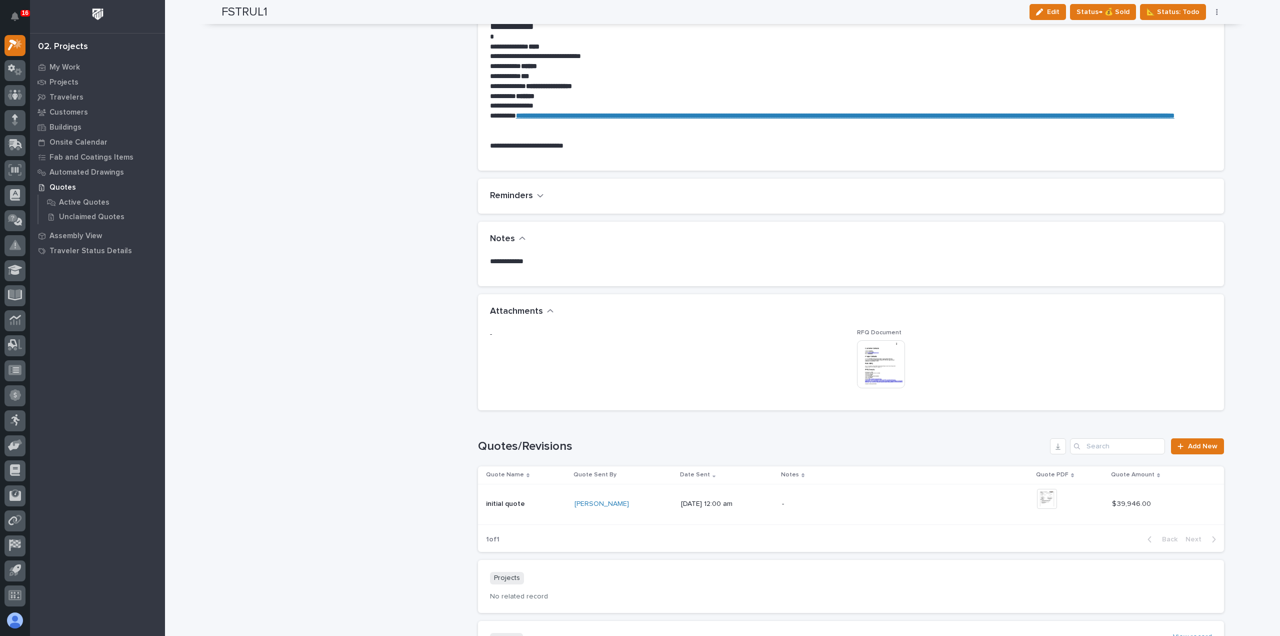
scroll to position [700, 0]
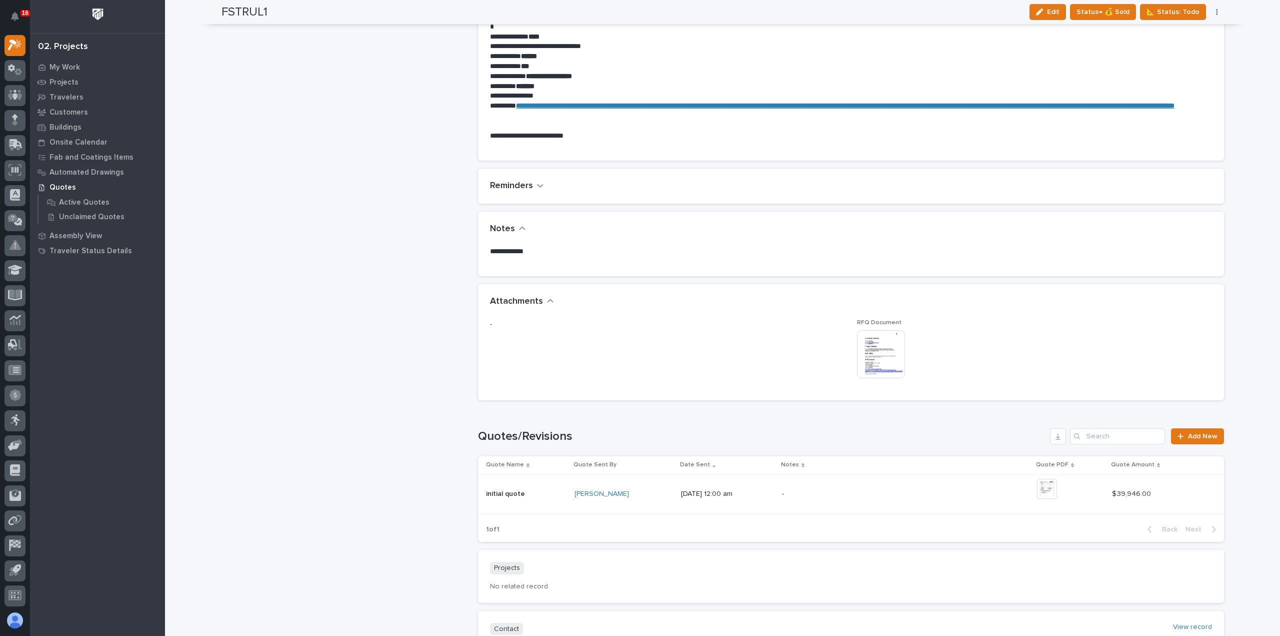
click at [884, 346] on img at bounding box center [881, 354] width 48 height 48
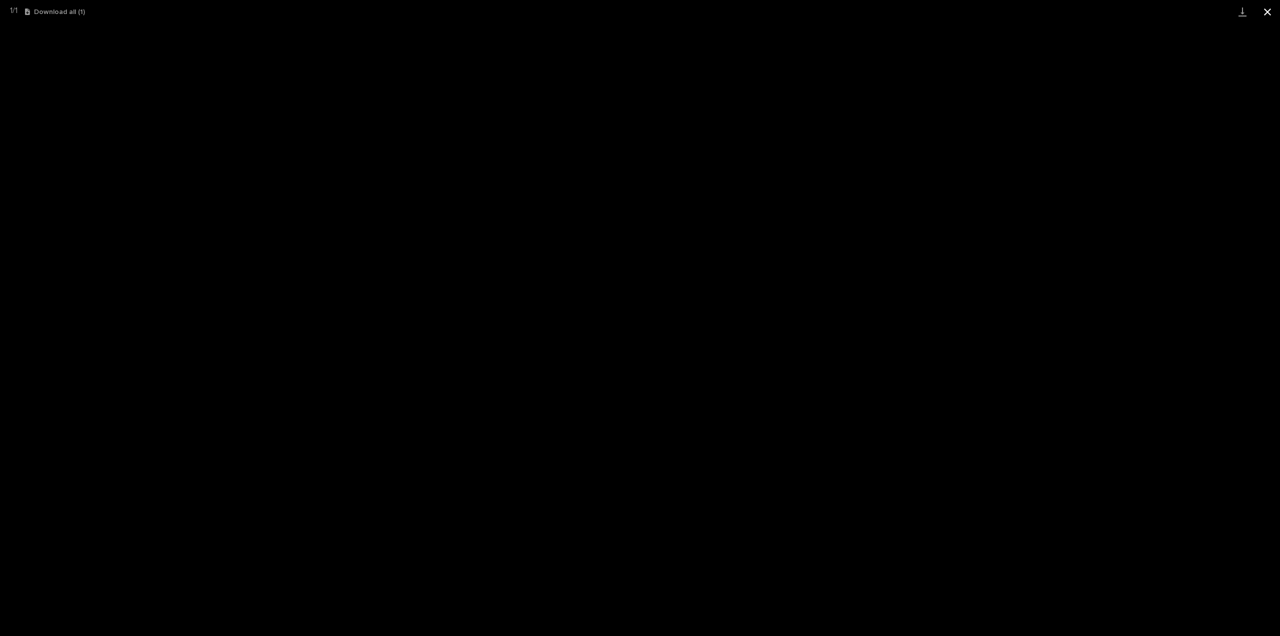
click at [1270, 14] on button "Close gallery" at bounding box center [1267, 12] width 25 height 24
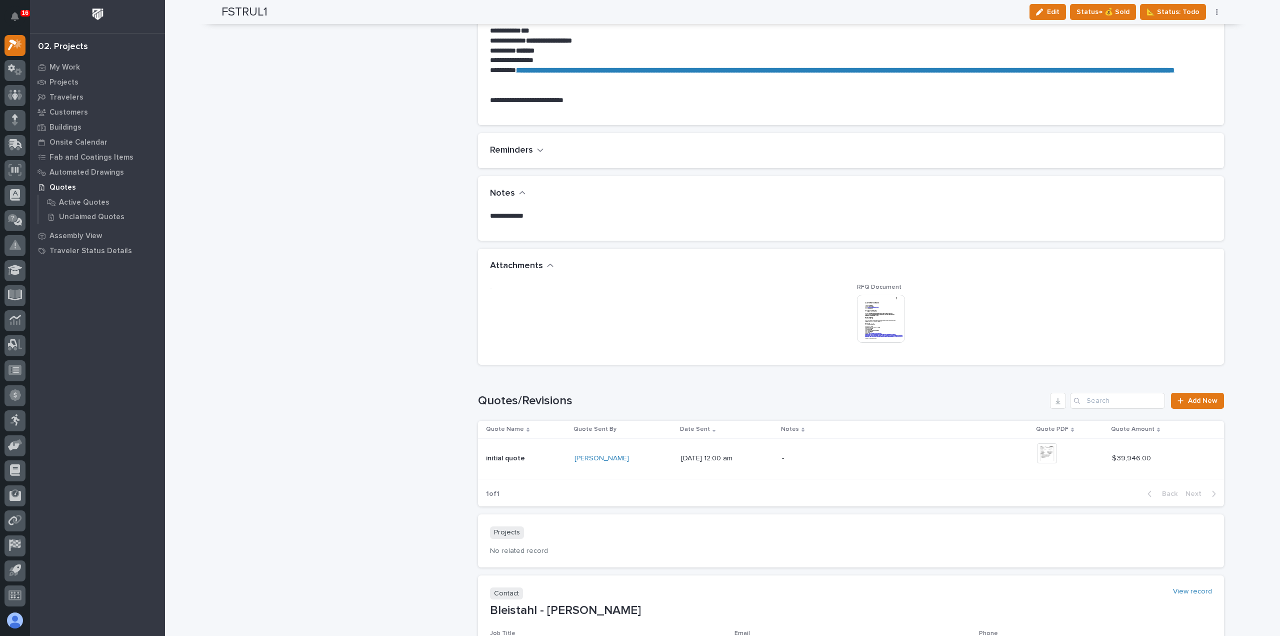
scroll to position [750, 0]
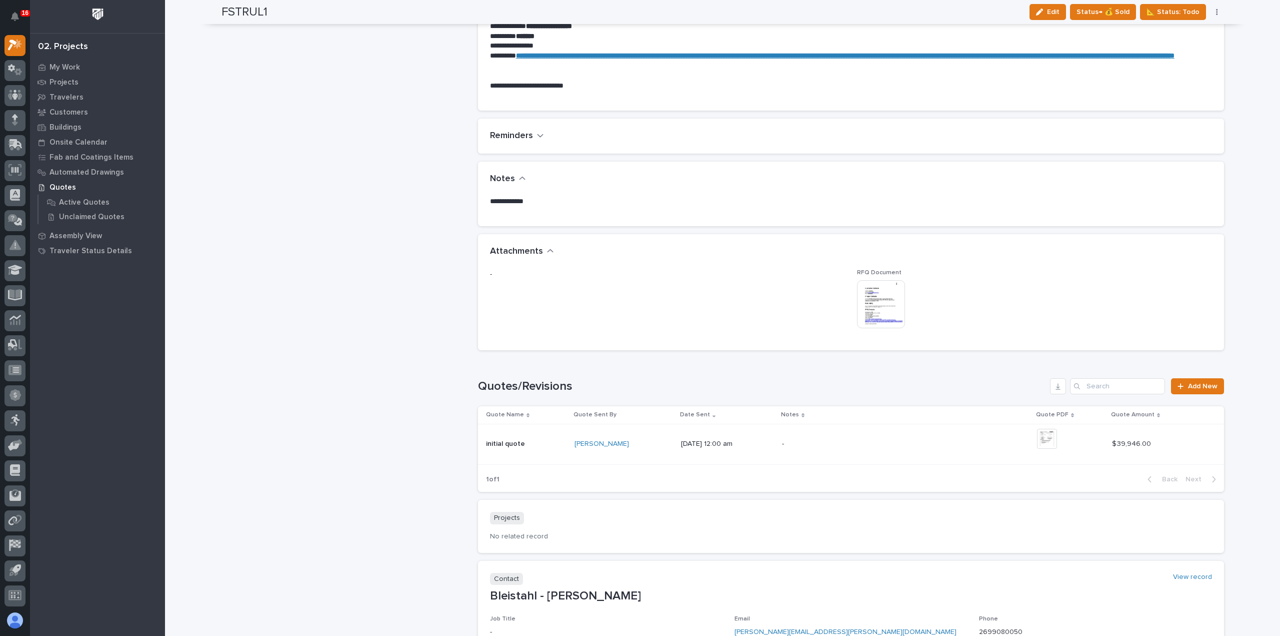
click at [892, 280] on img at bounding box center [881, 304] width 48 height 48
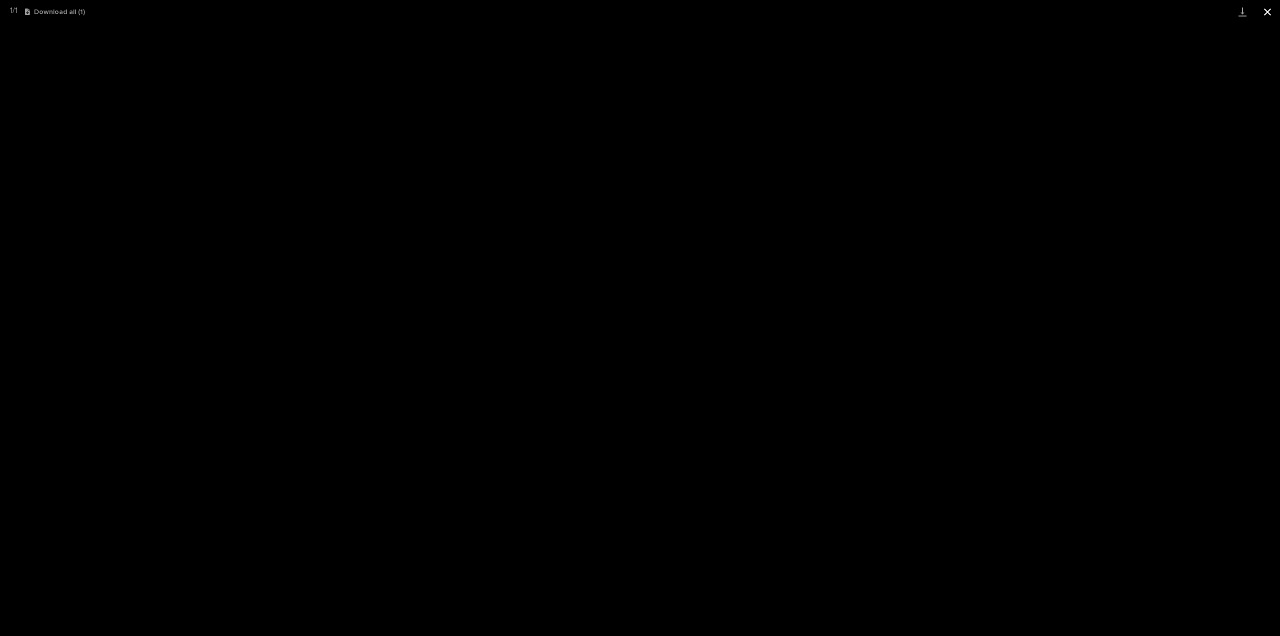
click at [1268, 13] on button "Close gallery" at bounding box center [1267, 12] width 25 height 24
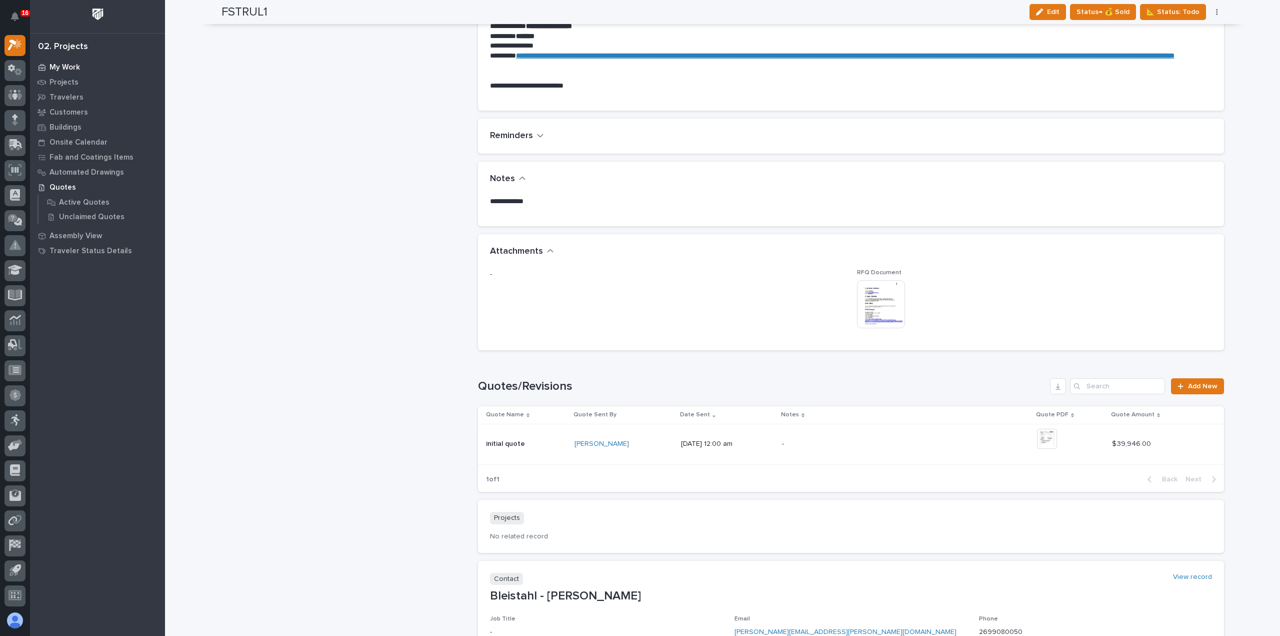
click at [66, 69] on p "My Work" at bounding box center [65, 67] width 31 height 9
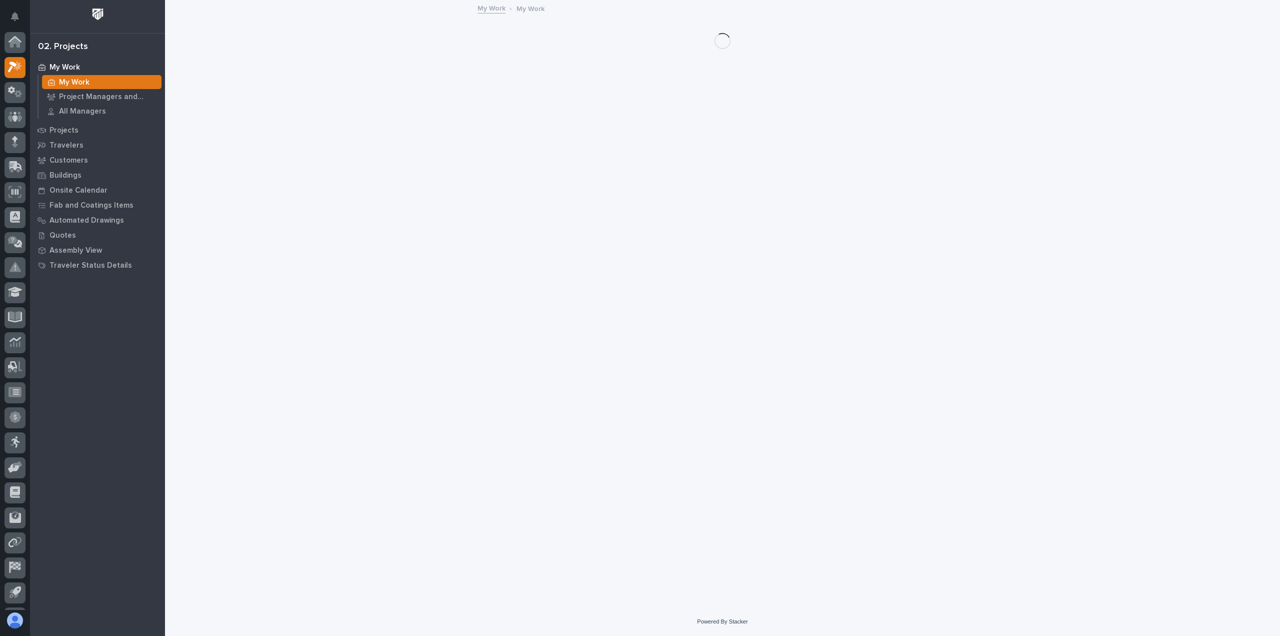
scroll to position [22, 0]
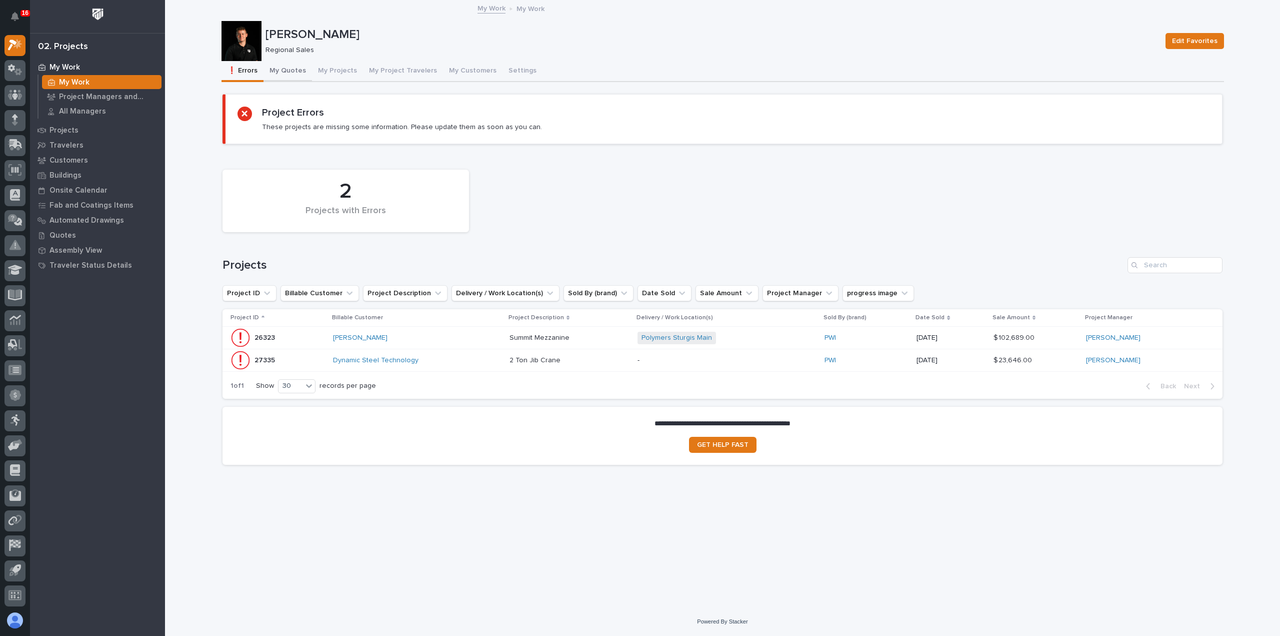
click at [294, 72] on button "My Quotes" at bounding box center [288, 71] width 49 height 21
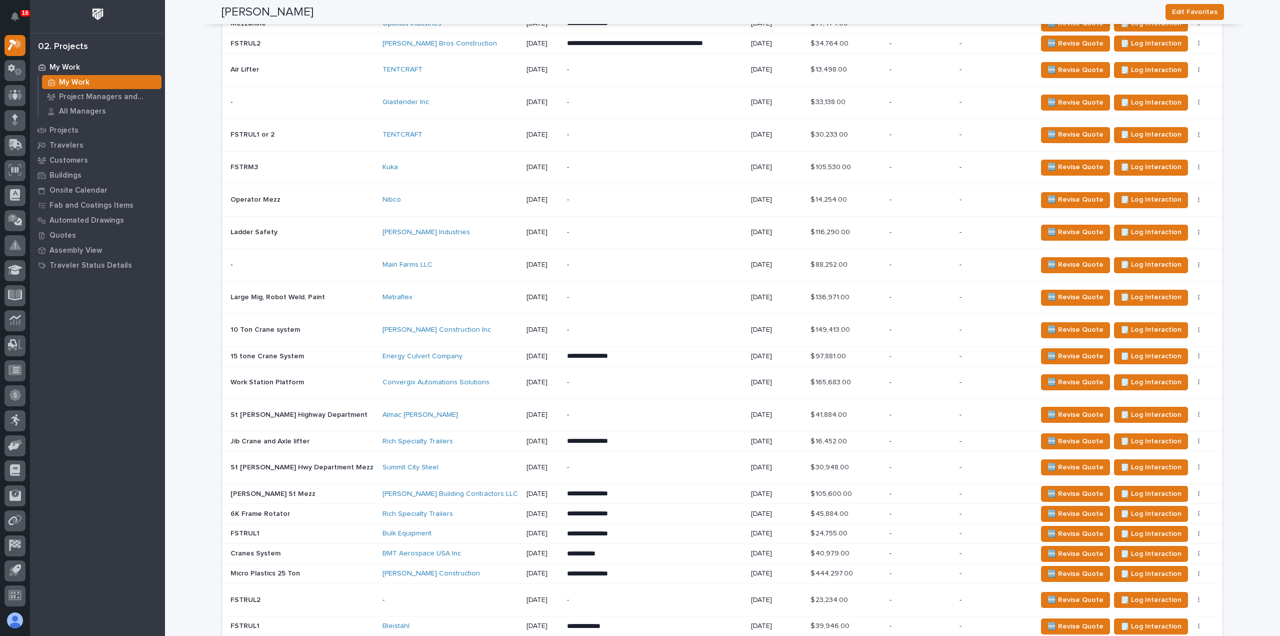
scroll to position [750, 0]
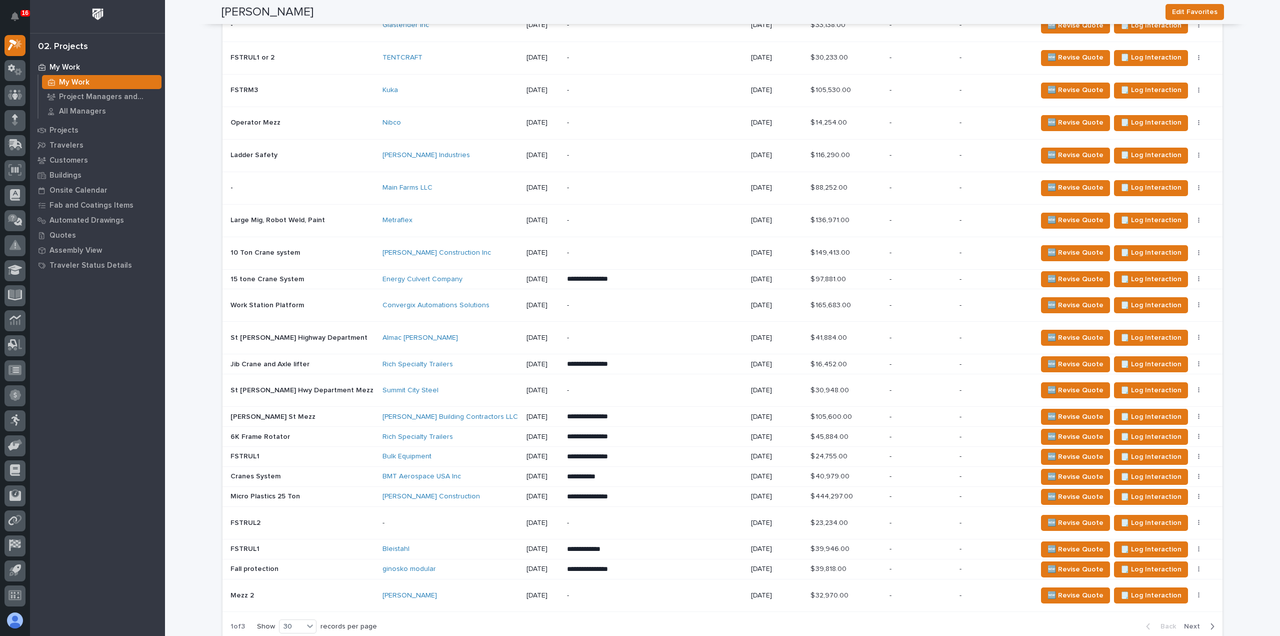
click at [707, 285] on div "**********" at bounding box center [655, 279] width 176 height 18
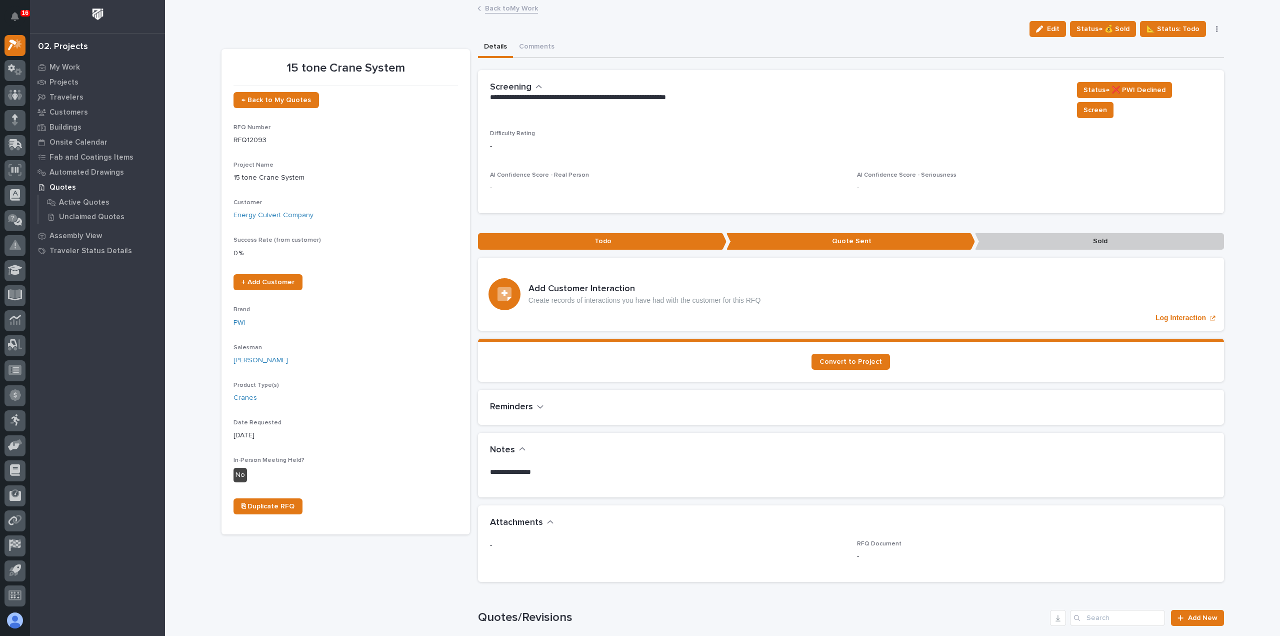
click at [489, 6] on link "Back to My Work" at bounding box center [511, 8] width 53 height 12
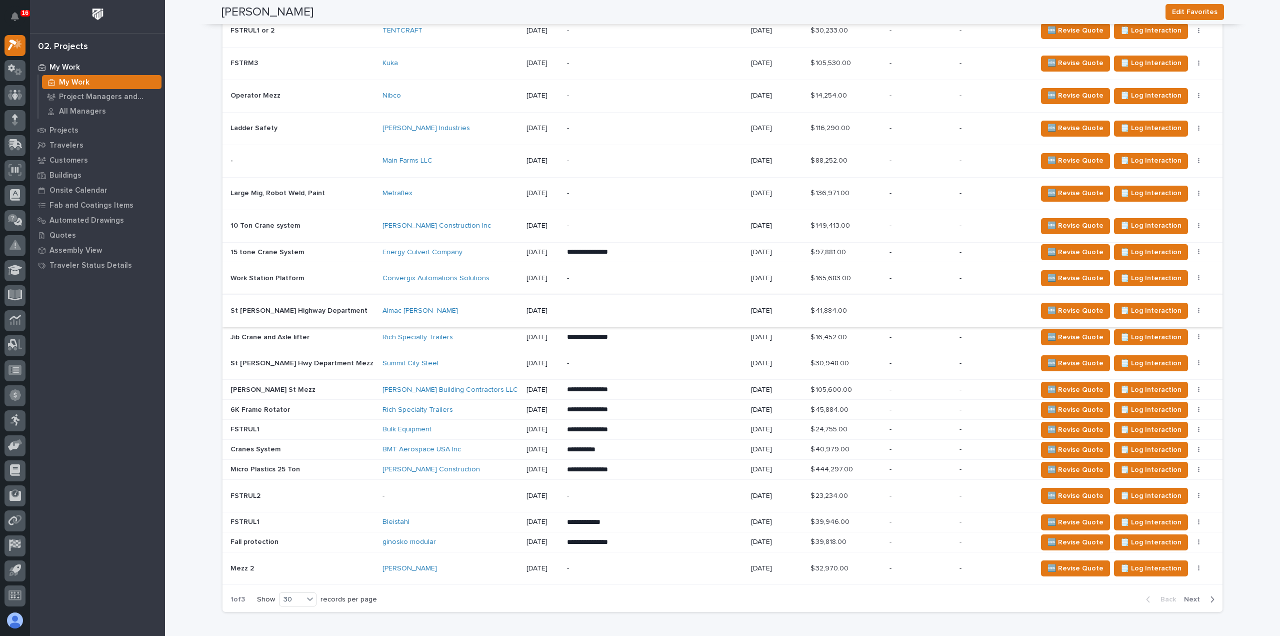
scroll to position [800, 0]
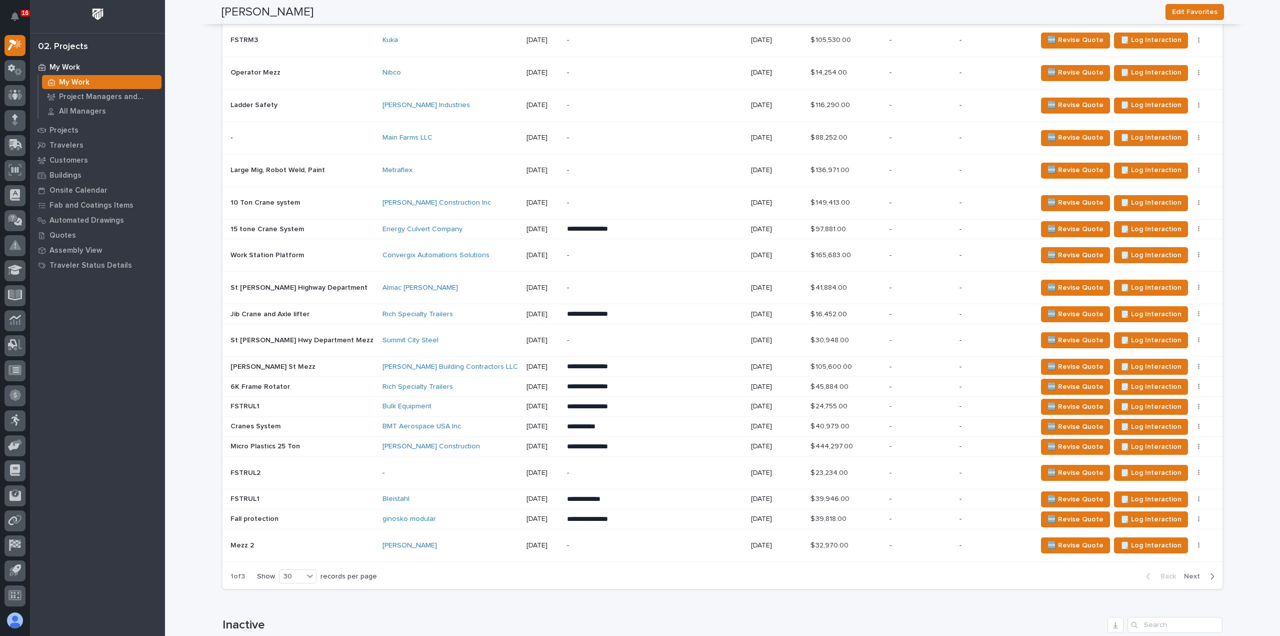
click at [466, 521] on div "ginosko modular" at bounding box center [451, 519] width 136 height 17
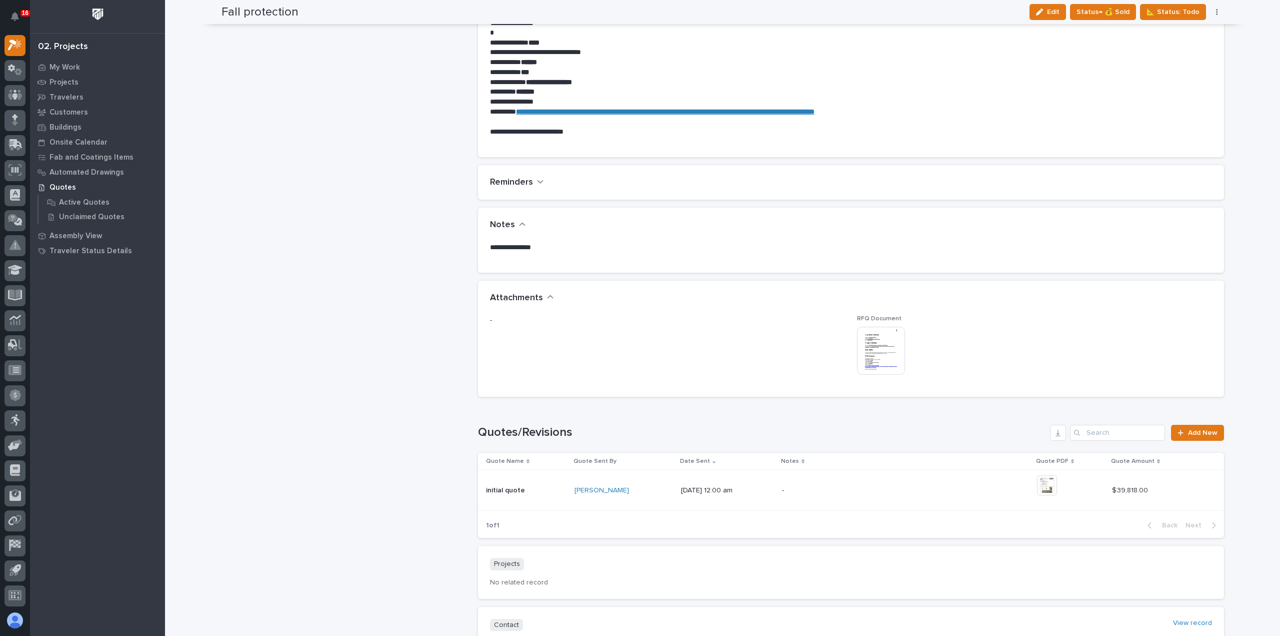
scroll to position [800, 0]
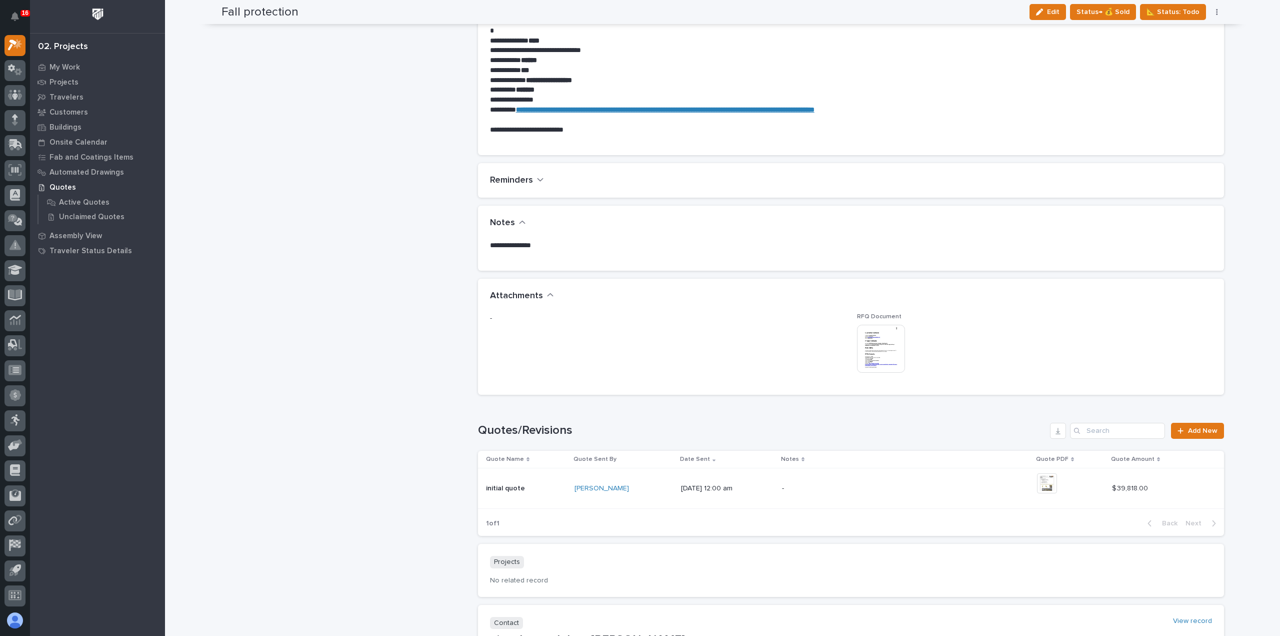
click at [860, 338] on img at bounding box center [881, 349] width 48 height 48
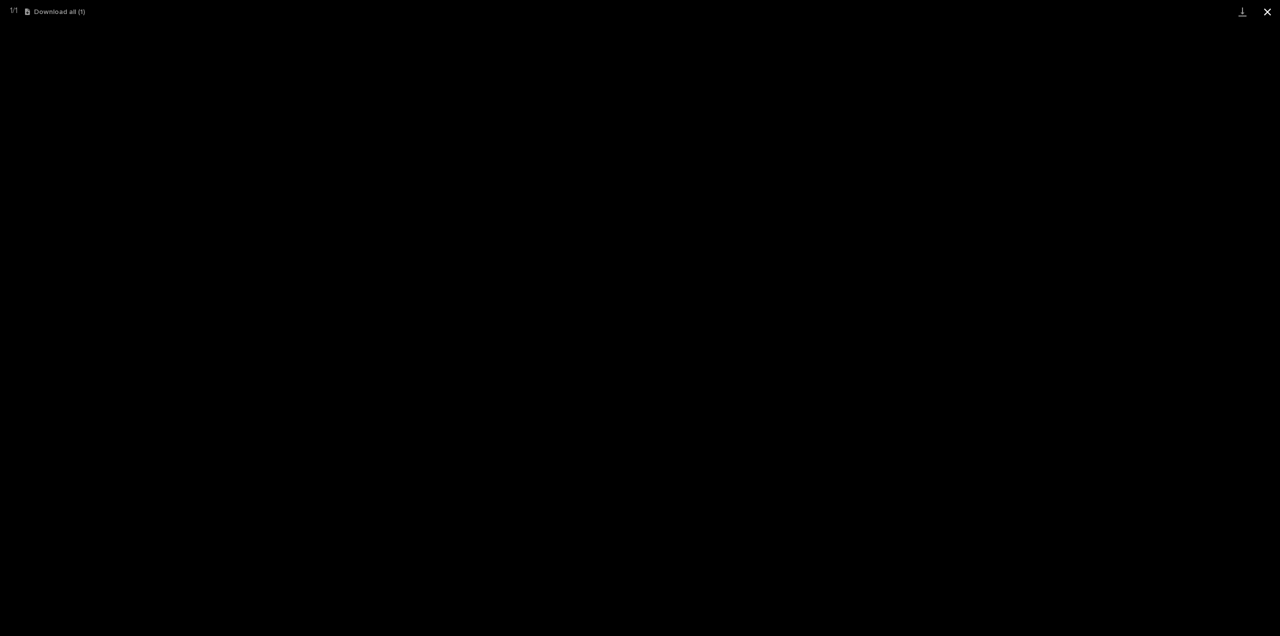
click at [1259, 12] on button "Close gallery" at bounding box center [1267, 12] width 25 height 24
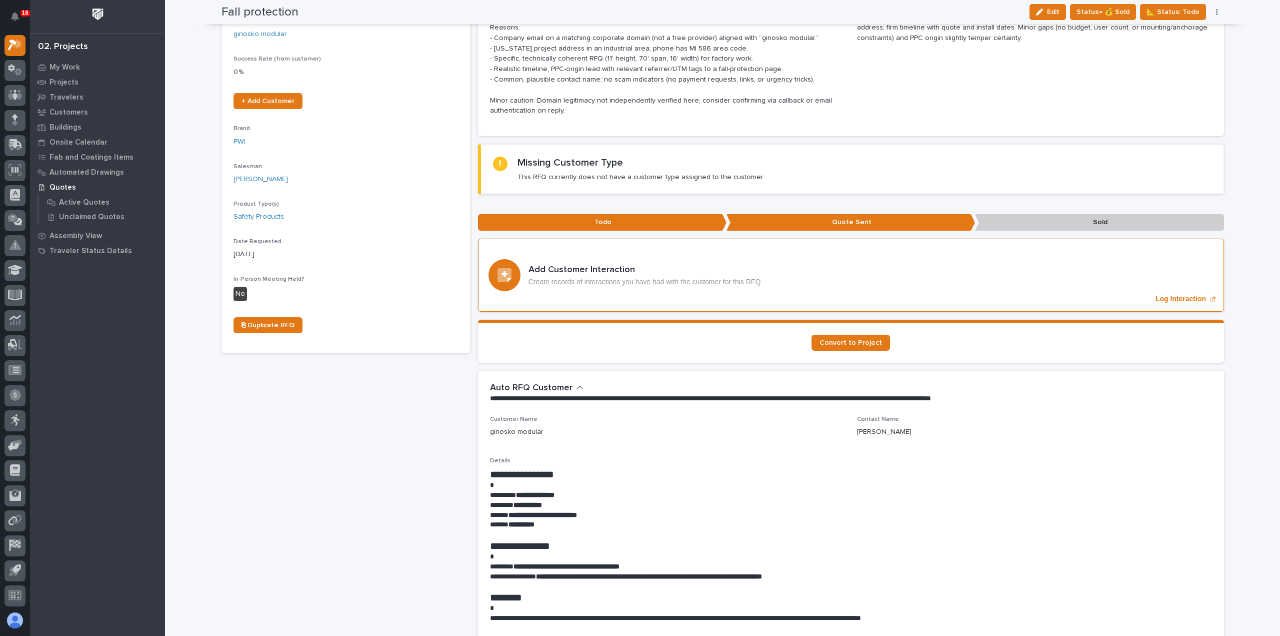
scroll to position [0, 0]
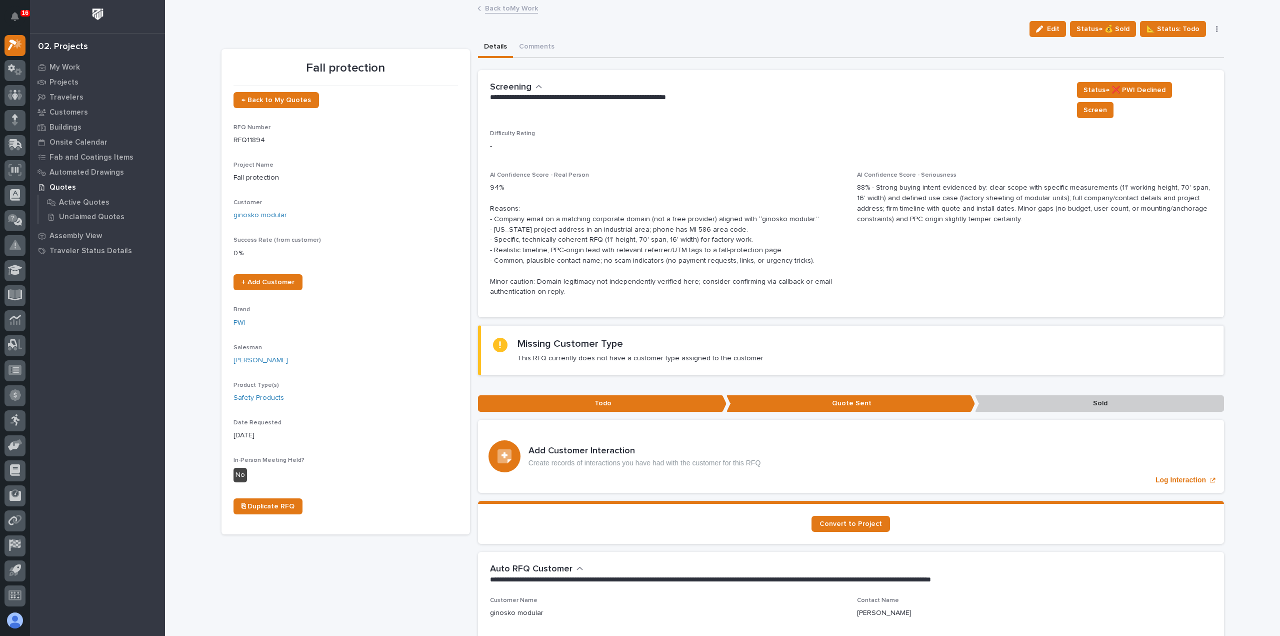
click at [520, 12] on link "Back to My Work" at bounding box center [511, 8] width 53 height 12
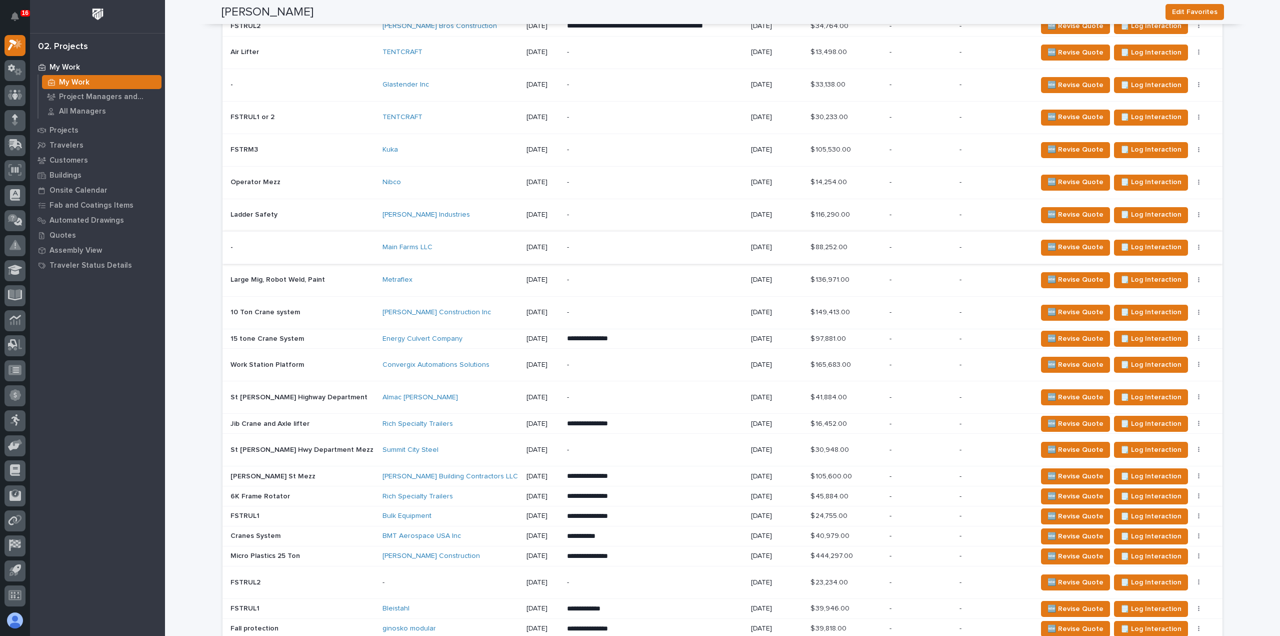
scroll to position [700, 0]
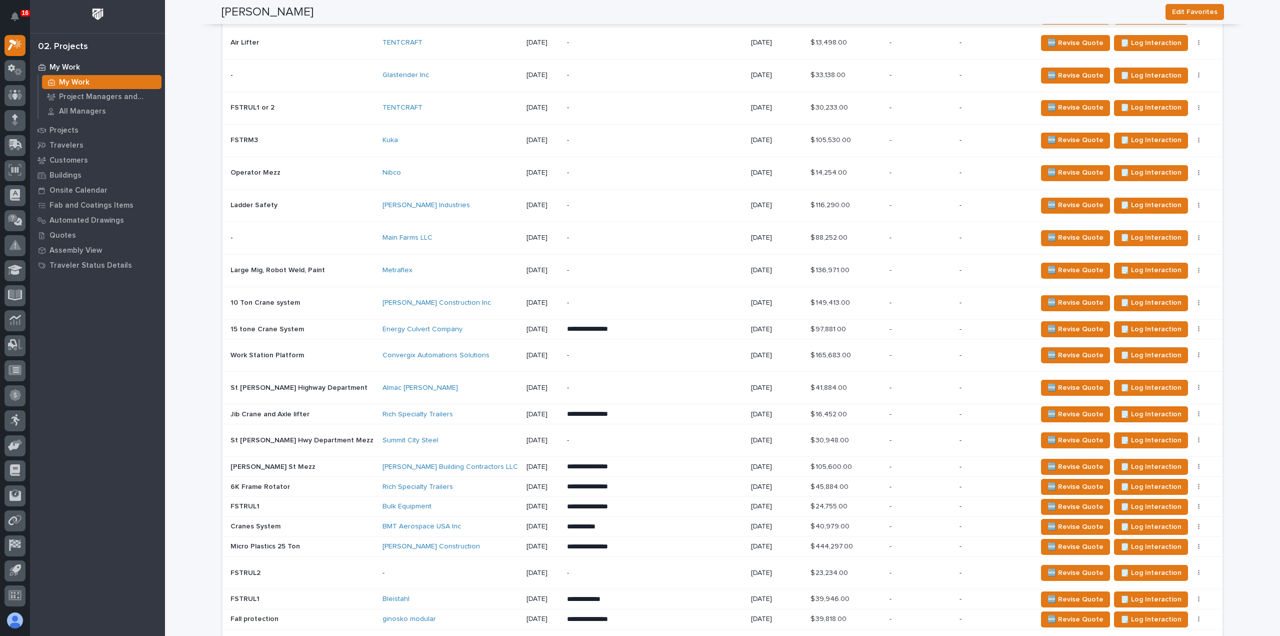
click at [651, 266] on p "-" at bounding box center [654, 270] width 175 height 9
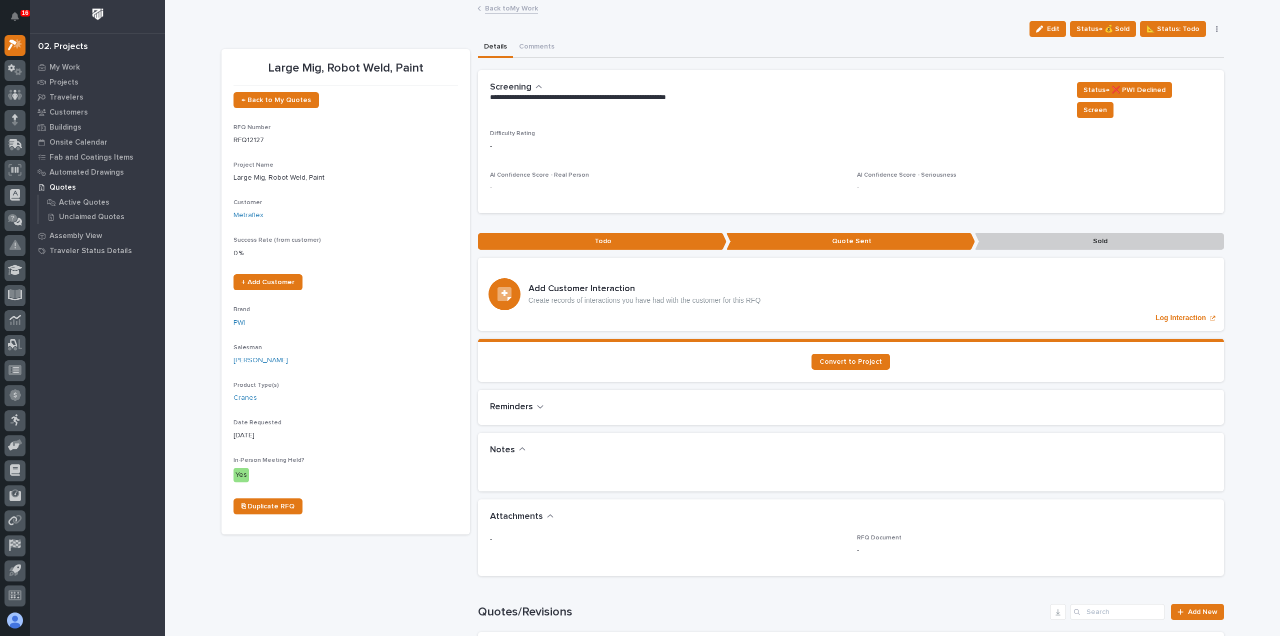
click at [505, 10] on link "Back to My Work" at bounding box center [511, 8] width 53 height 12
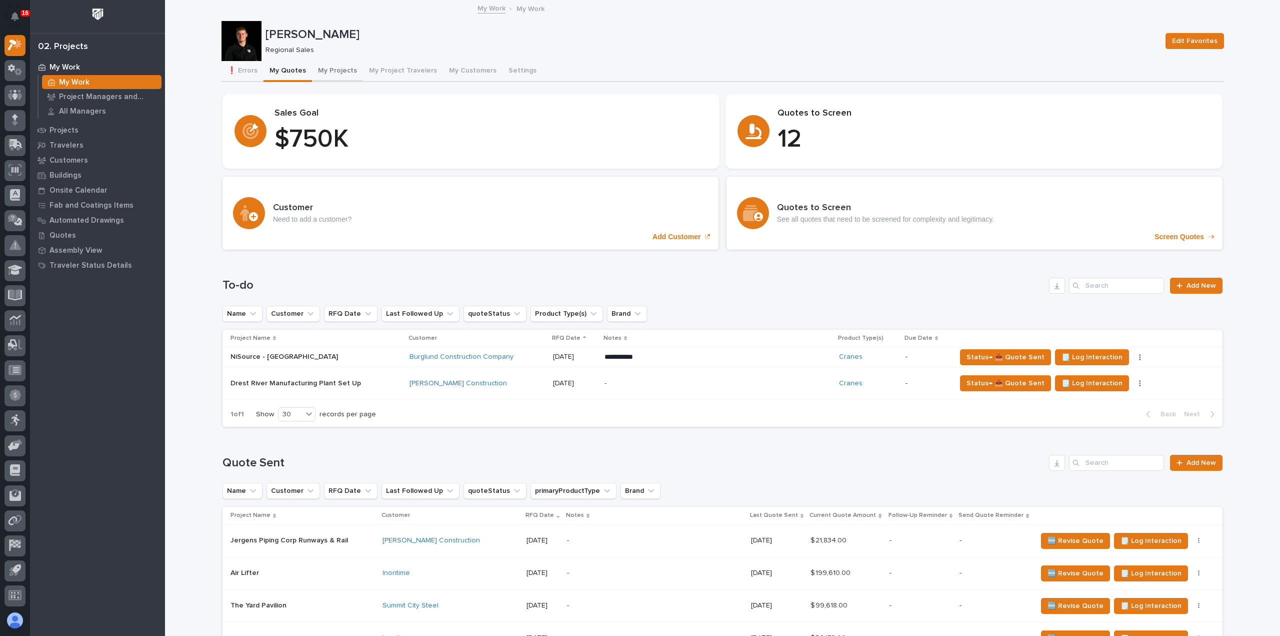
drag, startPoint x: 329, startPoint y: 69, endPoint x: 339, endPoint y: 77, distance: 13.2
click at [329, 69] on button "My Projects" at bounding box center [337, 71] width 51 height 21
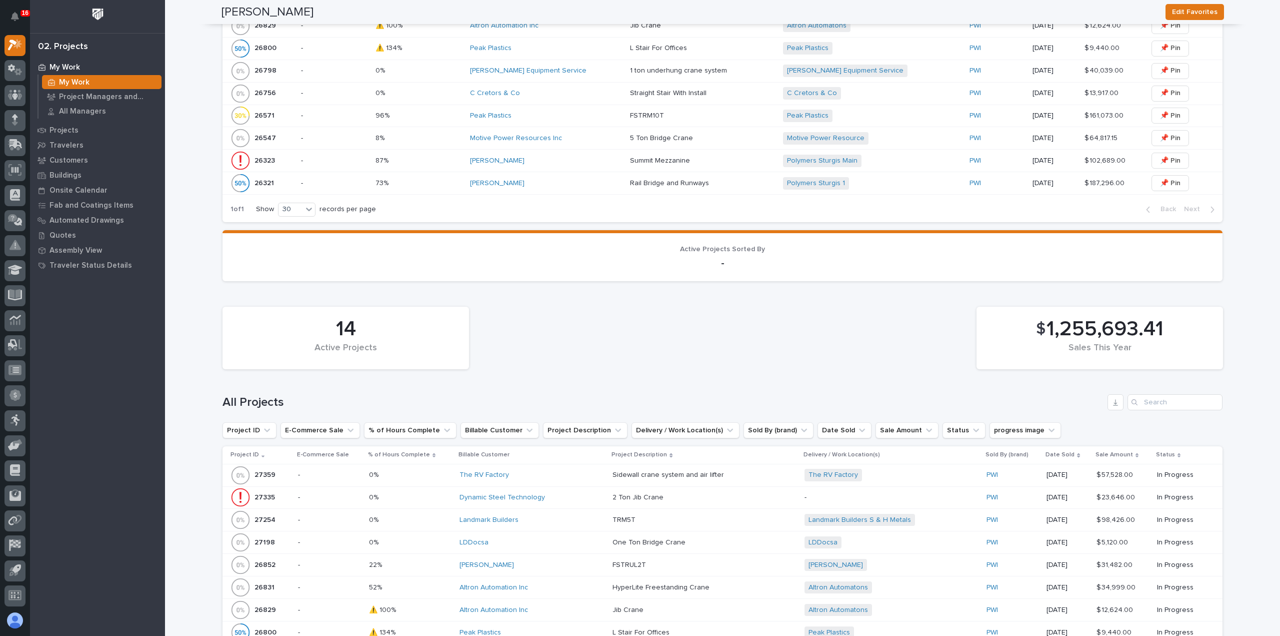
scroll to position [426, 0]
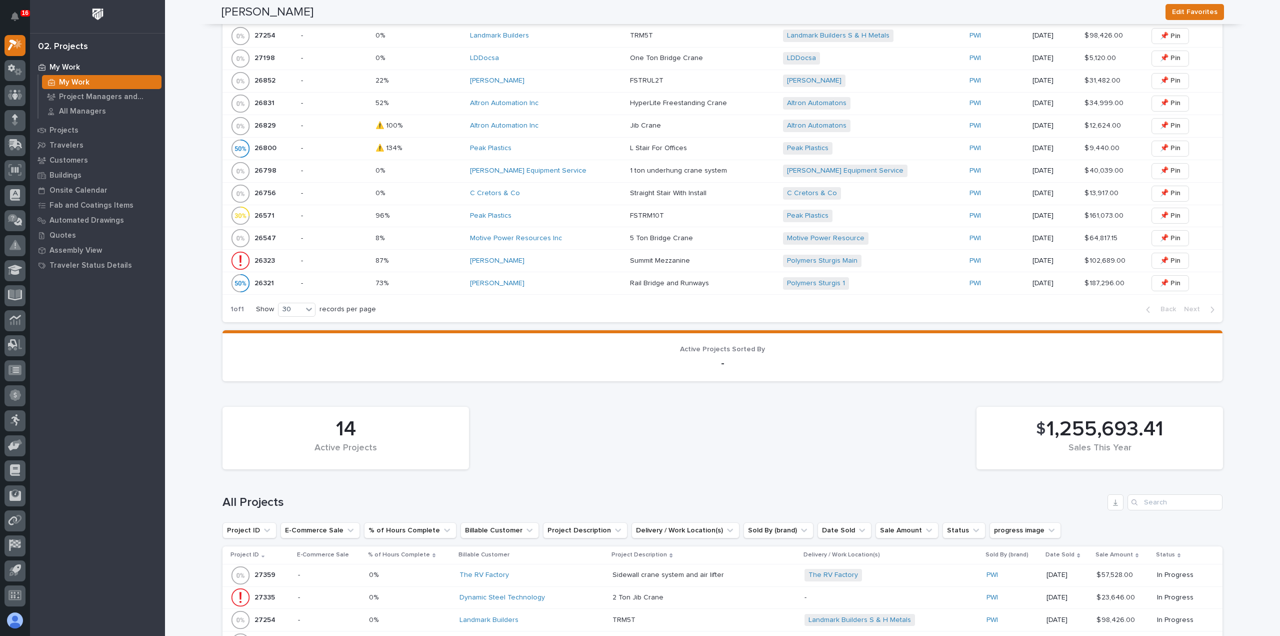
click at [523, 281] on div "[PERSON_NAME]" at bounding box center [546, 283] width 152 height 9
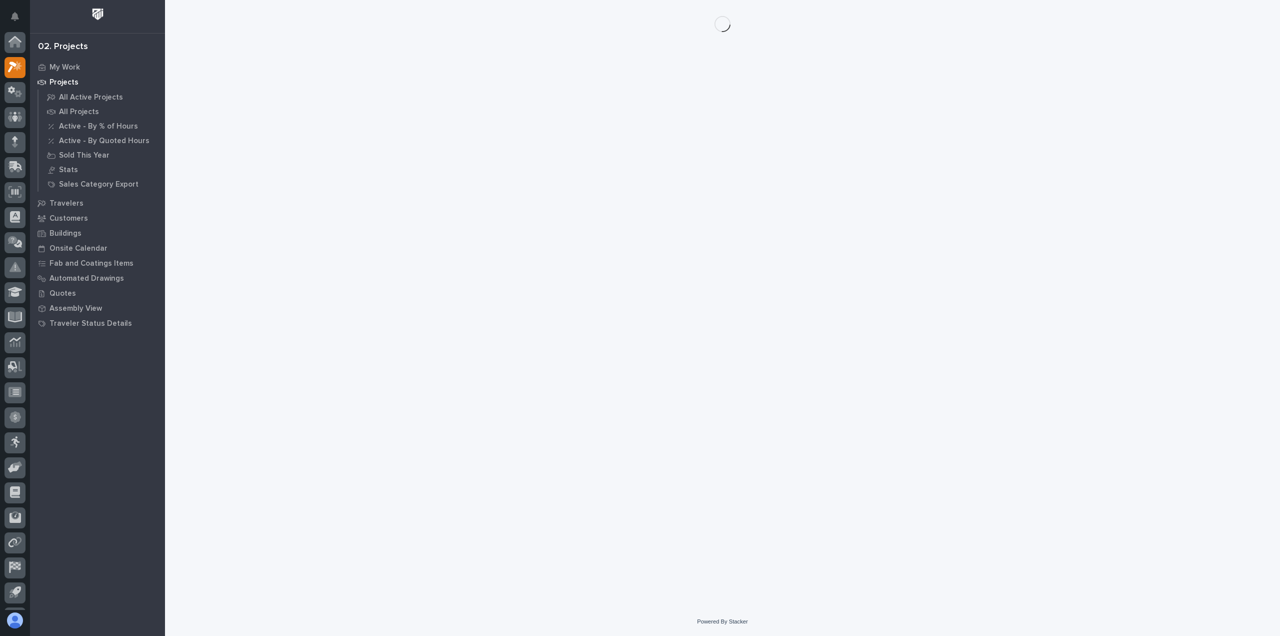
scroll to position [22, 0]
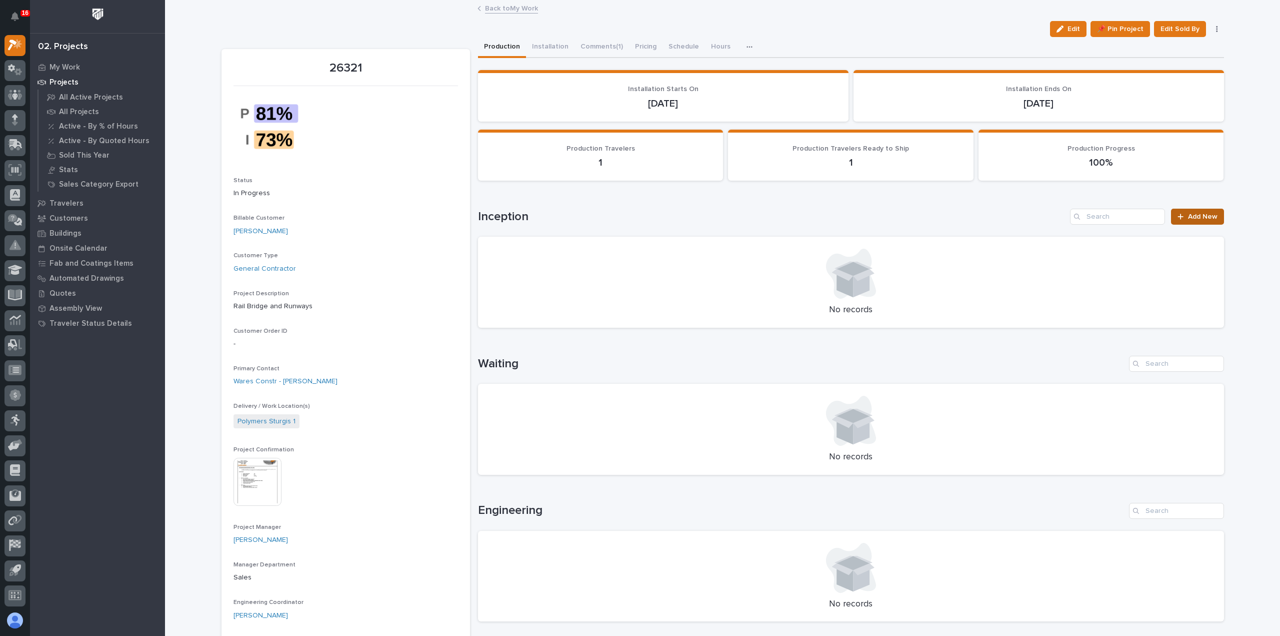
click at [1200, 221] on link "Add New" at bounding box center [1197, 217] width 53 height 16
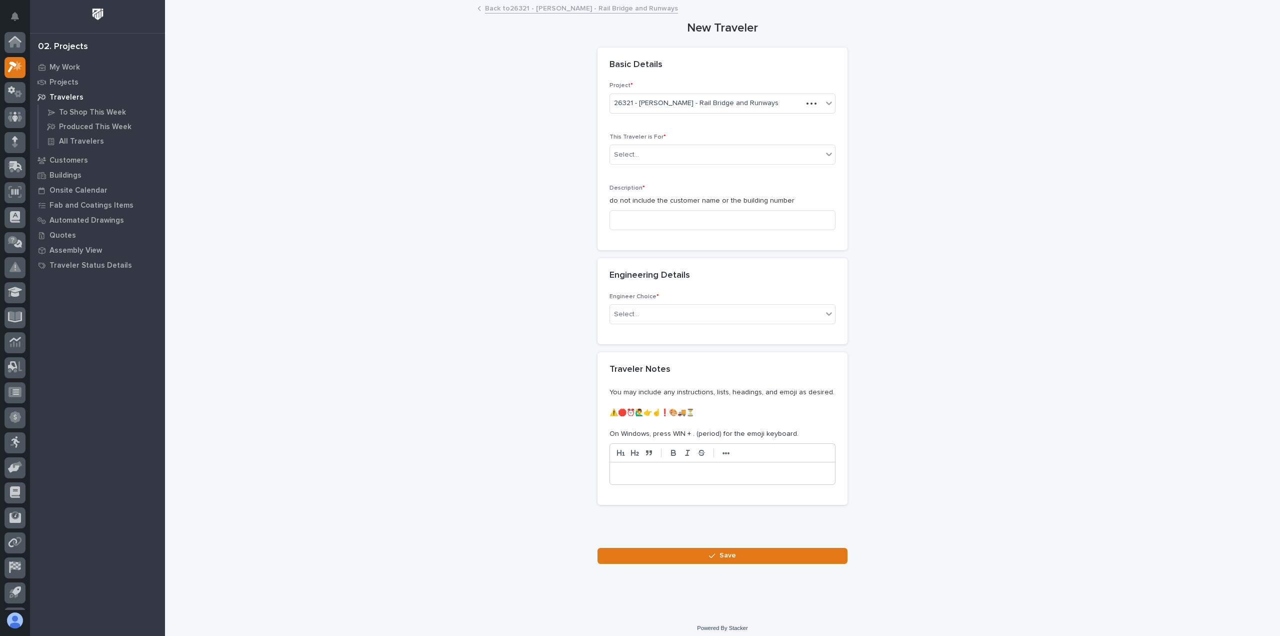
scroll to position [22, 0]
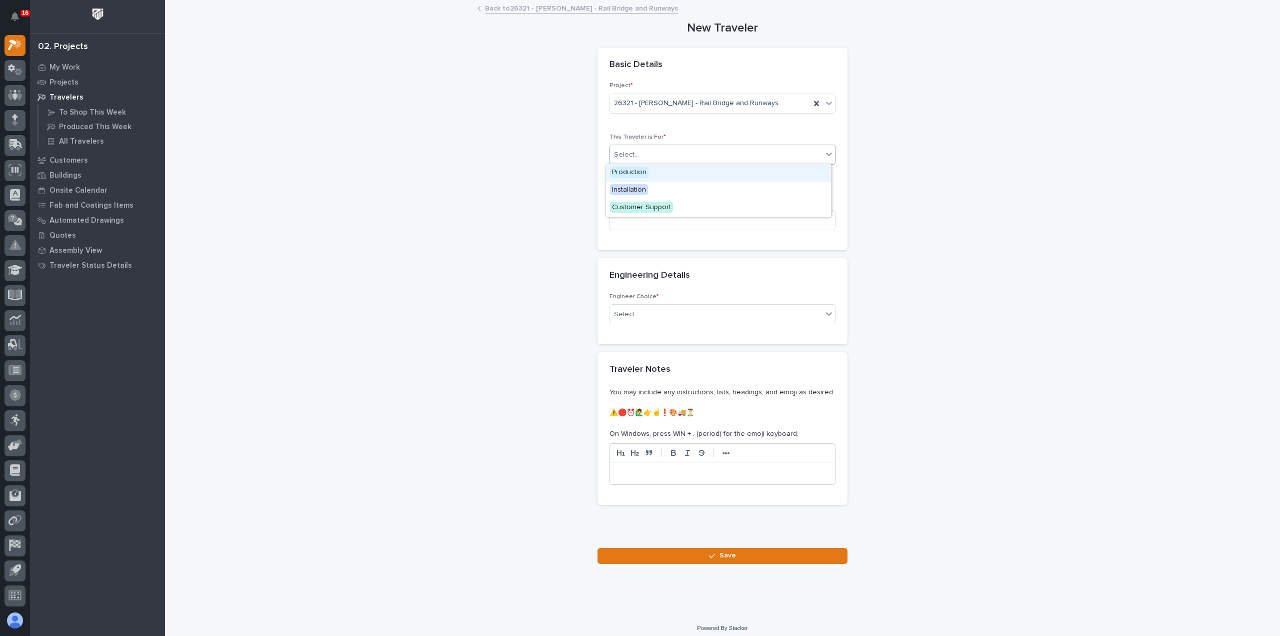
click at [614, 159] on div "Select..." at bounding box center [716, 155] width 213 height 17
click at [628, 170] on span "Production" at bounding box center [629, 172] width 39 height 11
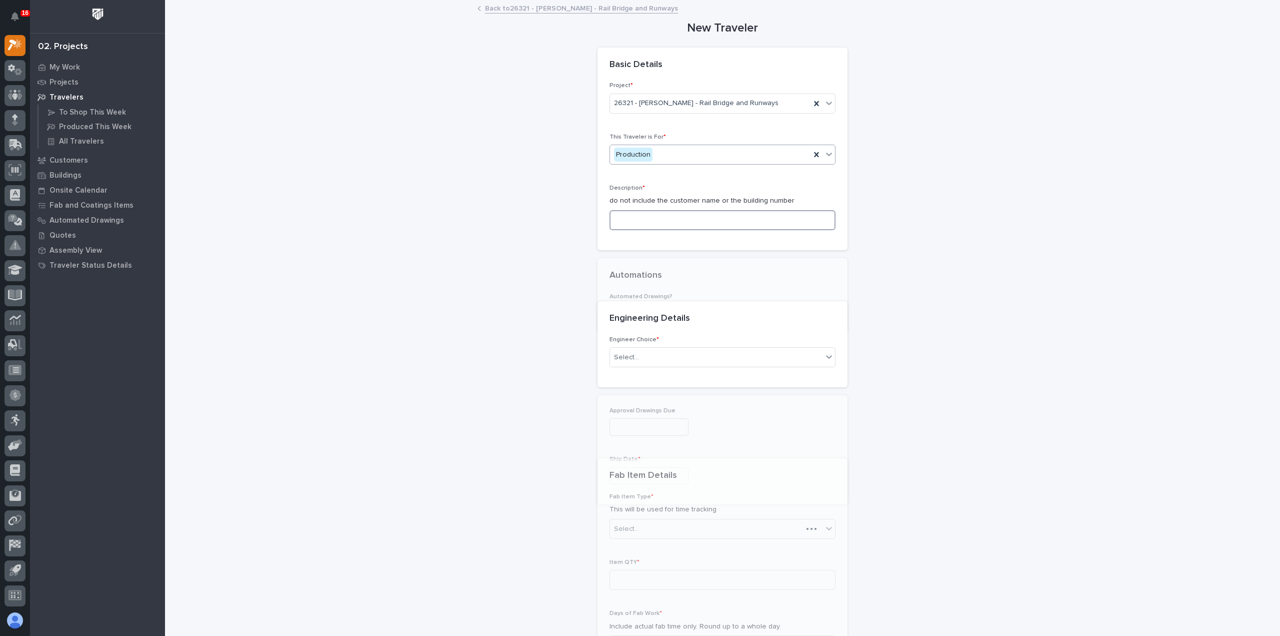
click at [629, 222] on input at bounding box center [723, 220] width 226 height 20
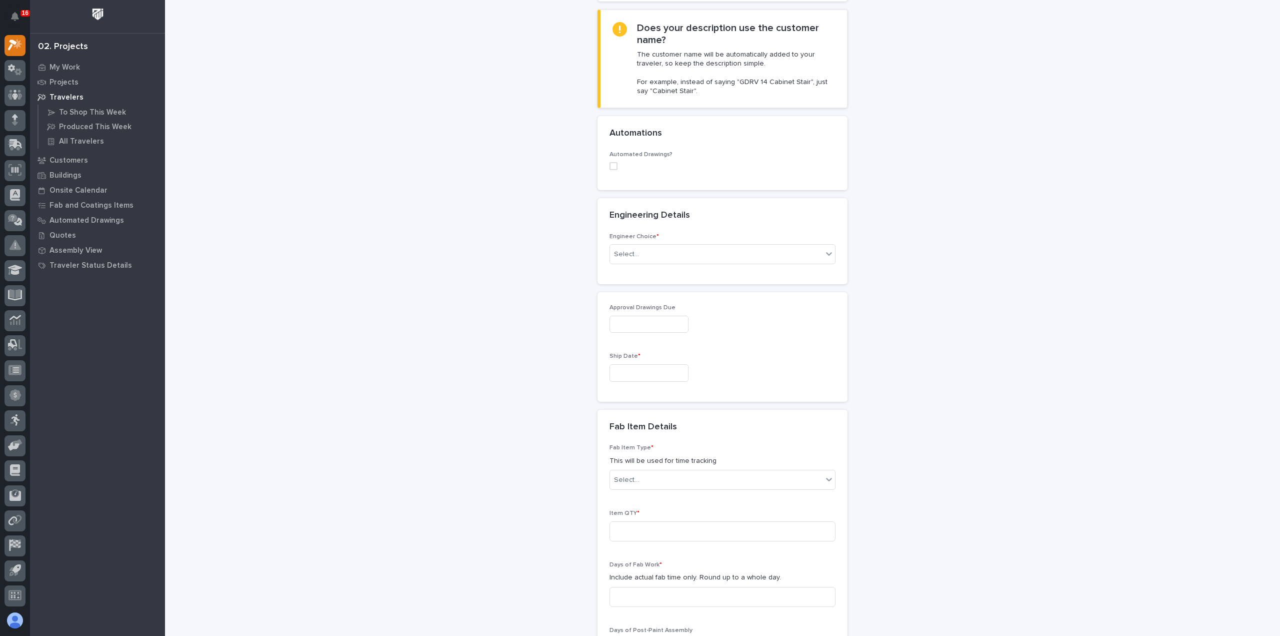
scroll to position [250, 0]
type input "Final Runway Connections"
click at [680, 255] on div "Select..." at bounding box center [716, 253] width 213 height 17
click at [669, 303] on div "I know who will draw this" at bounding box center [718, 306] width 225 height 18
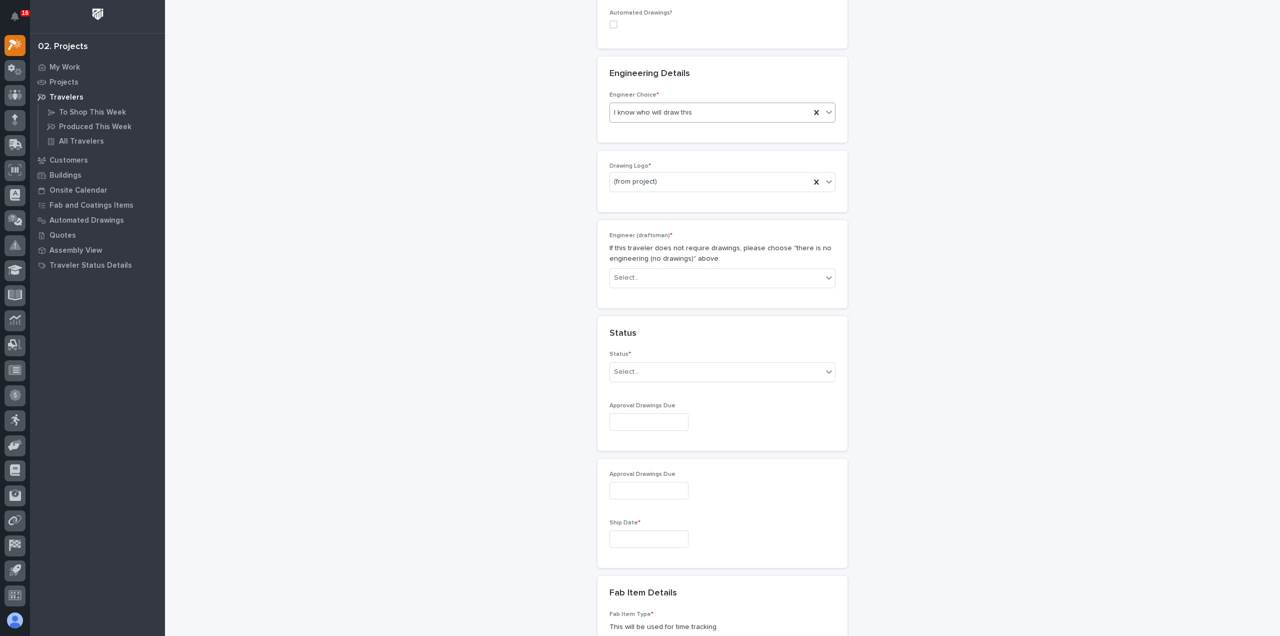
scroll to position [403, 0]
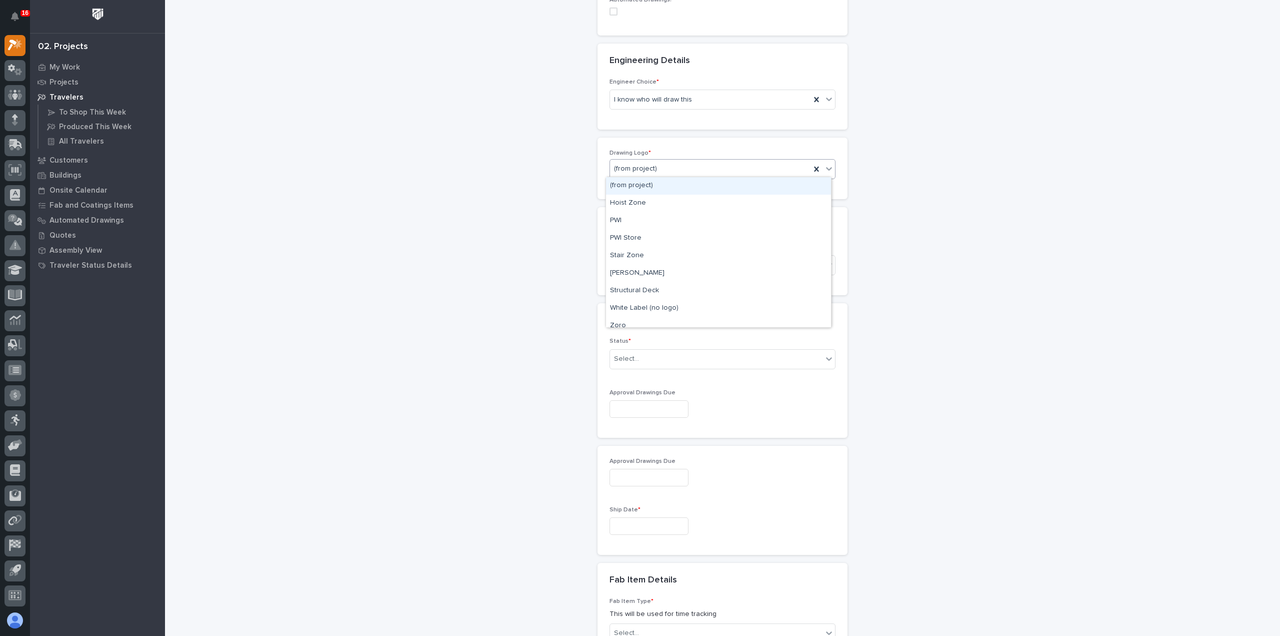
click at [673, 166] on div "(from project)" at bounding box center [710, 169] width 201 height 17
click at [656, 218] on div "PWI" at bounding box center [718, 221] width 225 height 18
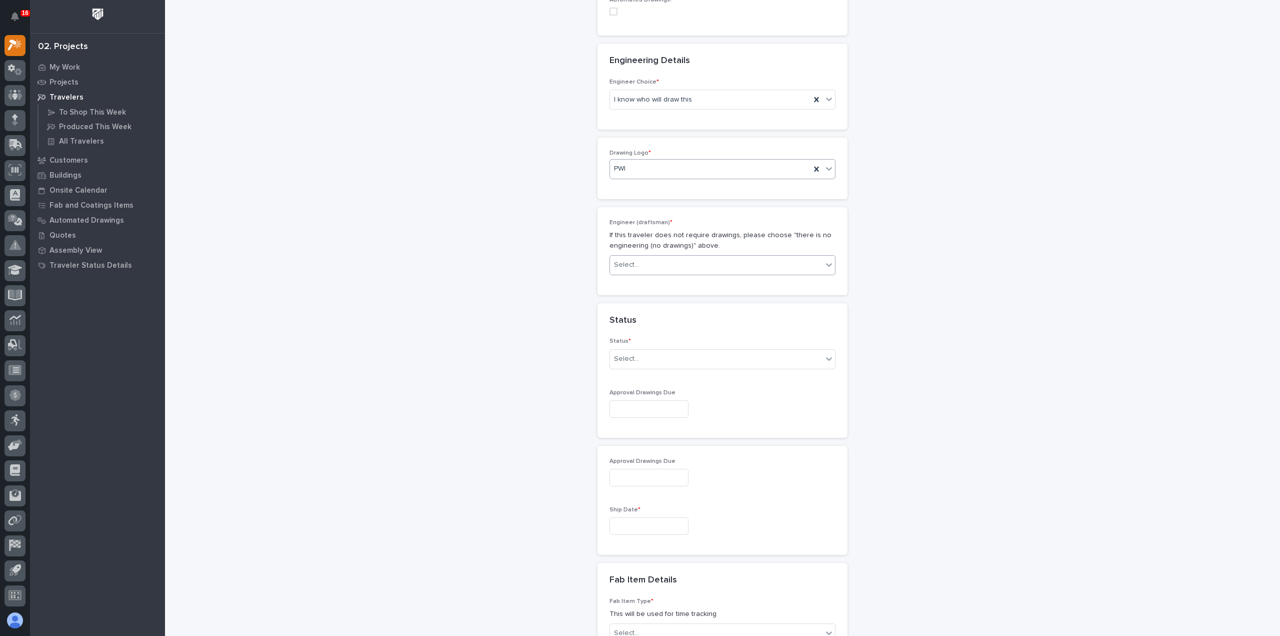
click at [631, 261] on div "Select..." at bounding box center [626, 265] width 25 height 11
type input "**"
drag, startPoint x: 649, startPoint y: 280, endPoint x: 656, endPoint y: 277, distance: 7.6
click at [652, 279] on div "Spenser Yoder" at bounding box center [718, 282] width 225 height 18
click at [654, 352] on div "Select..." at bounding box center [716, 359] width 213 height 17
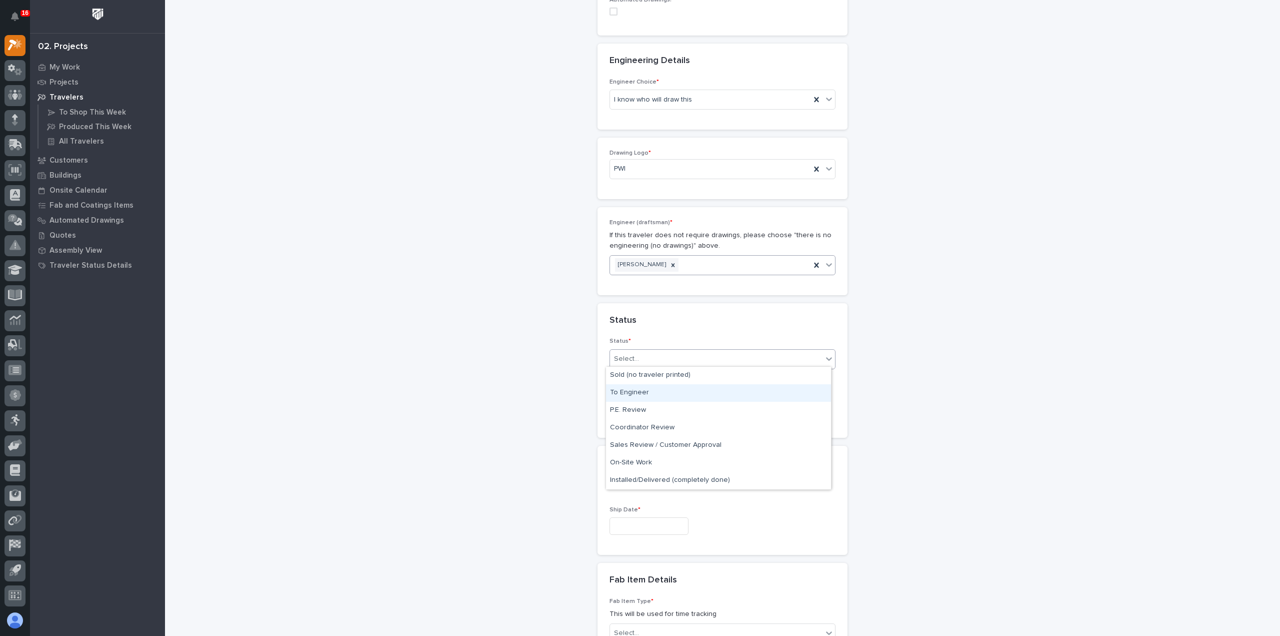
click at [656, 388] on div "To Engineer" at bounding box center [718, 393] width 225 height 18
click at [639, 405] on input "text" at bounding box center [649, 409] width 79 height 18
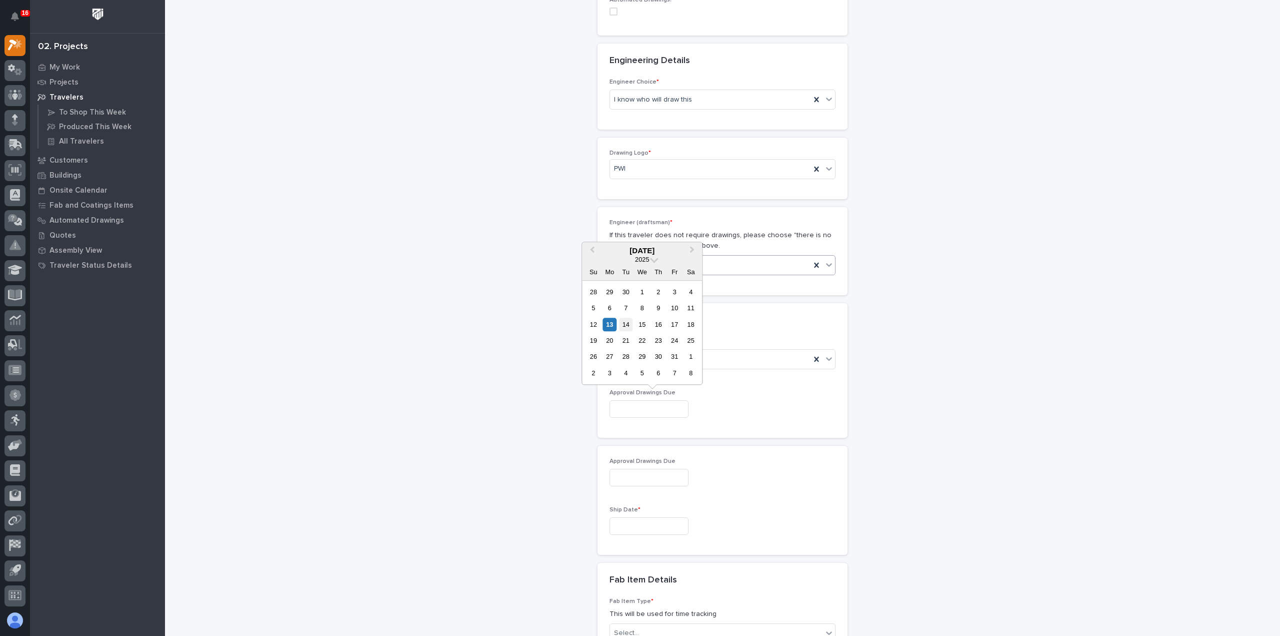
click at [624, 326] on div "14" at bounding box center [626, 325] width 14 height 14
type input "**********"
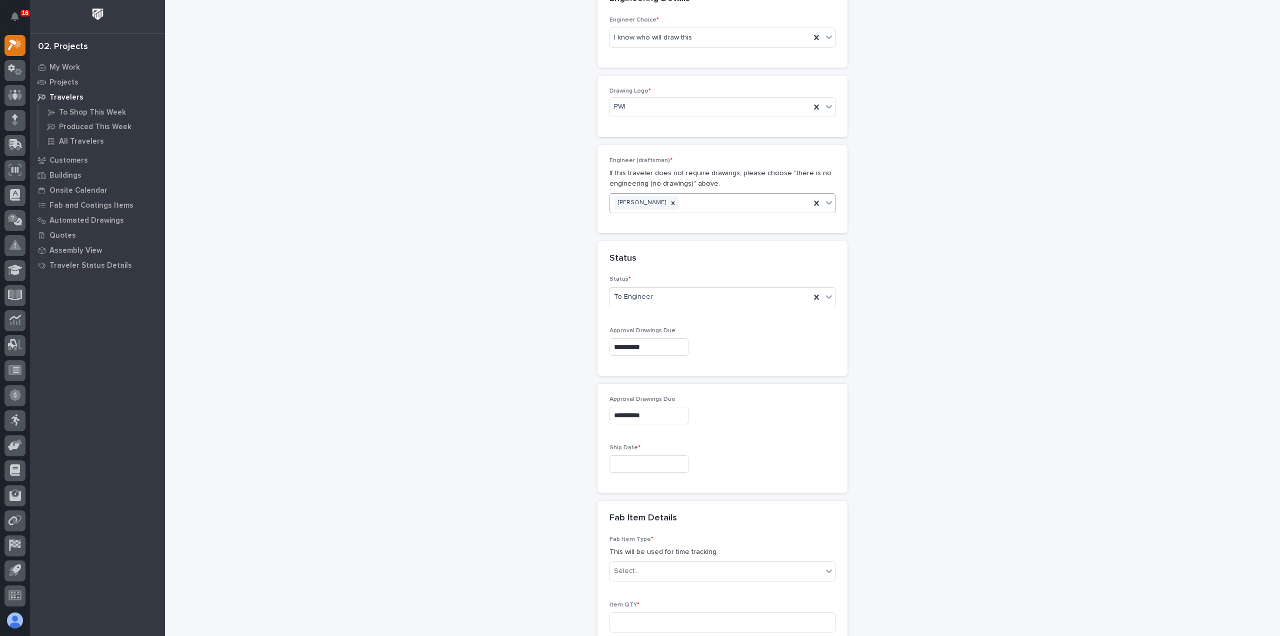
scroll to position [503, 0]
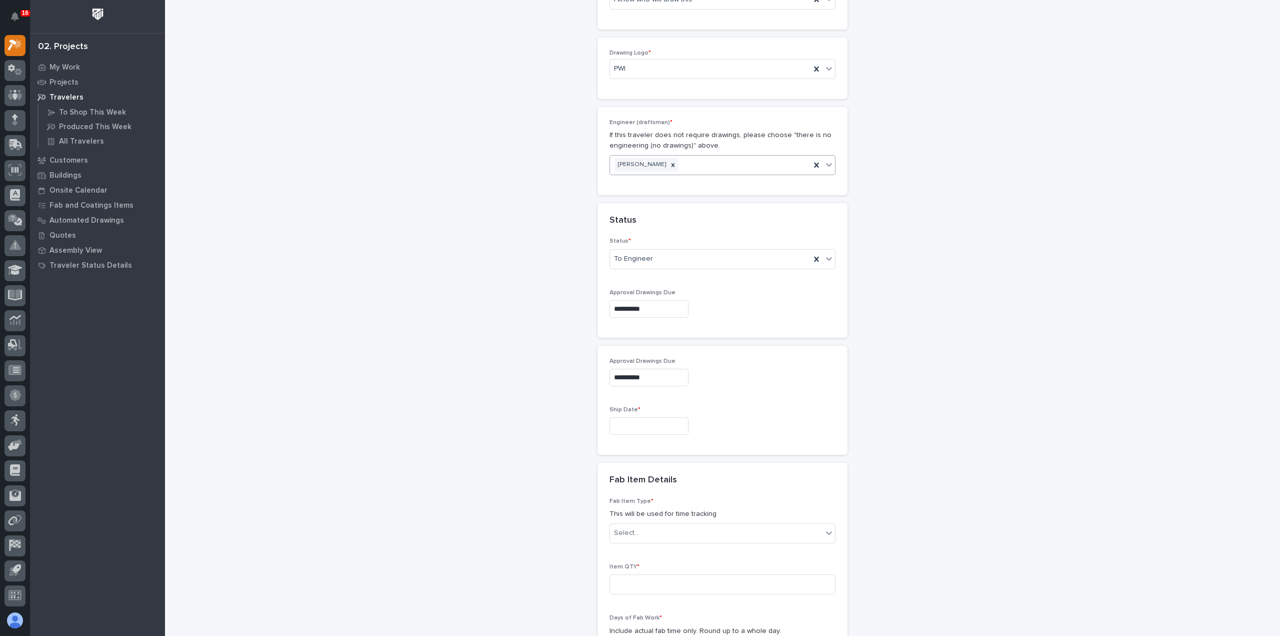
click at [653, 422] on input "text" at bounding box center [649, 426] width 79 height 18
click at [647, 346] on div "15" at bounding box center [643, 341] width 14 height 14
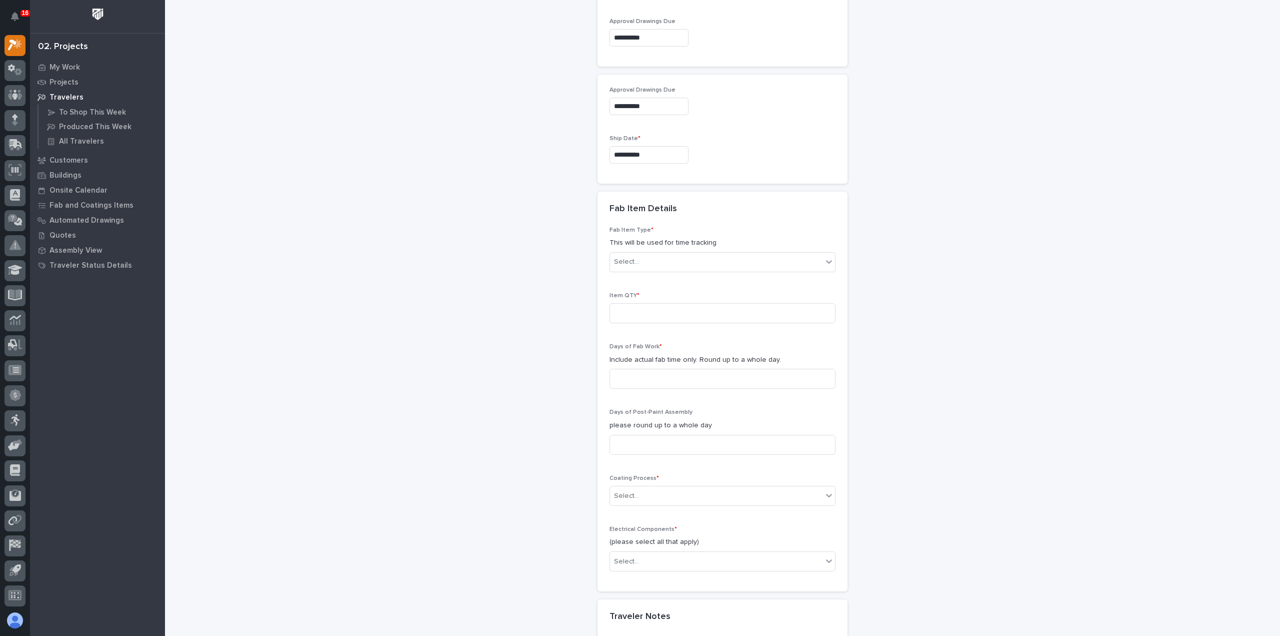
scroll to position [803, 0]
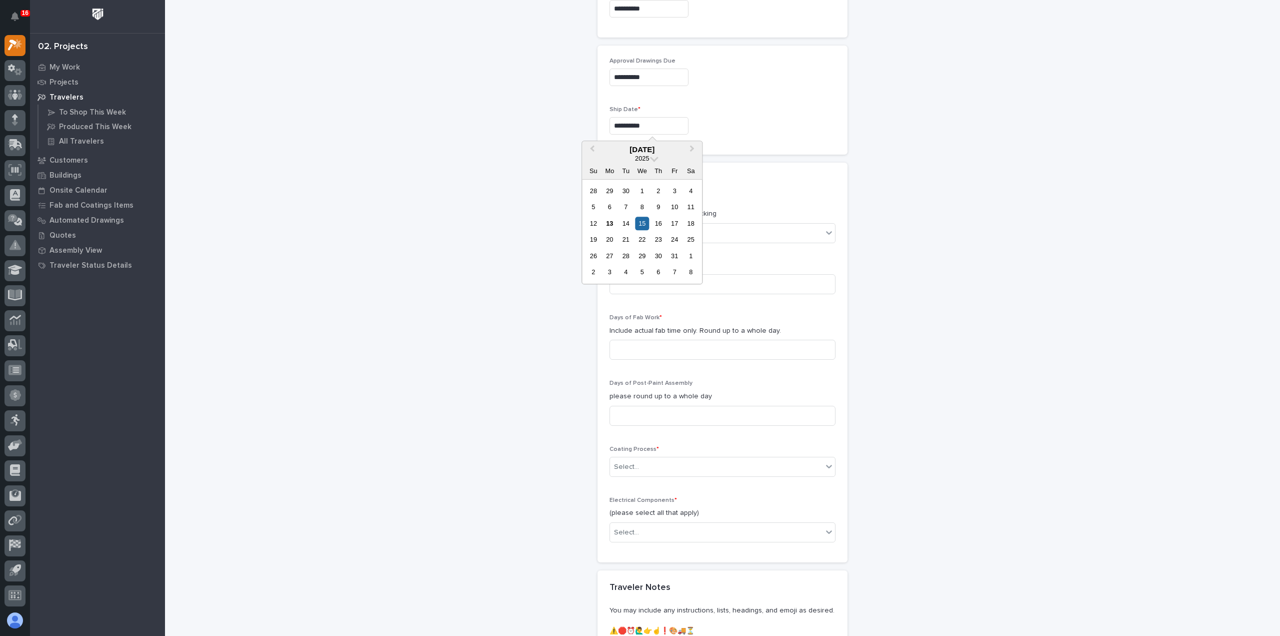
click at [665, 123] on input "**********" at bounding box center [649, 126] width 79 height 18
click at [660, 224] on div "16" at bounding box center [659, 224] width 14 height 14
type input "**********"
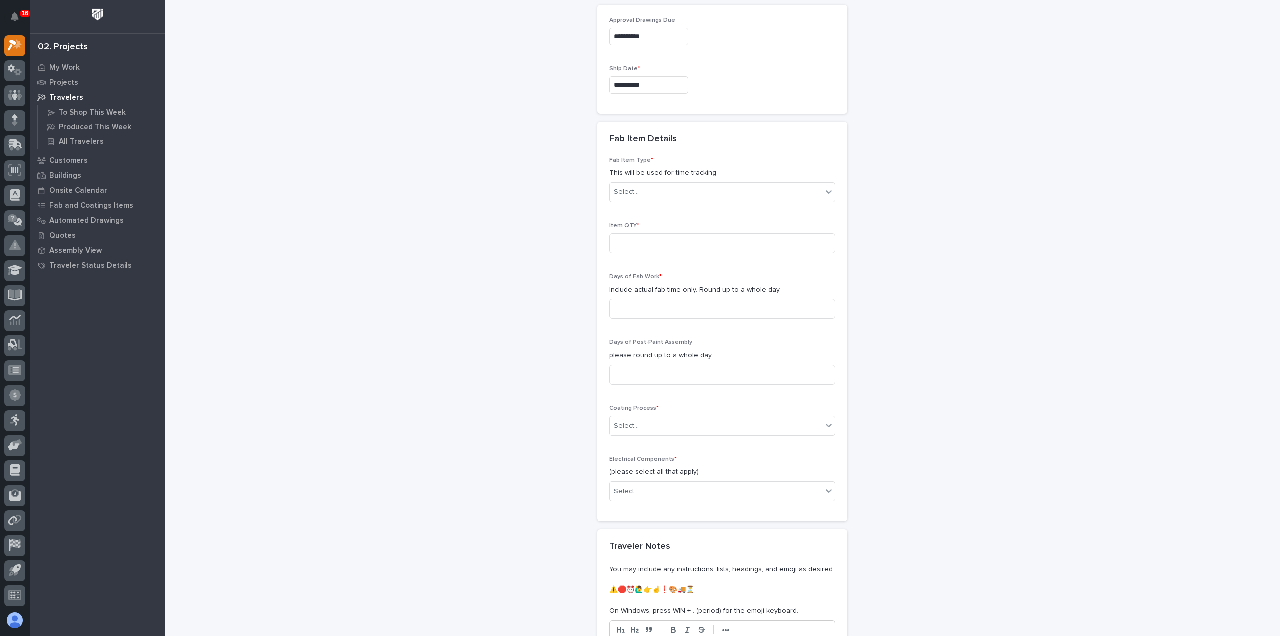
scroll to position [853, 0]
click at [692, 180] on div "Select..." at bounding box center [716, 183] width 213 height 17
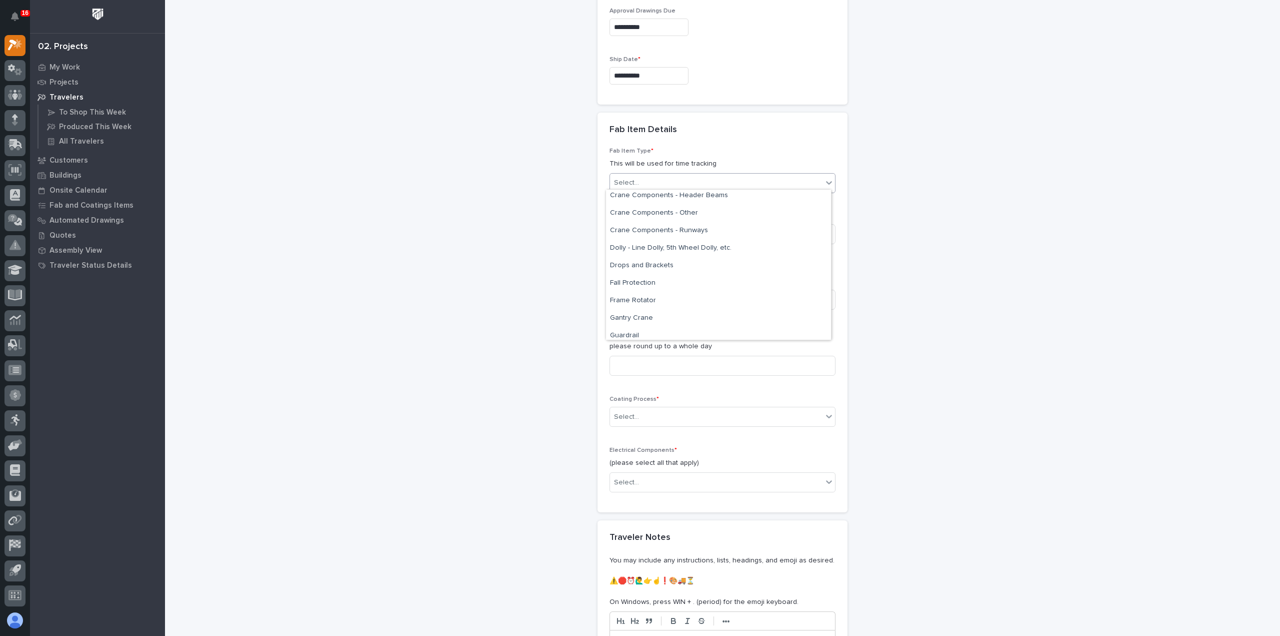
scroll to position [250, 0]
click at [687, 207] on div "Crane Components - Other" at bounding box center [718, 211] width 225 height 18
click at [664, 229] on input at bounding box center [723, 234] width 226 height 20
type input "1"
click at [667, 294] on input at bounding box center [723, 300] width 226 height 20
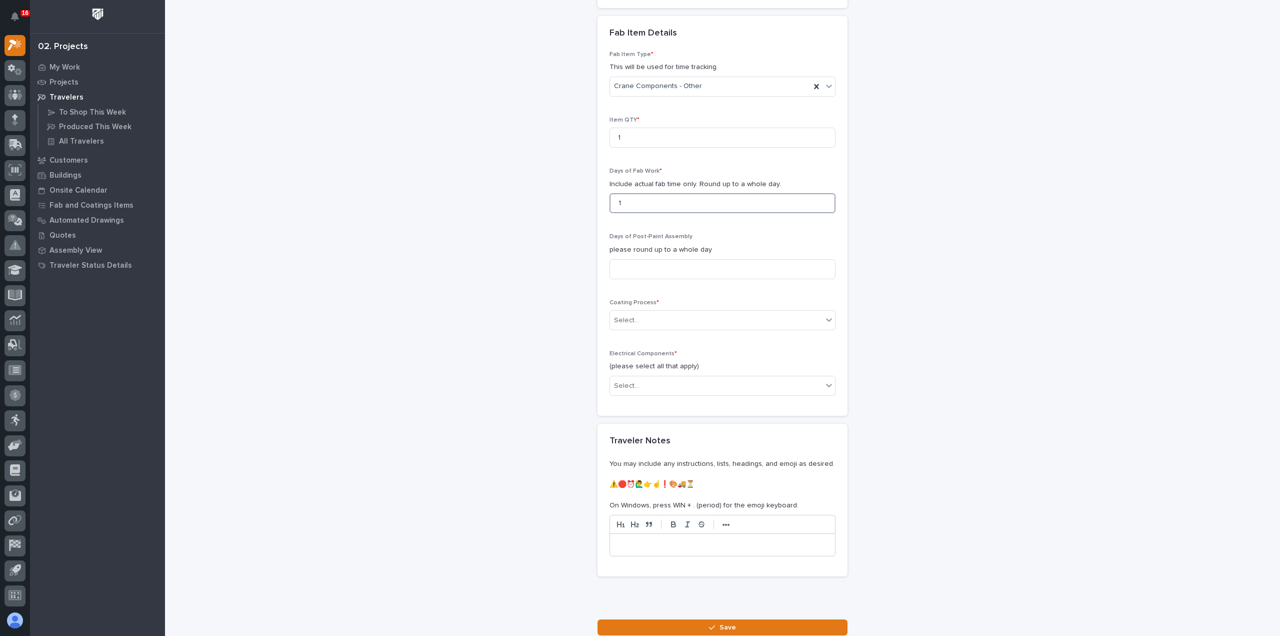
scroll to position [953, 0]
type input "1"
click at [671, 268] on input at bounding box center [723, 266] width 226 height 20
type input "1"
click at [652, 312] on div "Select..." at bounding box center [716, 317] width 213 height 17
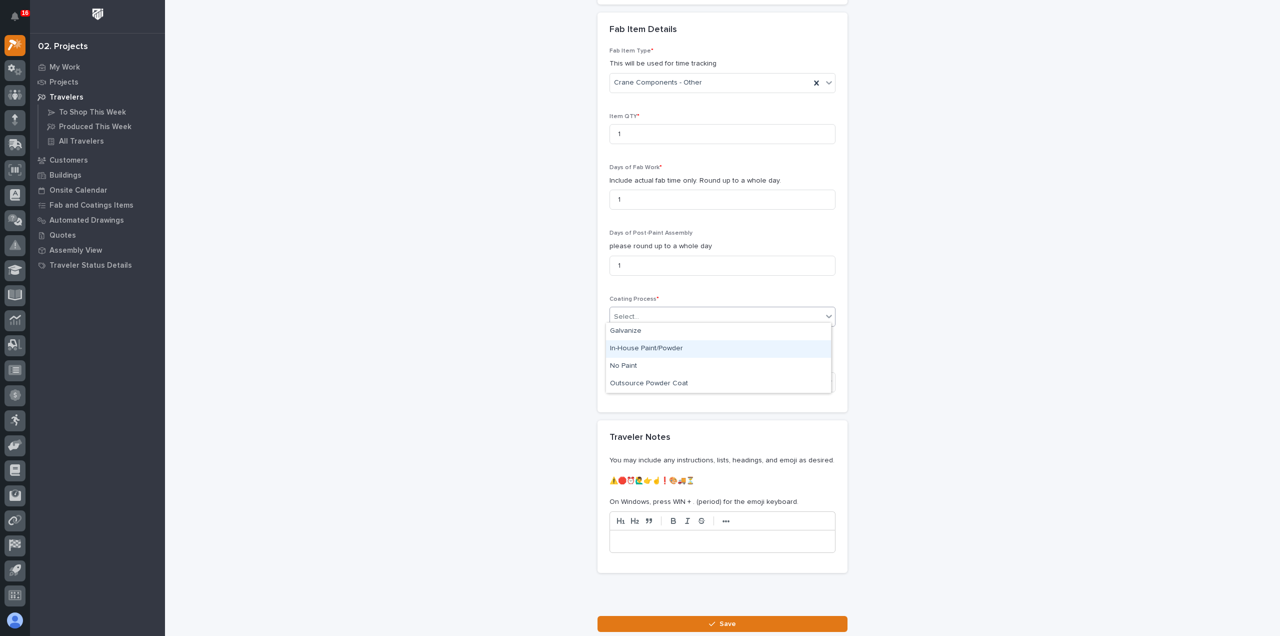
click at [648, 353] on div "In-House Paint/Powder" at bounding box center [718, 349] width 225 height 18
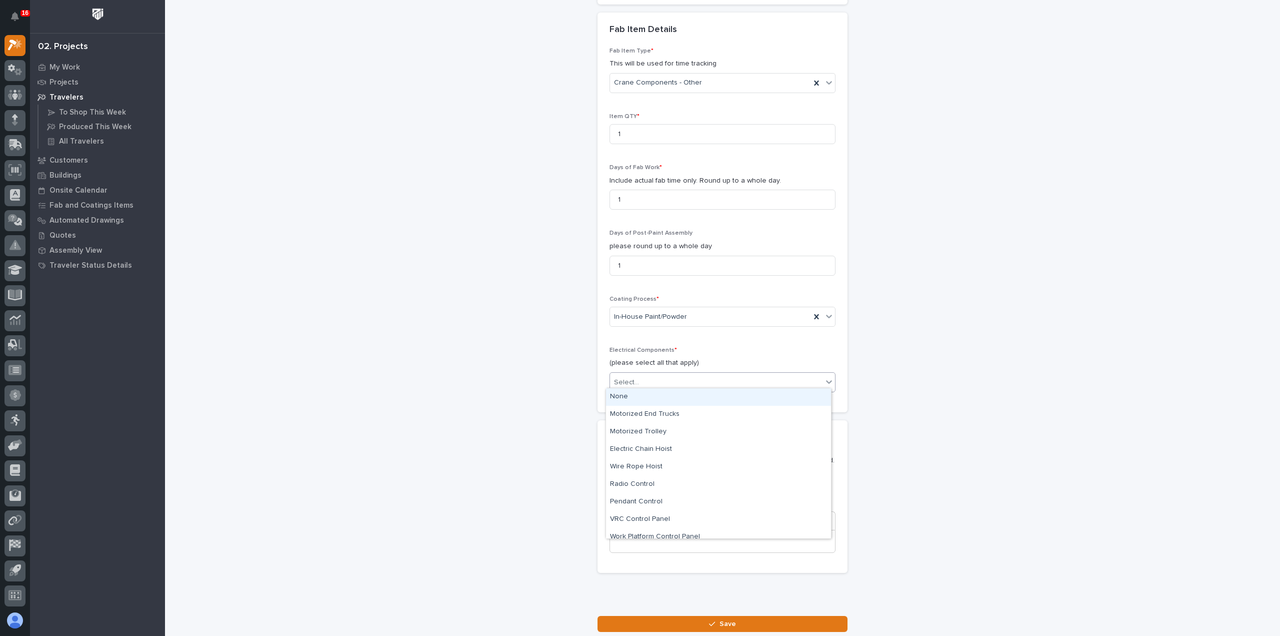
click at [640, 378] on div "Select..." at bounding box center [716, 382] width 213 height 17
click at [639, 394] on div "None" at bounding box center [718, 397] width 225 height 18
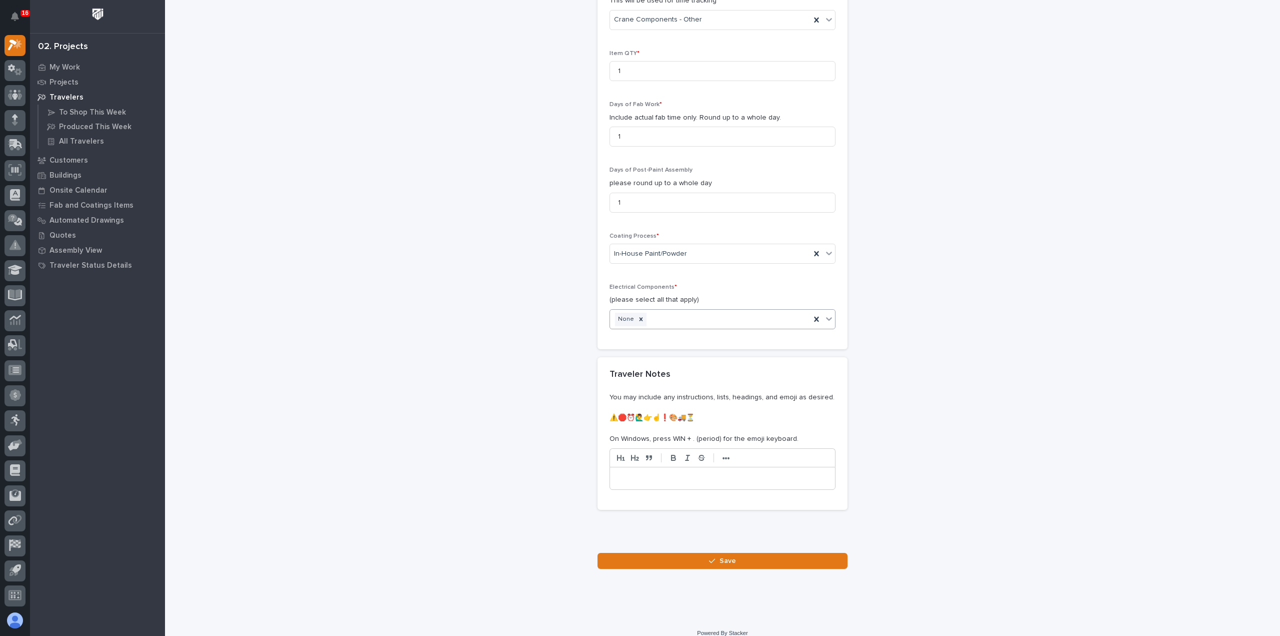
scroll to position [1022, 0]
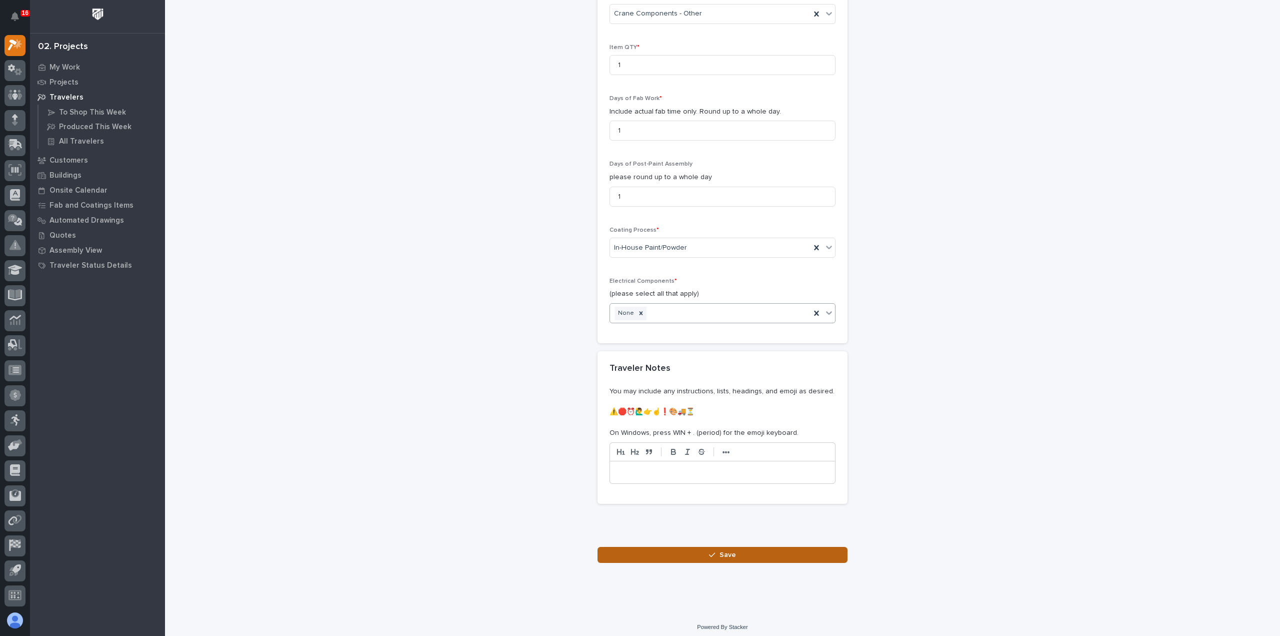
click at [757, 551] on button "Save" at bounding box center [723, 555] width 250 height 16
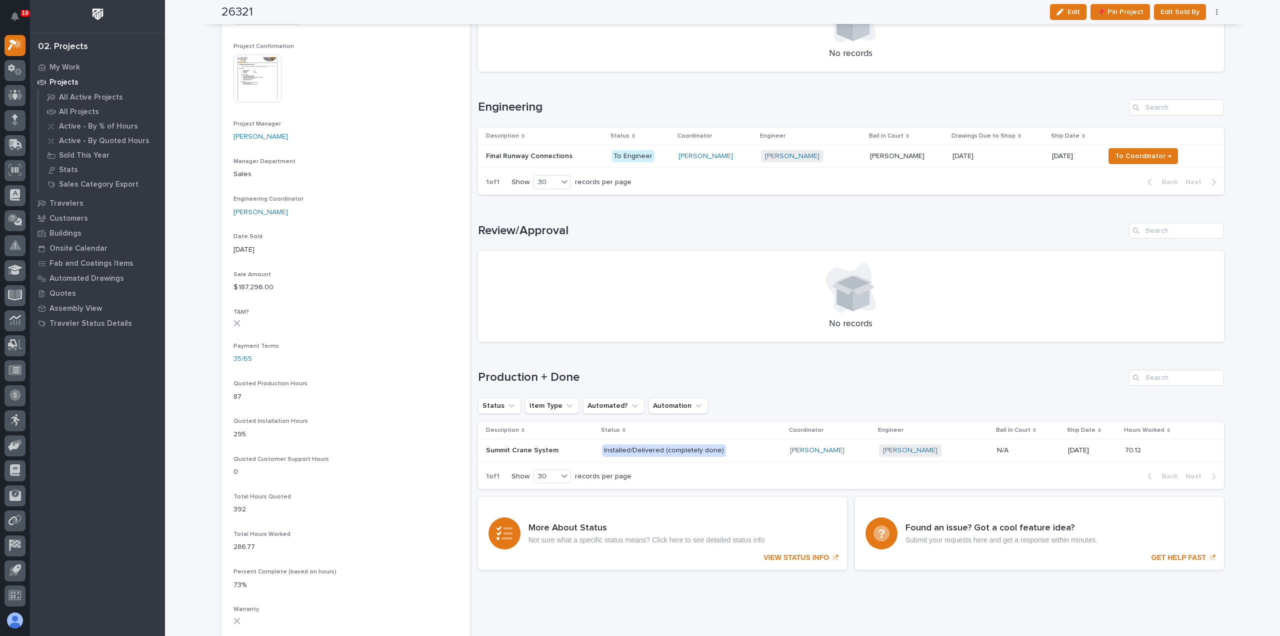
scroll to position [350, 0]
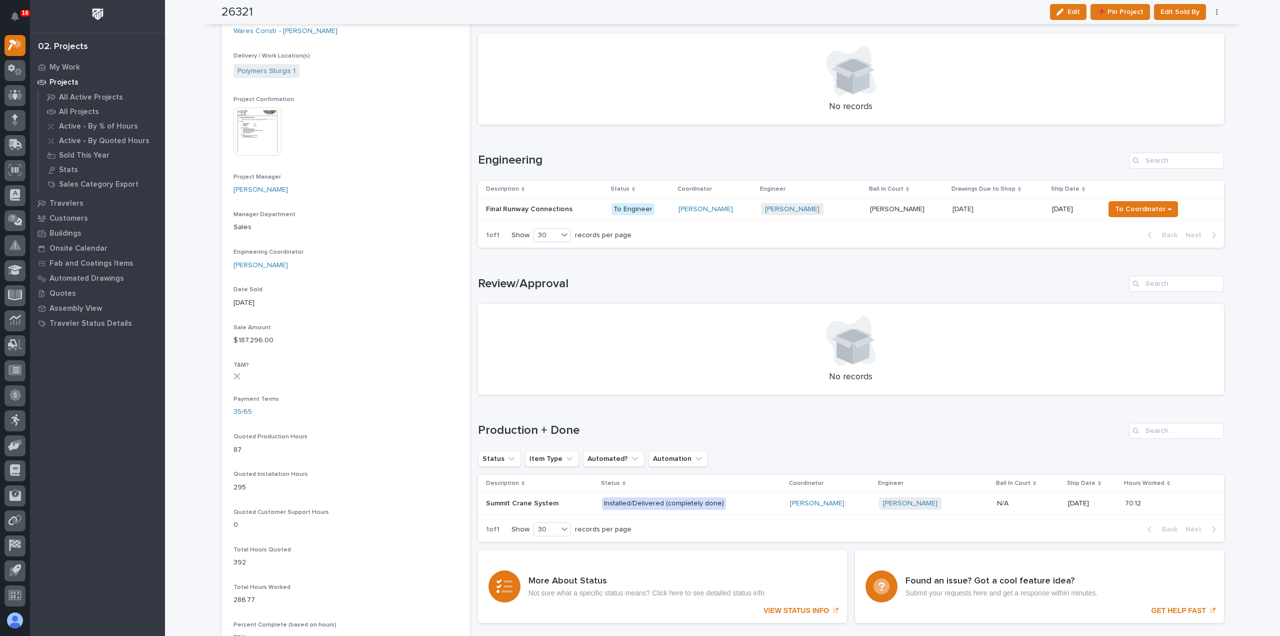
click at [736, 217] on td "Spenser Yoder" at bounding box center [716, 209] width 83 height 23
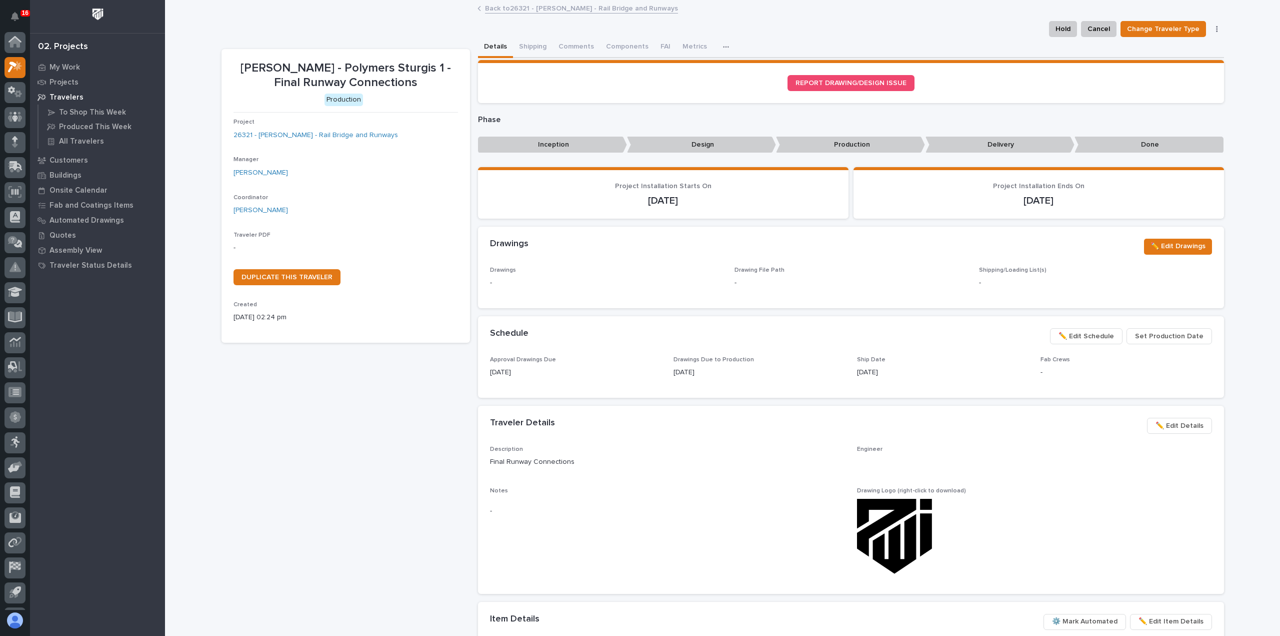
scroll to position [22, 0]
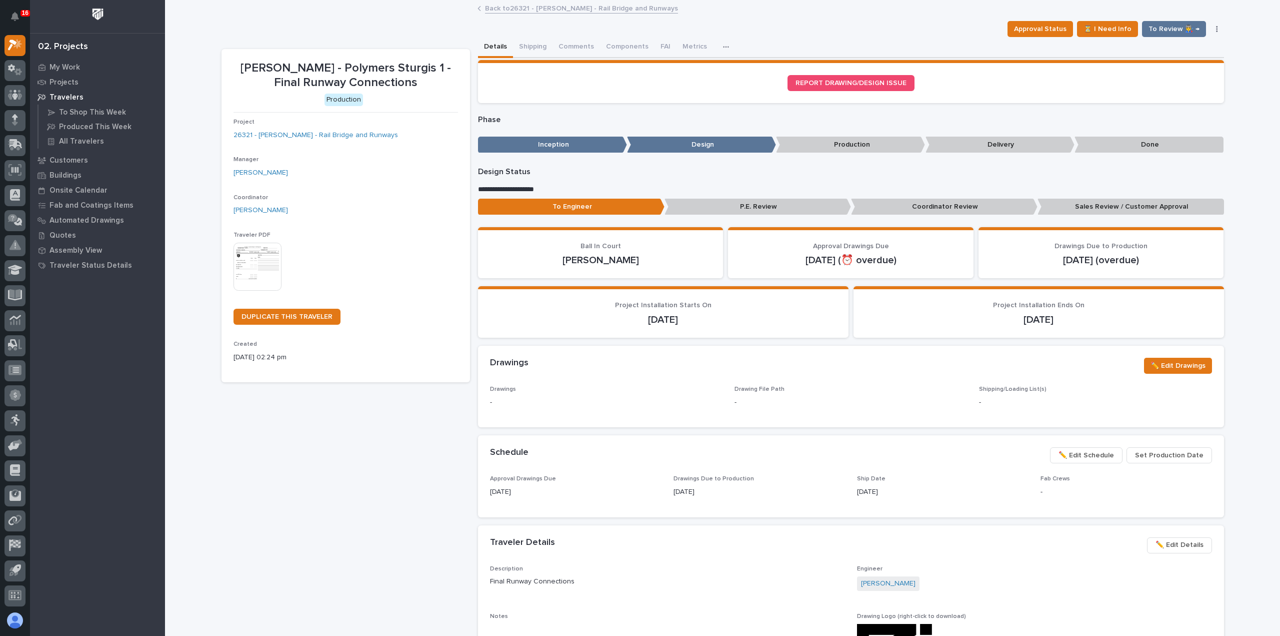
click at [259, 281] on img at bounding box center [258, 267] width 48 height 48
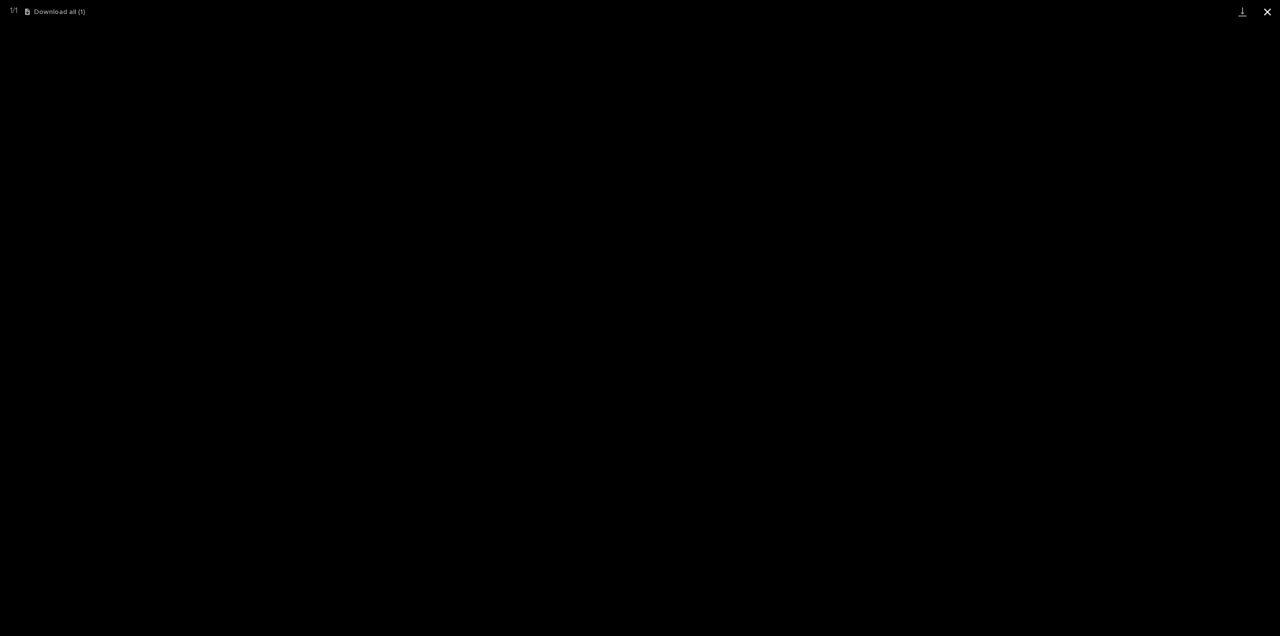
click at [1268, 11] on button "Close gallery" at bounding box center [1267, 12] width 25 height 24
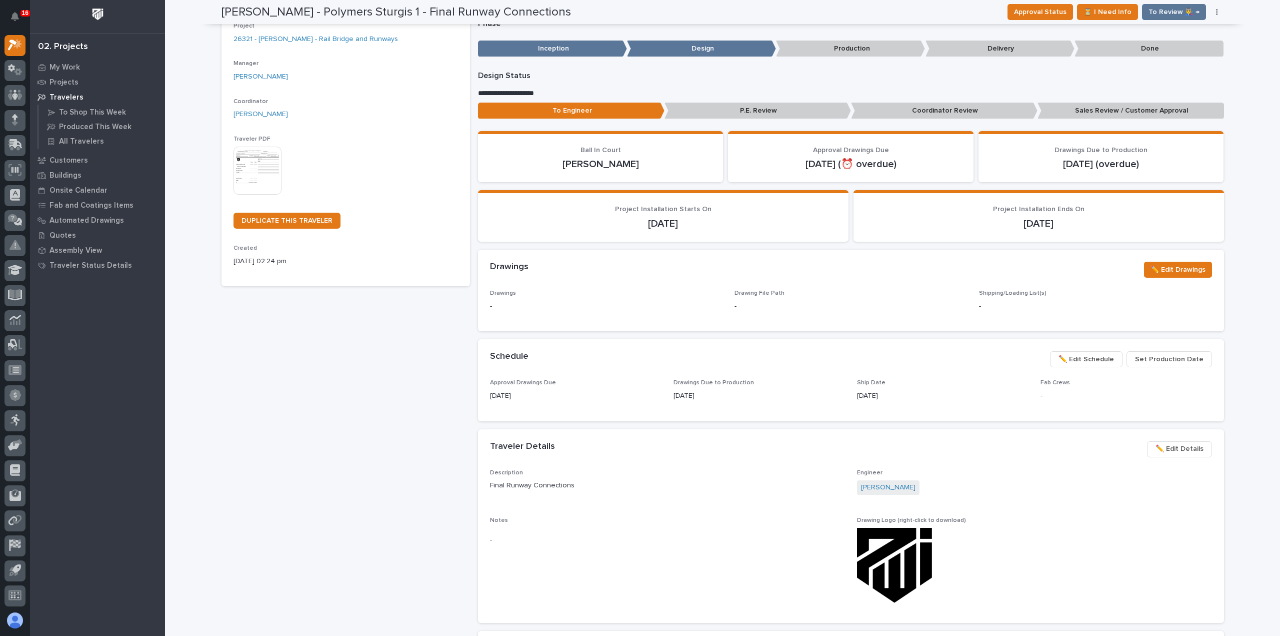
scroll to position [0, 0]
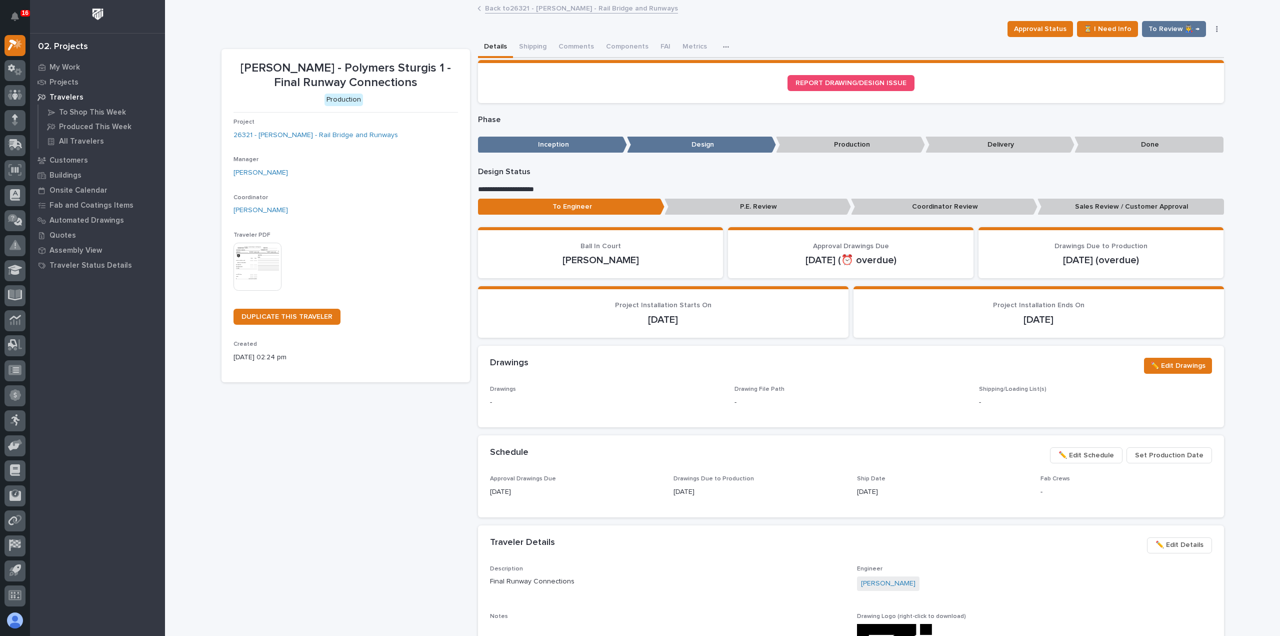
click at [562, 9] on link "Back to 26321 - James Ware - Rail Bridge and Runways" at bounding box center [581, 8] width 193 height 12
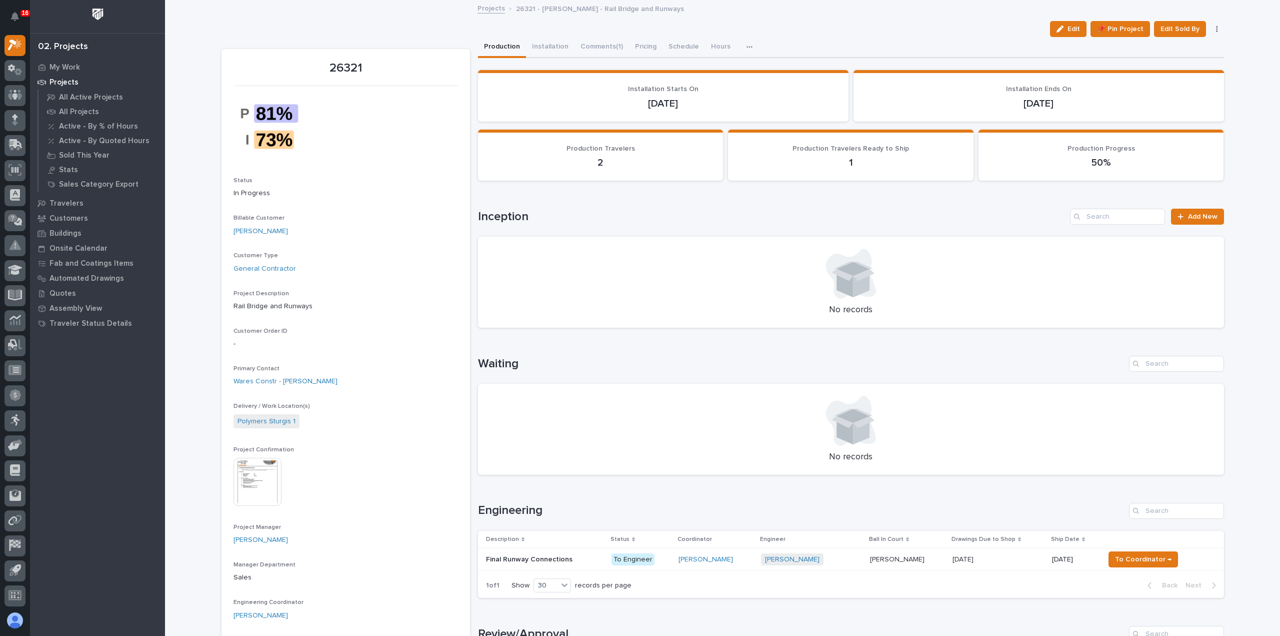
scroll to position [200, 0]
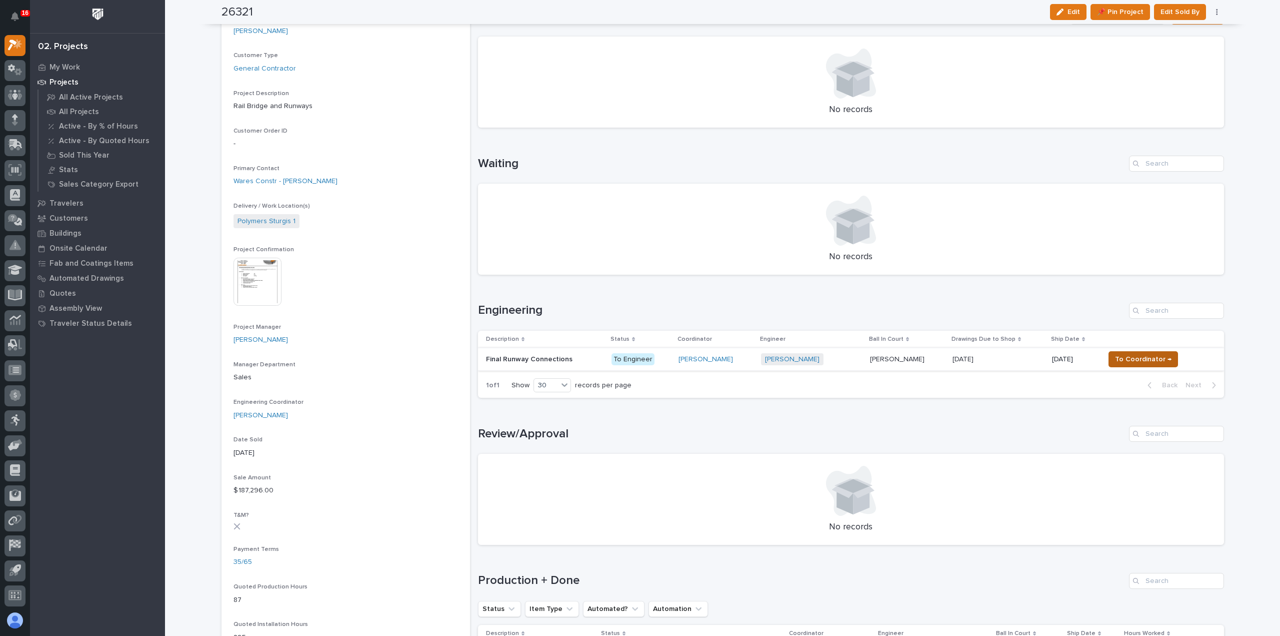
click at [1122, 357] on span "To Coordinator →" at bounding box center [1143, 359] width 57 height 12
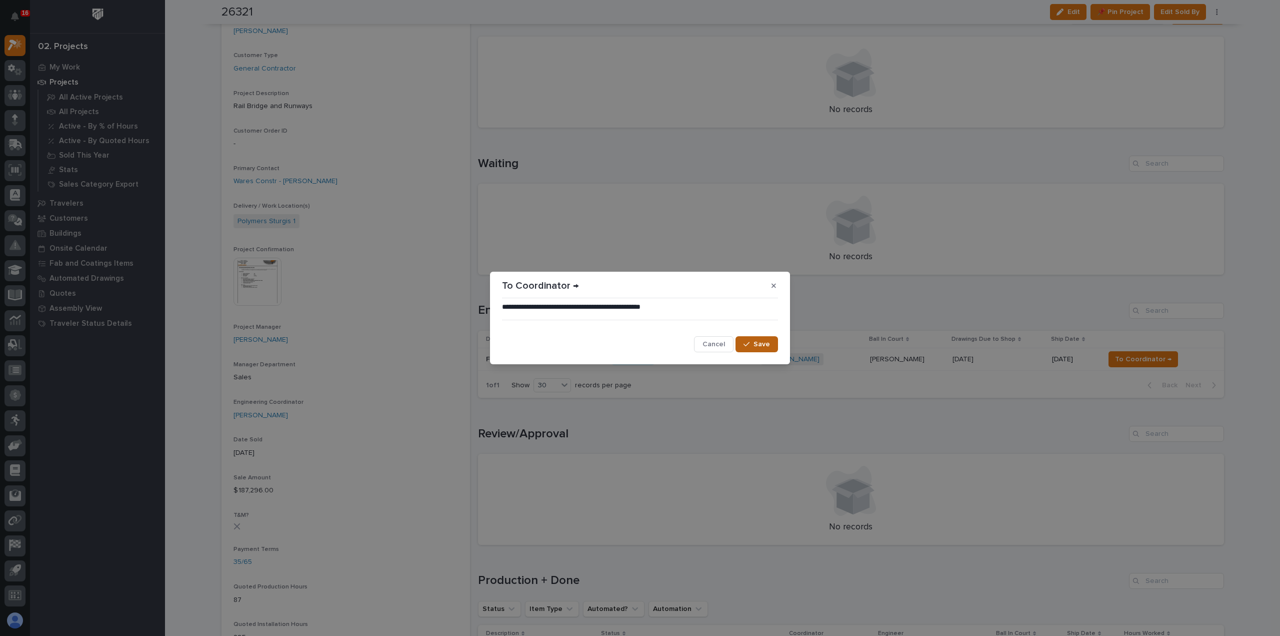
click at [771, 345] on button "Save" at bounding box center [757, 344] width 43 height 16
